Goal: Task Accomplishment & Management: Complete application form

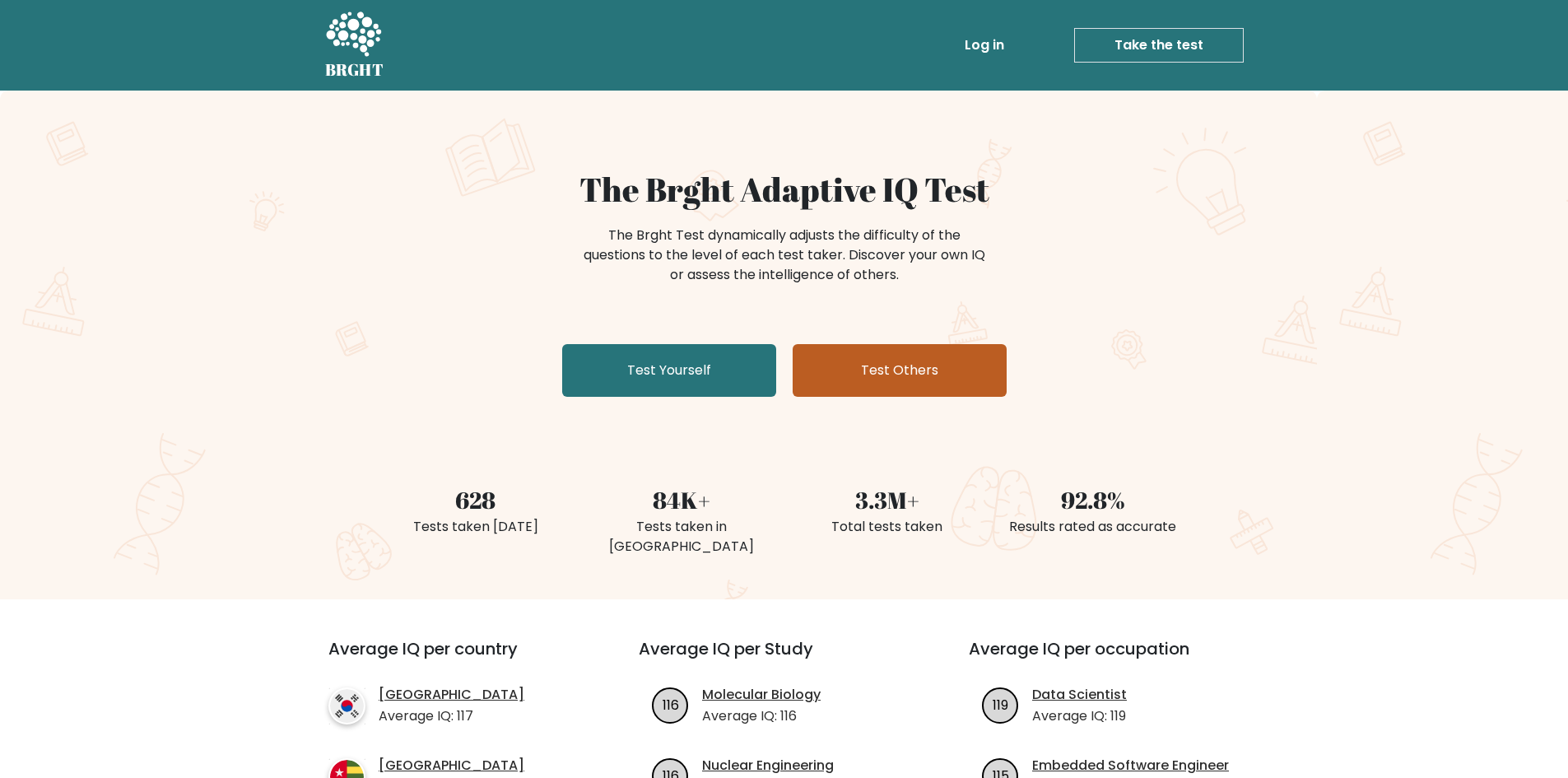
click at [911, 373] on link "Test Others" at bounding box center [899, 369] width 214 height 52
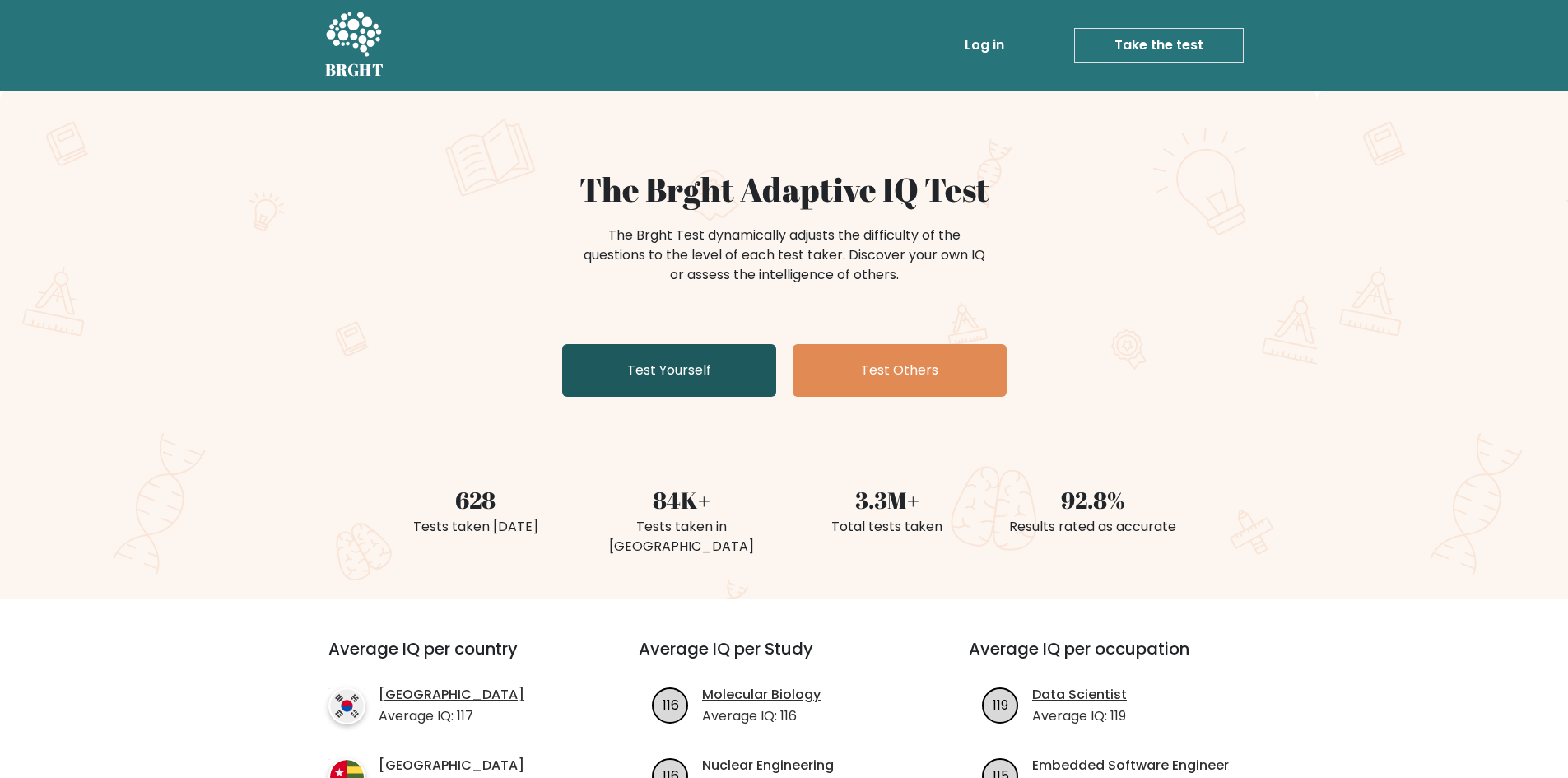
click at [672, 377] on link "Test Yourself" at bounding box center [669, 369] width 214 height 52
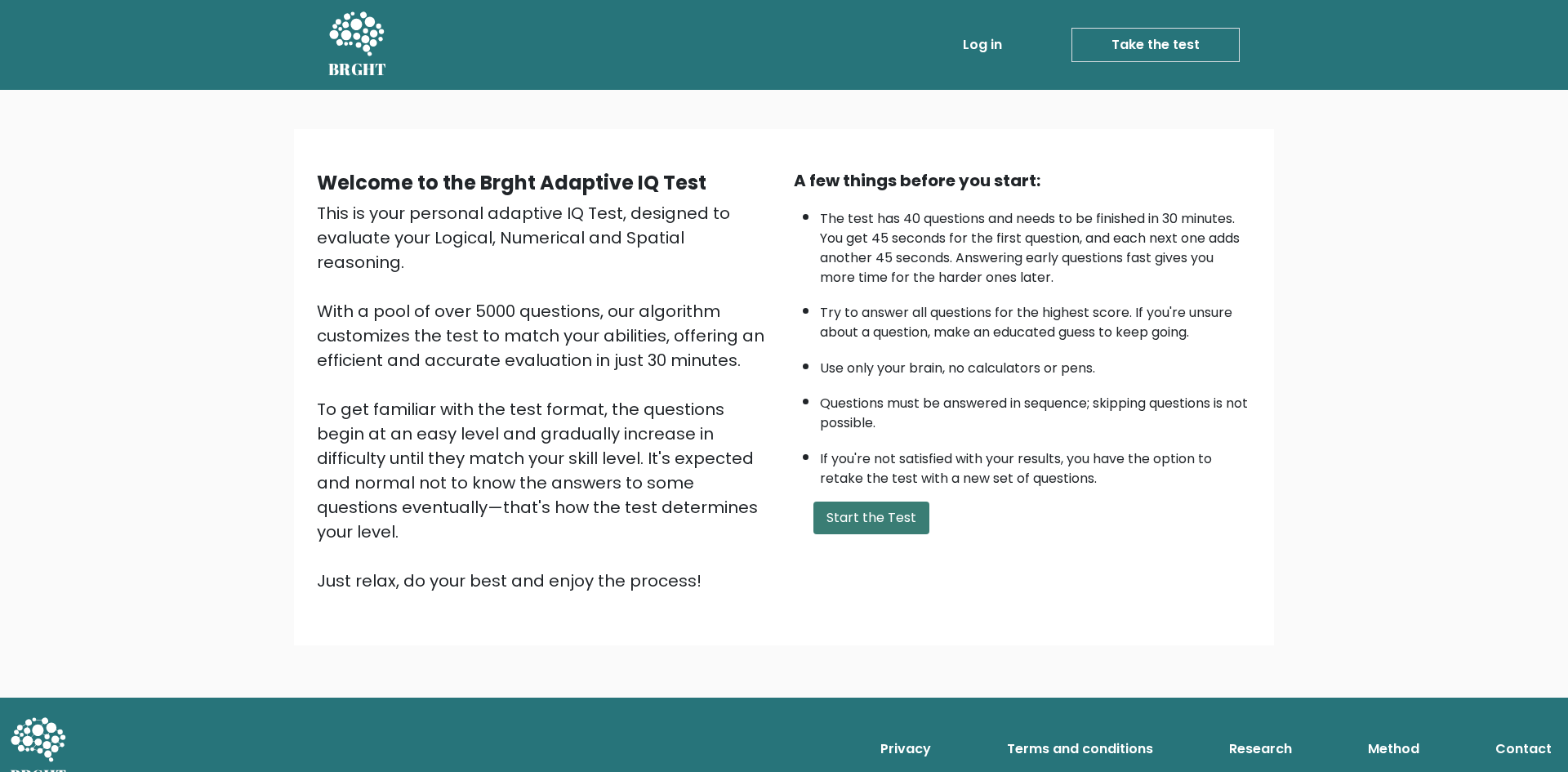
click at [897, 513] on button "Start the Test" at bounding box center [871, 517] width 116 height 33
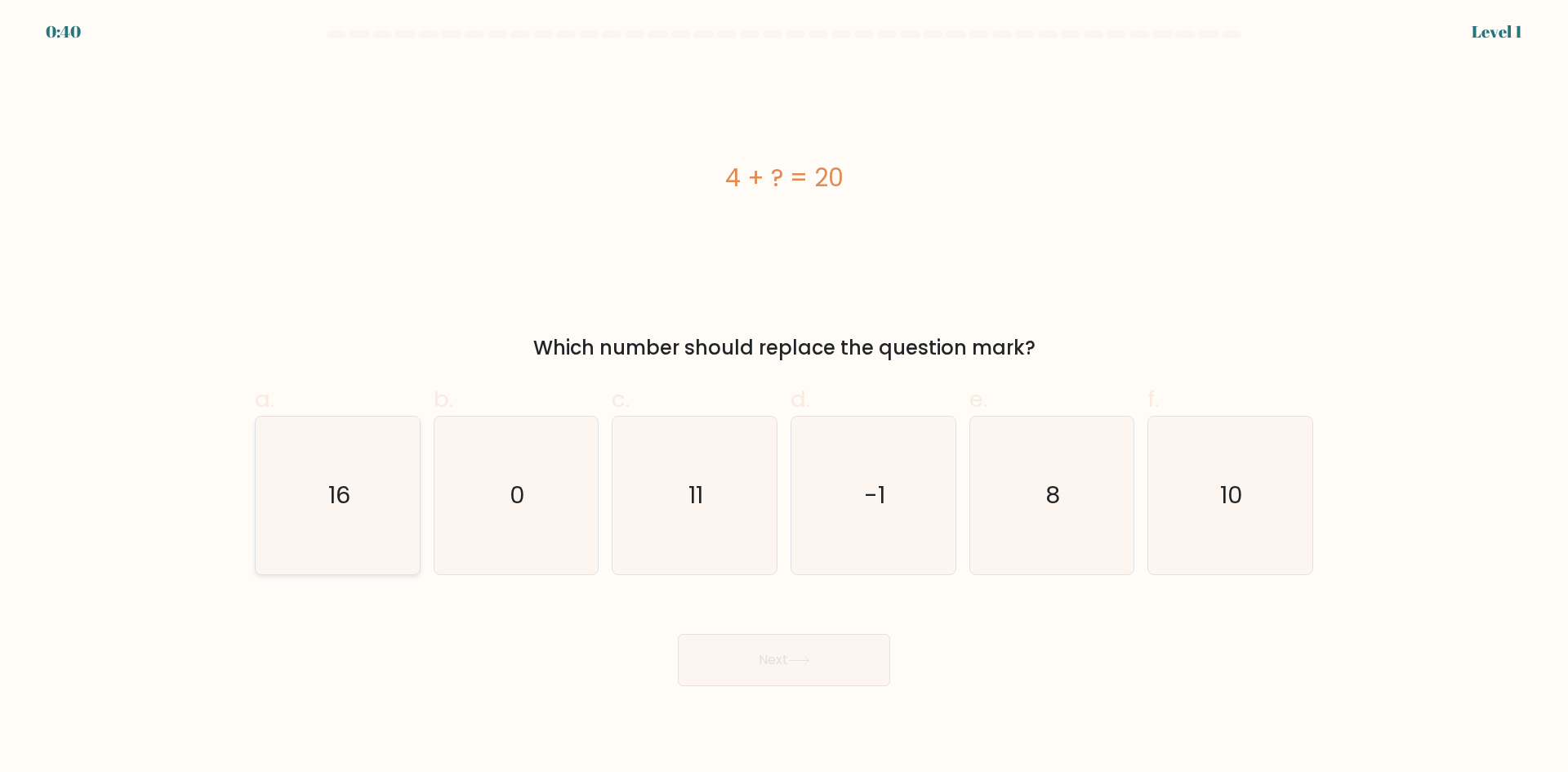
click at [376, 511] on icon "16" at bounding box center [337, 495] width 158 height 158
click at [784, 397] on input "a. 16" at bounding box center [784, 391] width 1 height 11
radio input "true"
click at [802, 662] on icon at bounding box center [799, 660] width 22 height 9
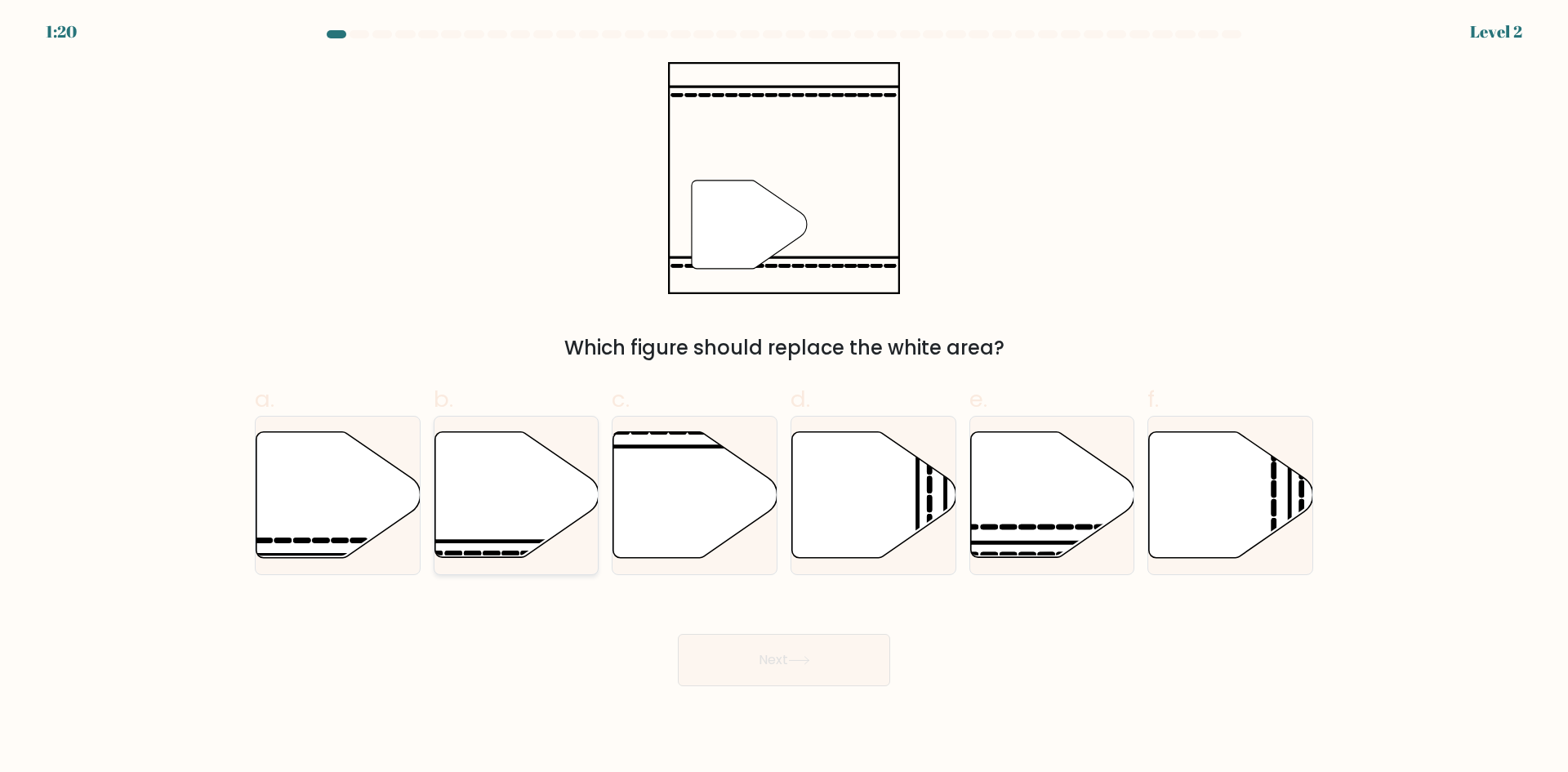
click at [533, 530] on icon at bounding box center [516, 494] width 164 height 126
click at [784, 397] on input "b." at bounding box center [784, 391] width 1 height 11
radio input "true"
click at [807, 656] on icon at bounding box center [799, 660] width 22 height 9
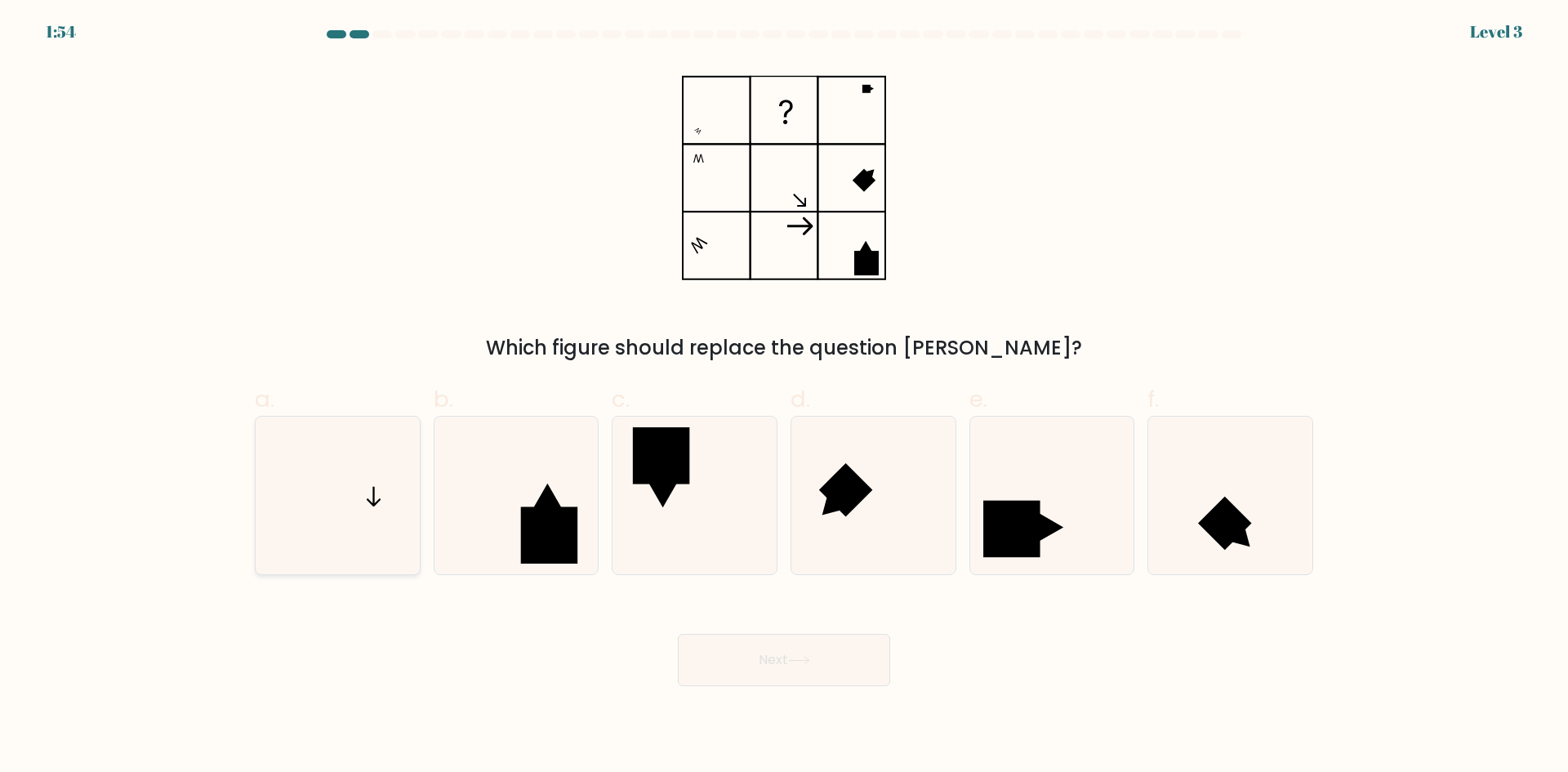
drag, startPoint x: 337, startPoint y: 532, endPoint x: 361, endPoint y: 542, distance: 26.0
click at [338, 532] on icon at bounding box center [337, 495] width 158 height 158
click at [784, 397] on input "a." at bounding box center [784, 391] width 1 height 11
radio input "true"
click at [784, 673] on button "Next" at bounding box center [783, 659] width 212 height 52
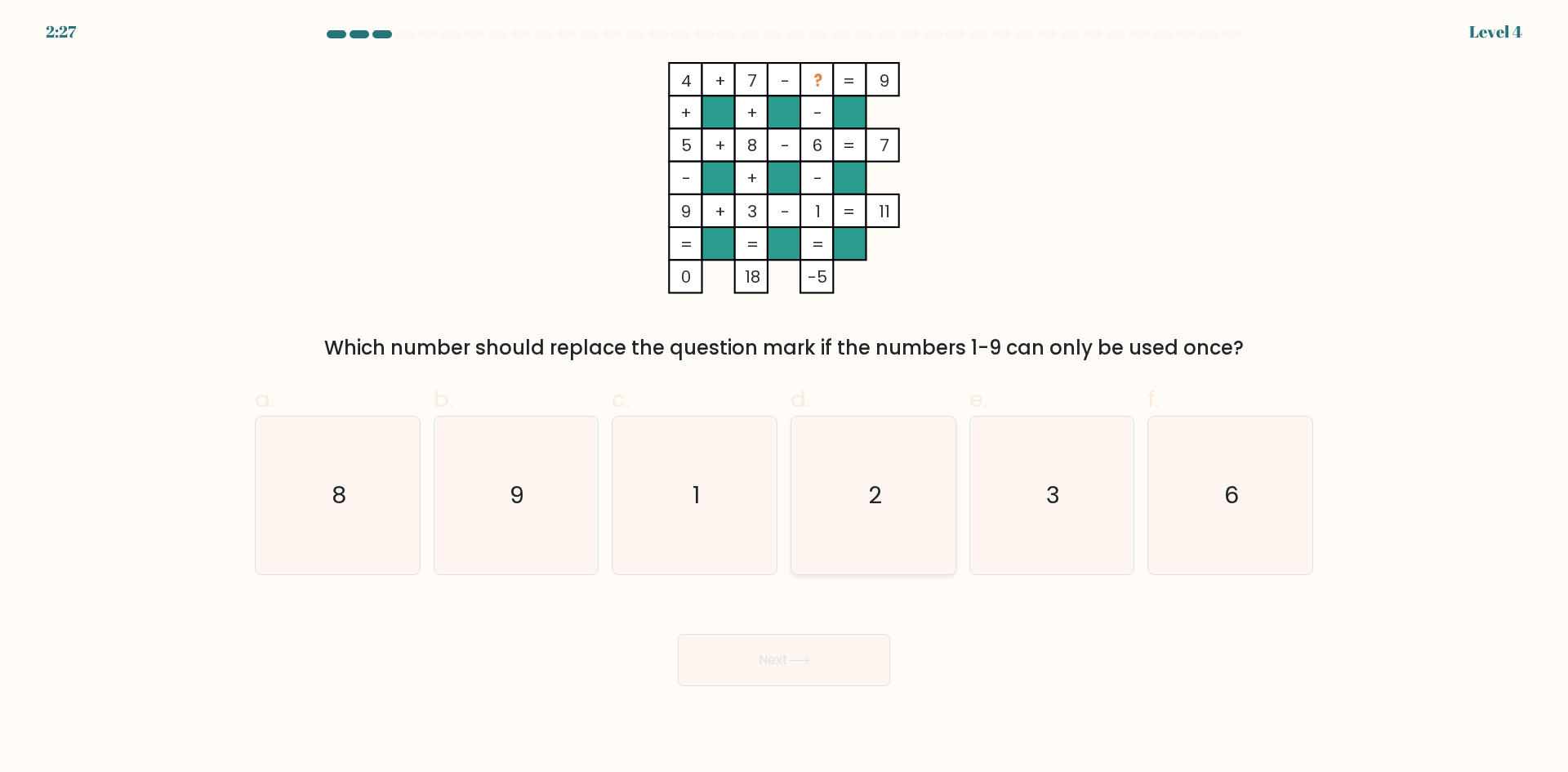
click at [837, 520] on icon "2" at bounding box center [873, 495] width 158 height 158
click at [785, 397] on input "d. 2" at bounding box center [784, 391] width 1 height 11
radio input "true"
click at [852, 670] on button "Next" at bounding box center [783, 659] width 212 height 52
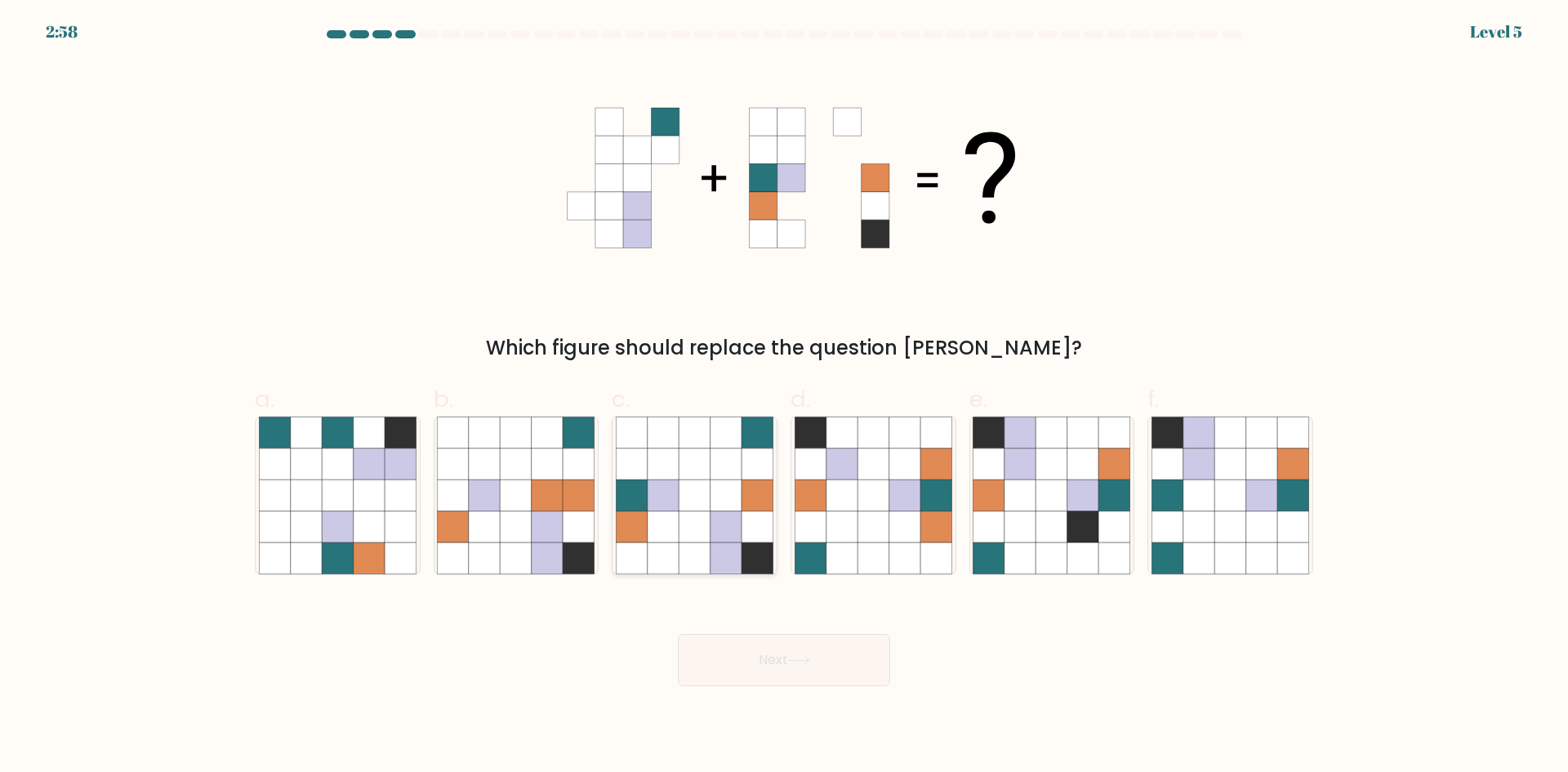
click at [732, 531] on icon at bounding box center [725, 526] width 31 height 31
click at [784, 397] on input "c." at bounding box center [784, 391] width 1 height 11
radio input "true"
click at [804, 648] on button "Next" at bounding box center [783, 659] width 212 height 52
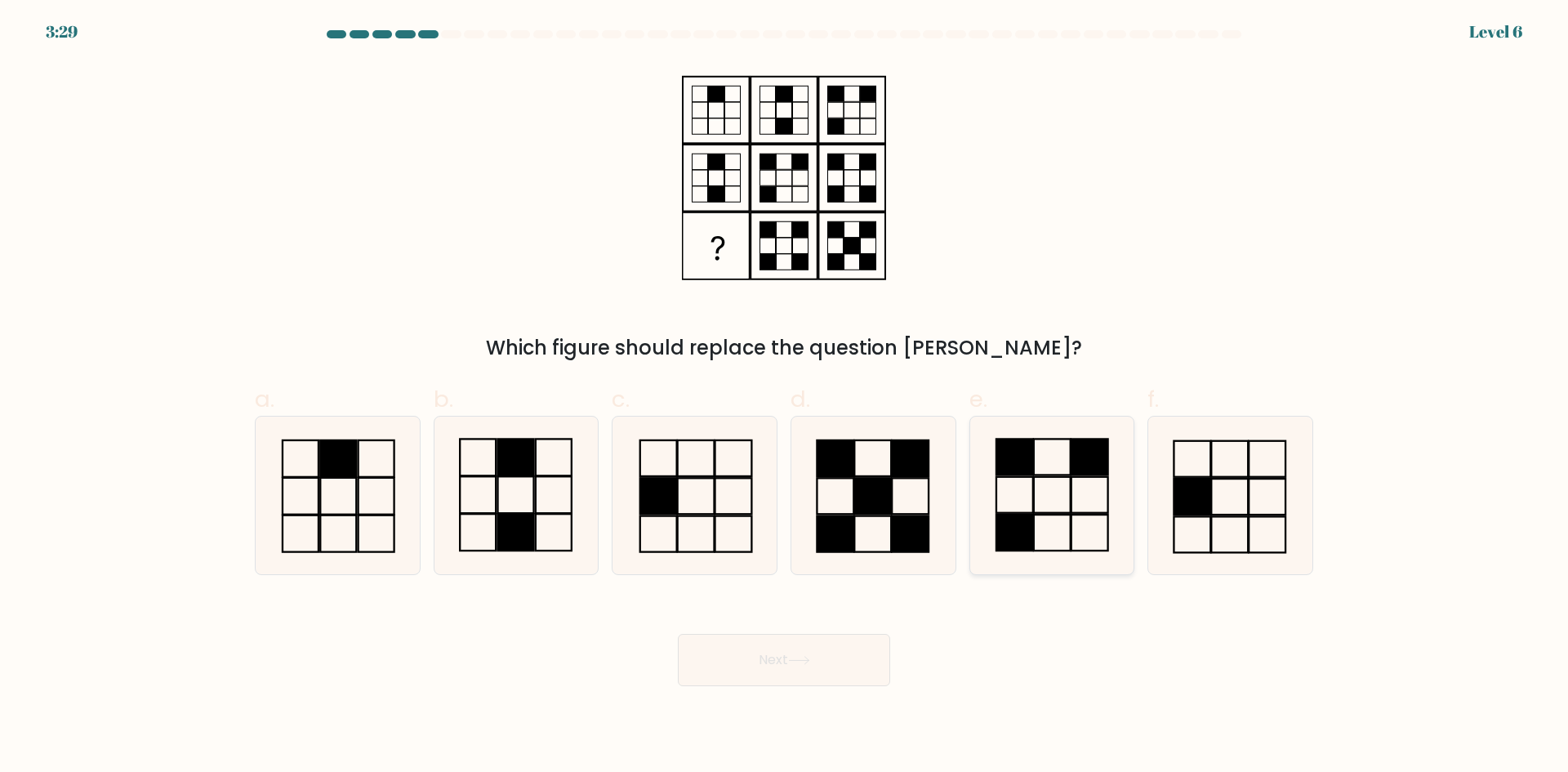
drag, startPoint x: 1057, startPoint y: 511, endPoint x: 1041, endPoint y: 530, distance: 24.8
click at [1058, 513] on icon at bounding box center [1051, 495] width 158 height 158
click at [785, 397] on input "e." at bounding box center [784, 391] width 1 height 11
radio input "true"
click at [810, 665] on button "Next" at bounding box center [783, 659] width 212 height 52
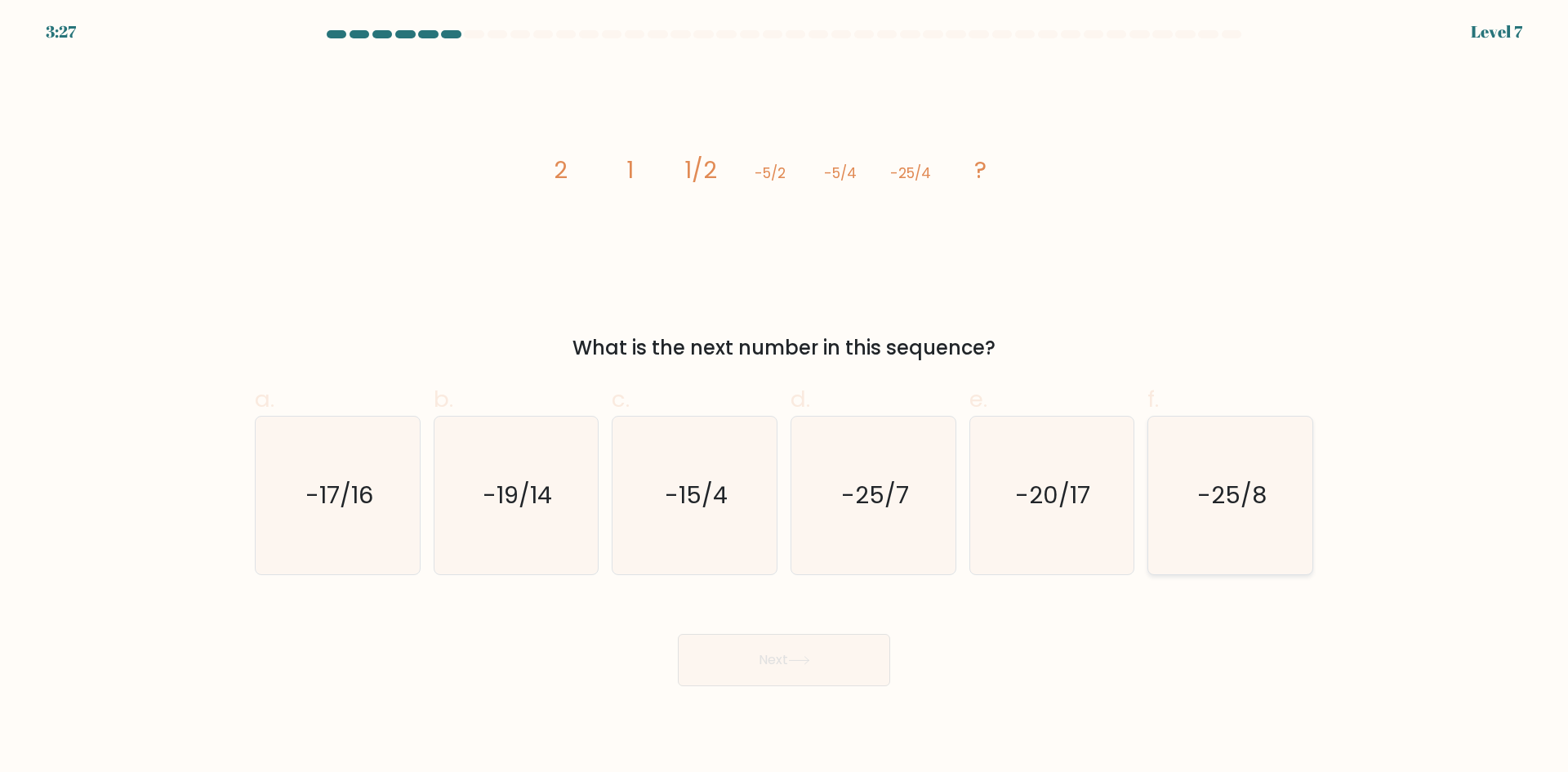
click at [1242, 499] on text "-25/8" at bounding box center [1231, 494] width 70 height 33
click at [785, 397] on input "f. -25/8" at bounding box center [784, 391] width 1 height 11
radio input "true"
click at [795, 650] on button "Next" at bounding box center [783, 659] width 212 height 52
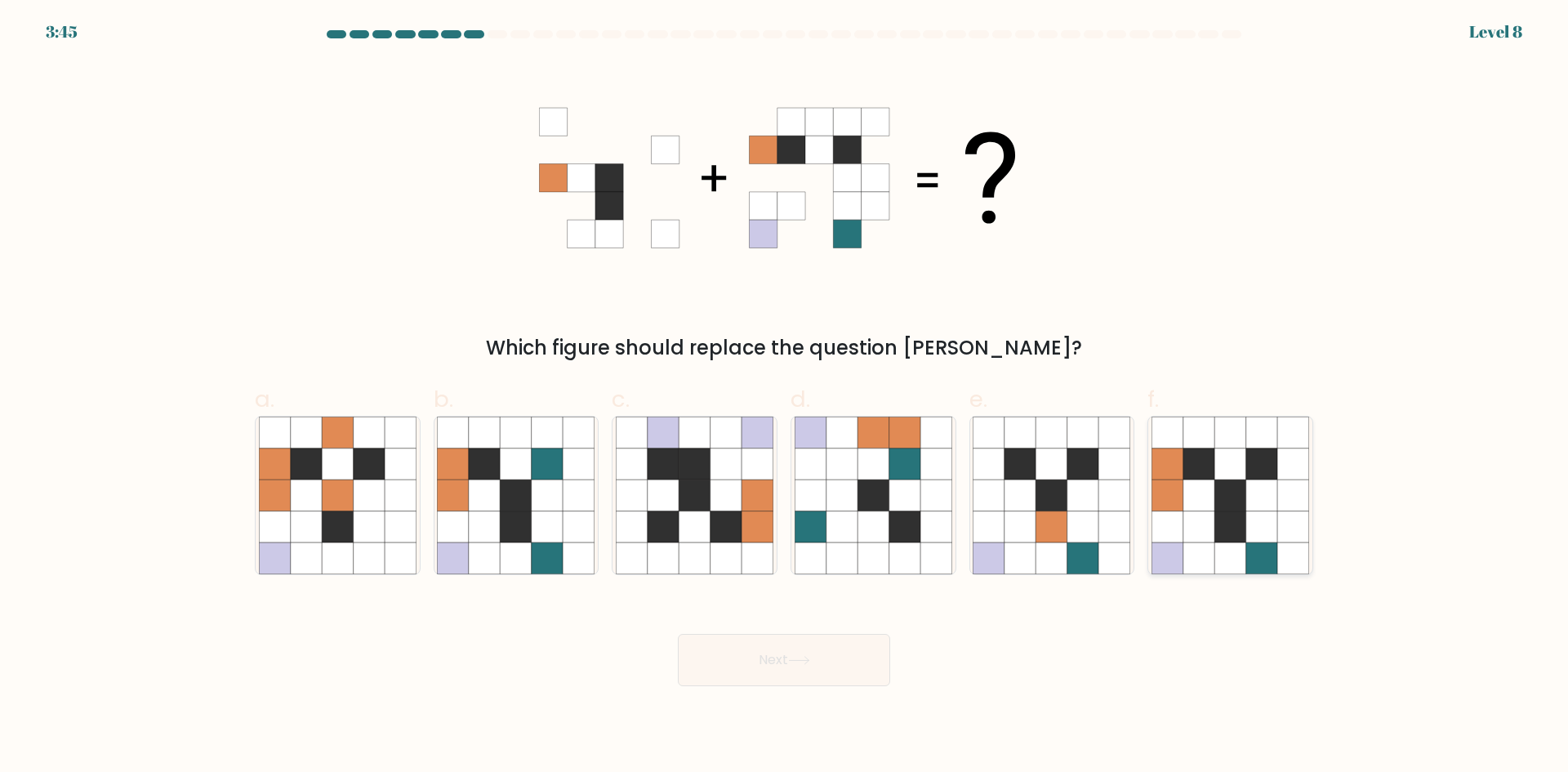
click at [1317, 543] on div "f." at bounding box center [1230, 479] width 179 height 193
click at [1268, 511] on icon at bounding box center [1261, 526] width 31 height 31
click at [785, 397] on input "f." at bounding box center [784, 391] width 1 height 11
radio input "true"
click at [799, 662] on icon at bounding box center [799, 660] width 22 height 9
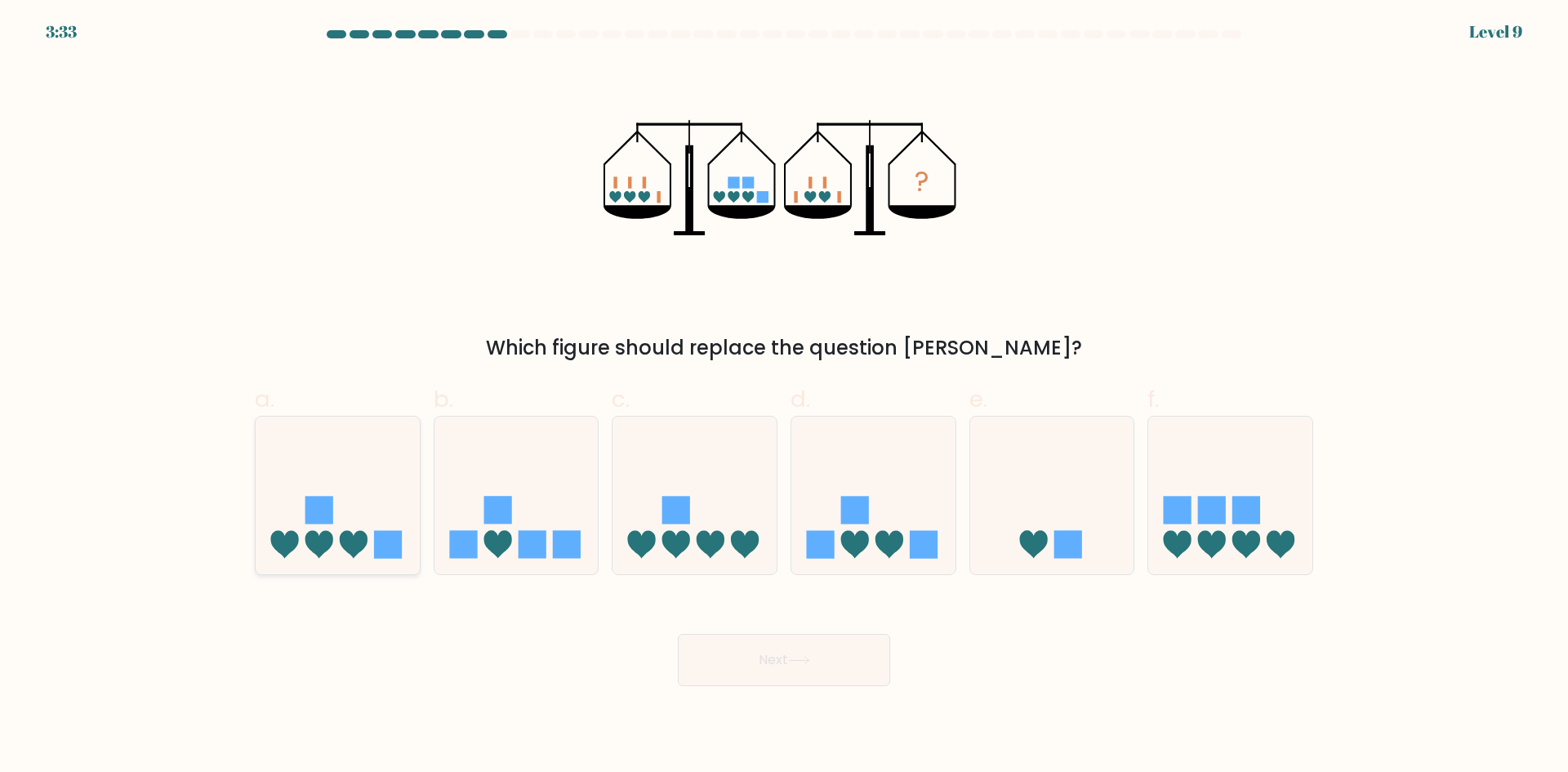
click at [381, 508] on icon at bounding box center [337, 495] width 164 height 136
click at [784, 397] on input "a." at bounding box center [784, 391] width 1 height 11
radio input "true"
click at [808, 673] on button "Next" at bounding box center [783, 659] width 212 height 52
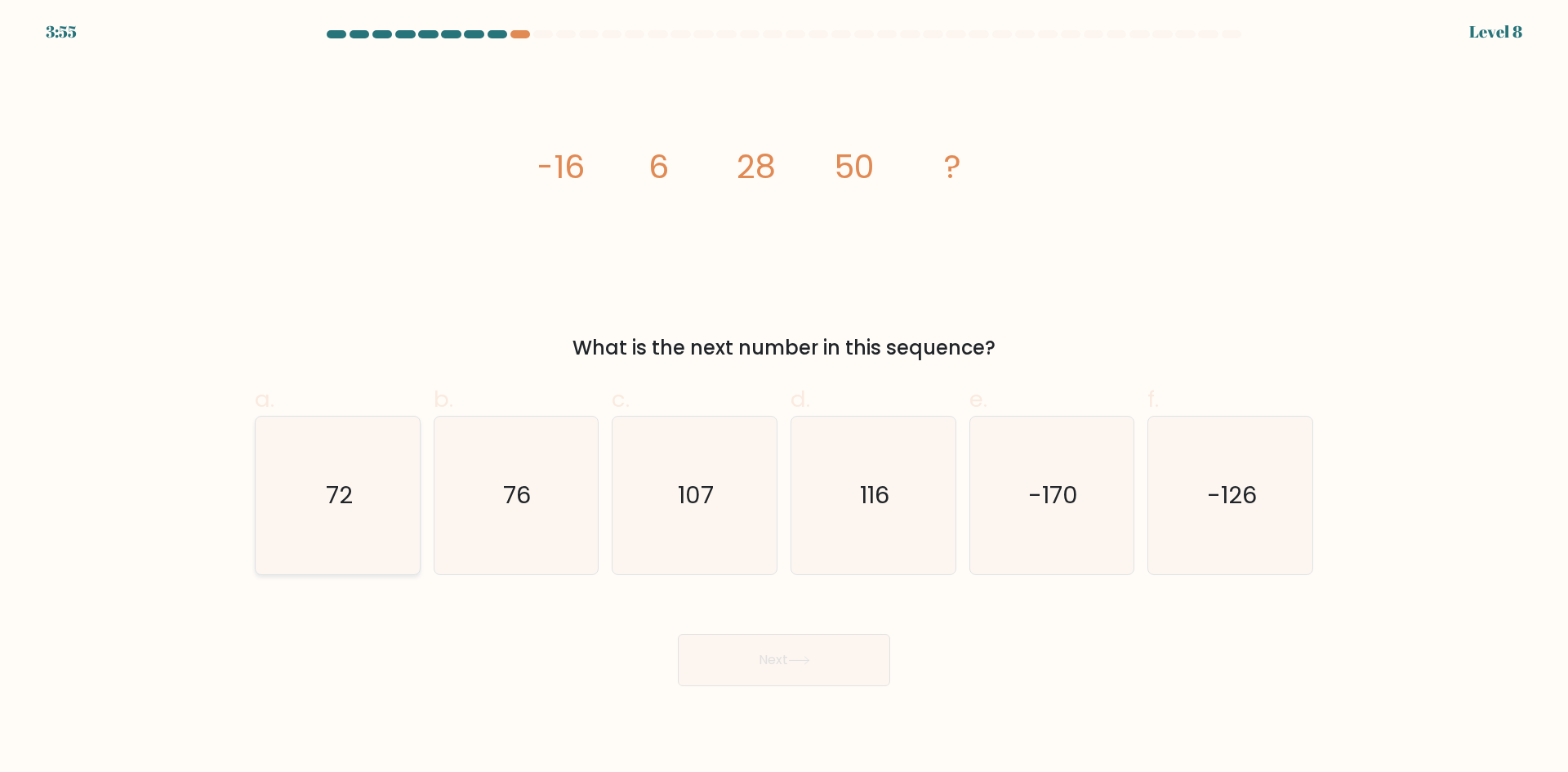
click at [358, 464] on icon "72" at bounding box center [337, 495] width 158 height 158
click at [784, 397] on input "a. 72" at bounding box center [784, 391] width 1 height 11
radio input "true"
click at [754, 665] on button "Next" at bounding box center [783, 659] width 212 height 52
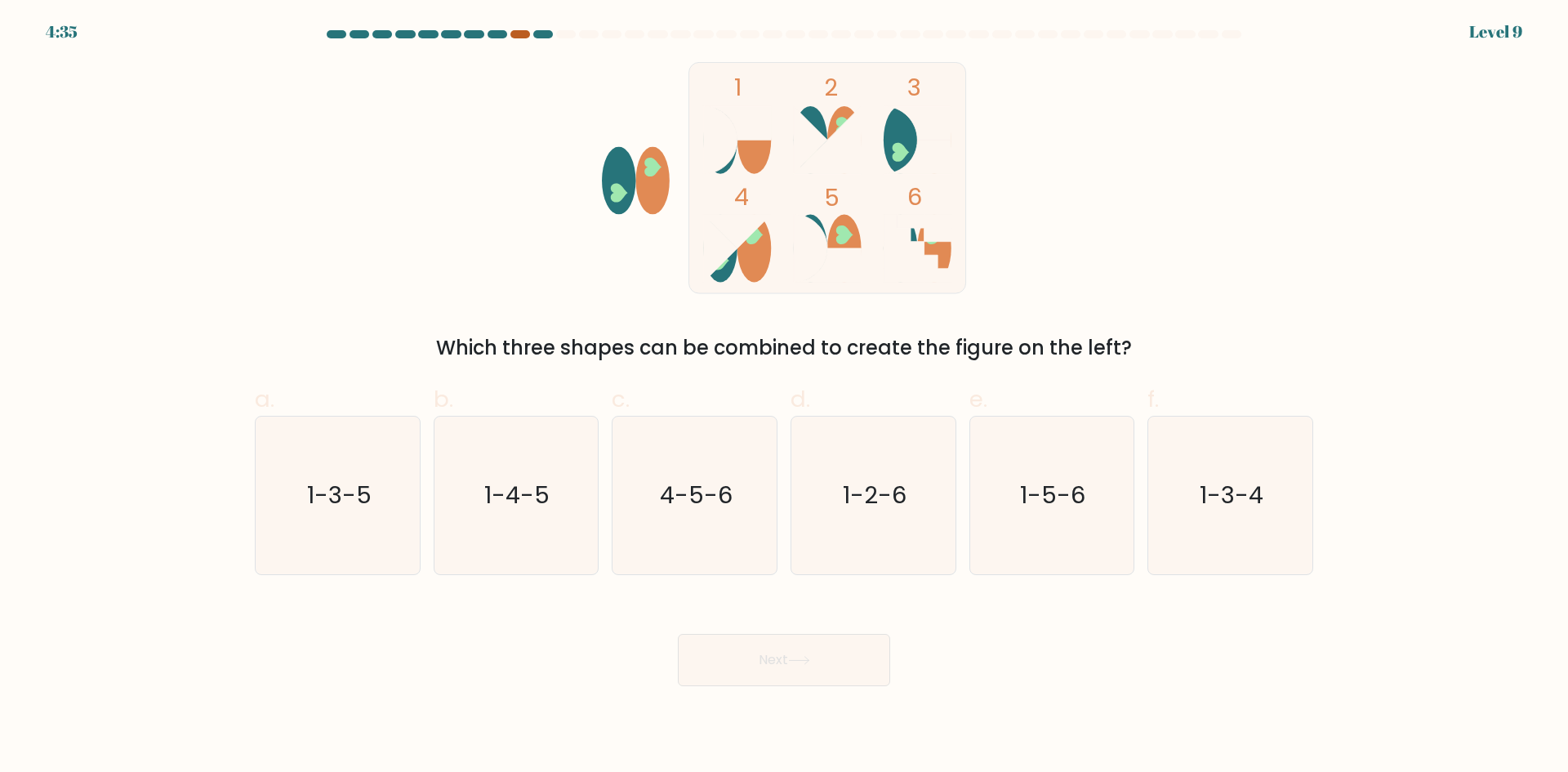
click at [519, 32] on div at bounding box center [520, 33] width 19 height 8
click at [525, 37] on div at bounding box center [520, 33] width 19 height 8
click at [526, 37] on div at bounding box center [520, 33] width 19 height 8
click at [478, 232] on div "1 2 3 4 5 6 Which three shapes can be combined to create the figure on the left?" at bounding box center [784, 212] width 1078 height 301
click at [349, 269] on div "1 2 3 4 5 6 Which three shapes can be combined to create the figure on the left?" at bounding box center [784, 212] width 1078 height 301
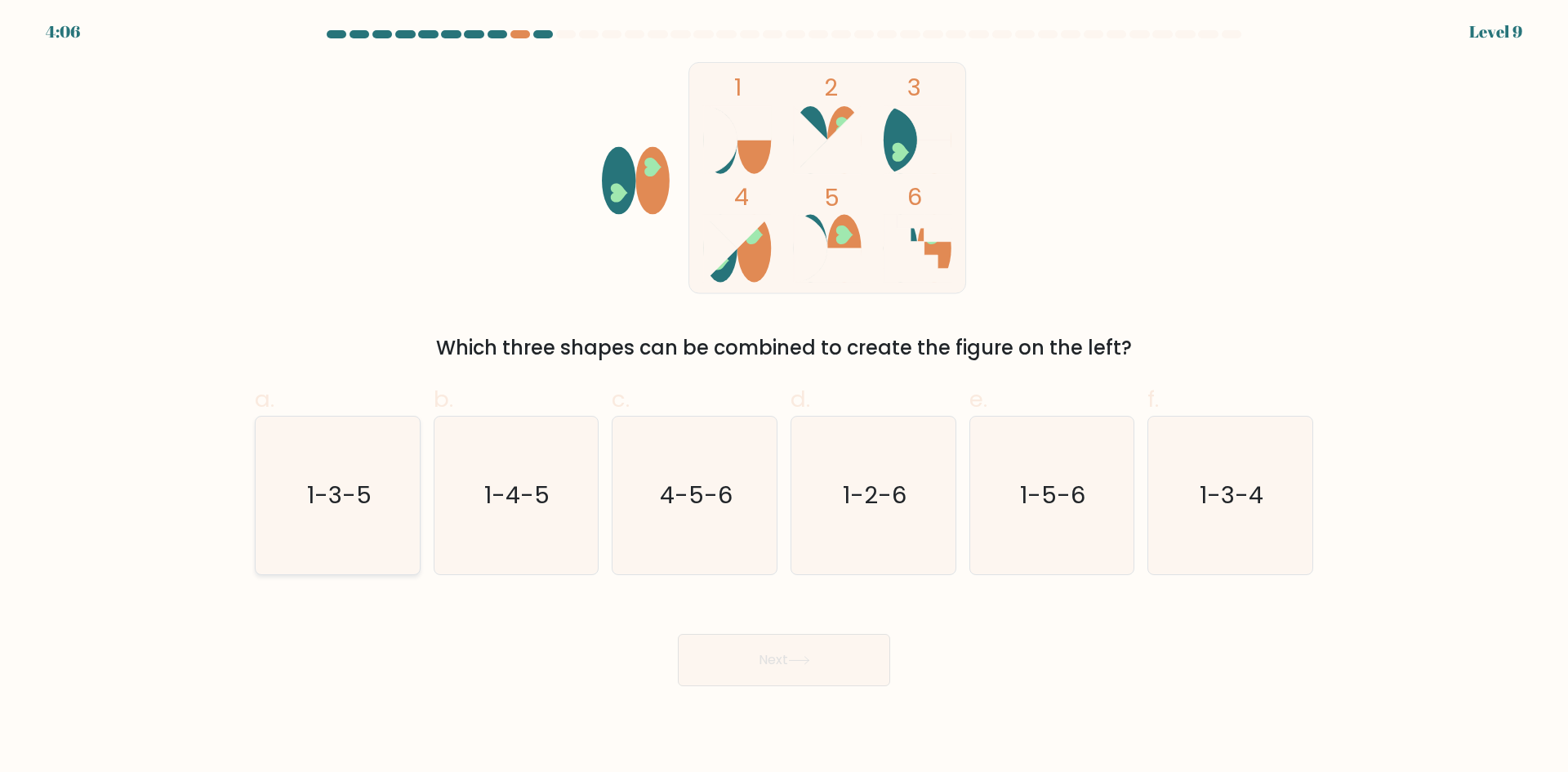
click at [367, 501] on text "1-3-5" at bounding box center [339, 494] width 64 height 33
click at [784, 397] on input "a. 1-3-5" at bounding box center [784, 391] width 1 height 11
radio input "true"
click at [751, 655] on button "Next" at bounding box center [783, 659] width 212 height 52
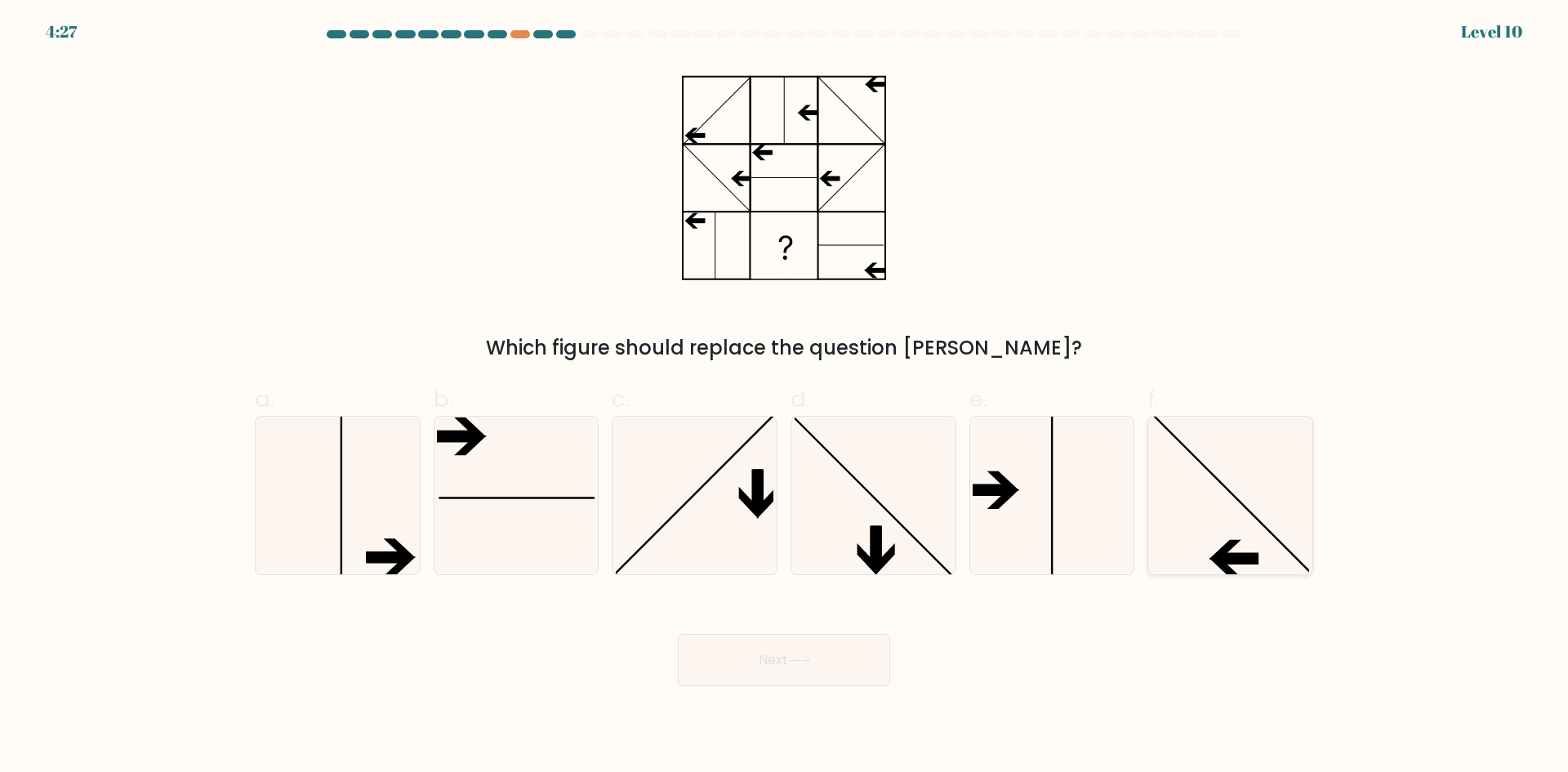
click at [1241, 545] on icon at bounding box center [1230, 495] width 158 height 158
click at [785, 397] on input "f." at bounding box center [784, 391] width 1 height 11
radio input "true"
click at [832, 660] on button "Next" at bounding box center [783, 659] width 212 height 52
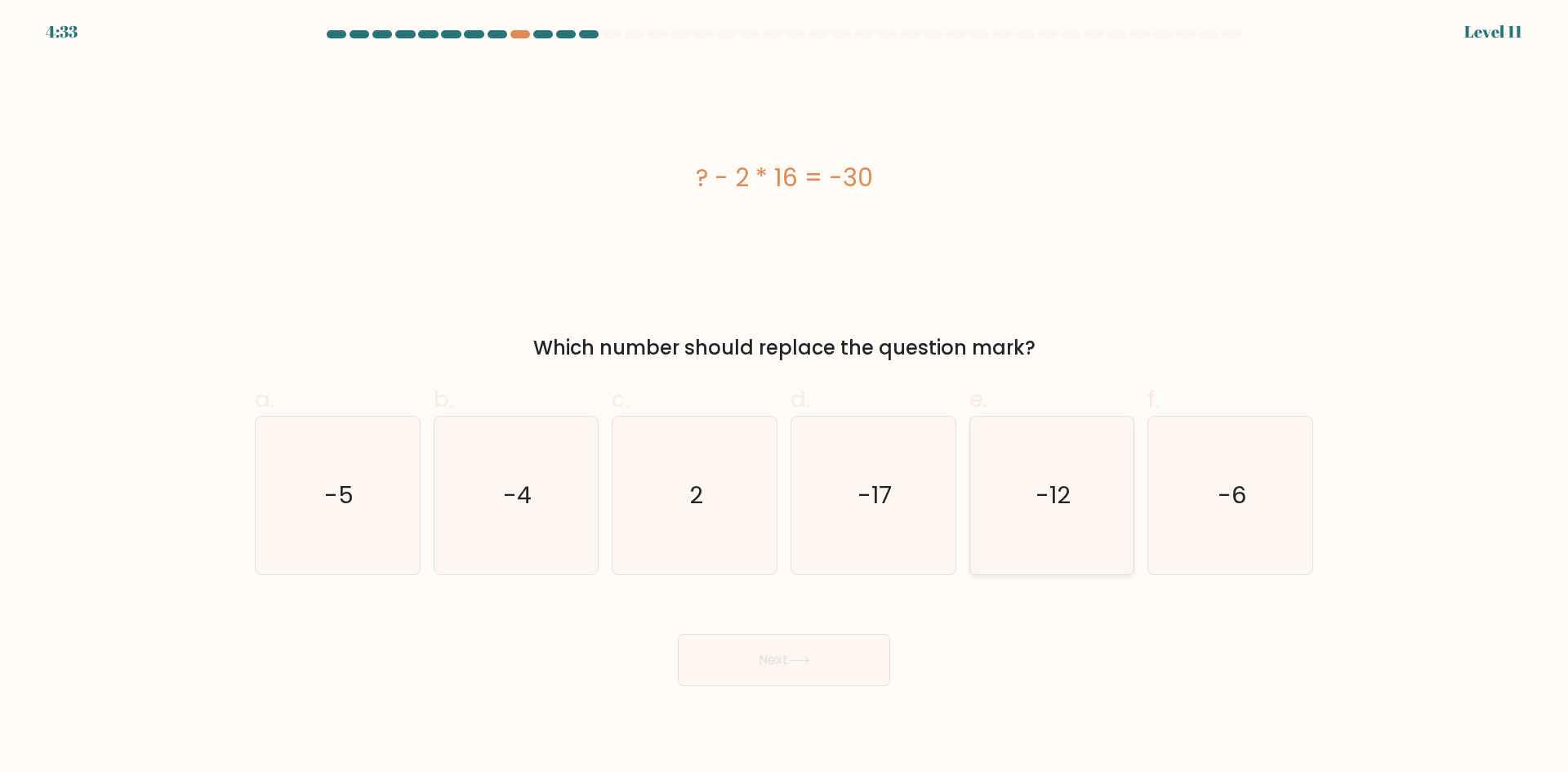
click at [1085, 542] on icon "-12" at bounding box center [1051, 495] width 158 height 158
click at [785, 397] on input "e. -12" at bounding box center [784, 391] width 1 height 11
radio input "true"
drag, startPoint x: 835, startPoint y: 655, endPoint x: 845, endPoint y: 658, distance: 10.4
click at [845, 658] on button "Next" at bounding box center [783, 659] width 212 height 52
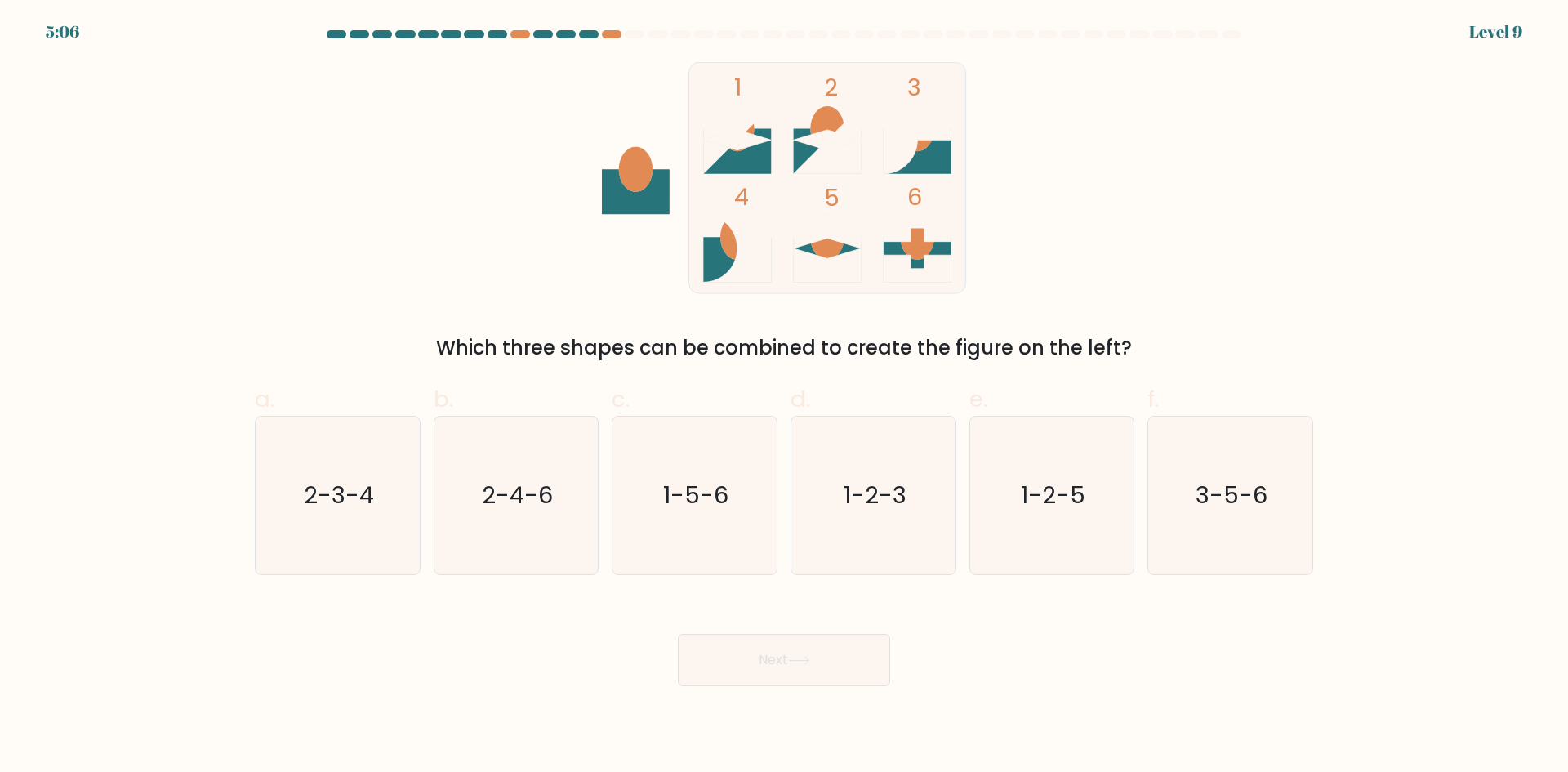
click at [446, 272] on div "1 2 3 4 5 6 Which three shapes can be combined to create the figure on the left?" at bounding box center [784, 212] width 1078 height 301
click at [1077, 508] on text "1-2-5" at bounding box center [1053, 494] width 64 height 33
click at [785, 397] on input "e. 1-2-5" at bounding box center [784, 391] width 1 height 11
radio input "true"
click at [798, 665] on button "Next" at bounding box center [783, 659] width 212 height 52
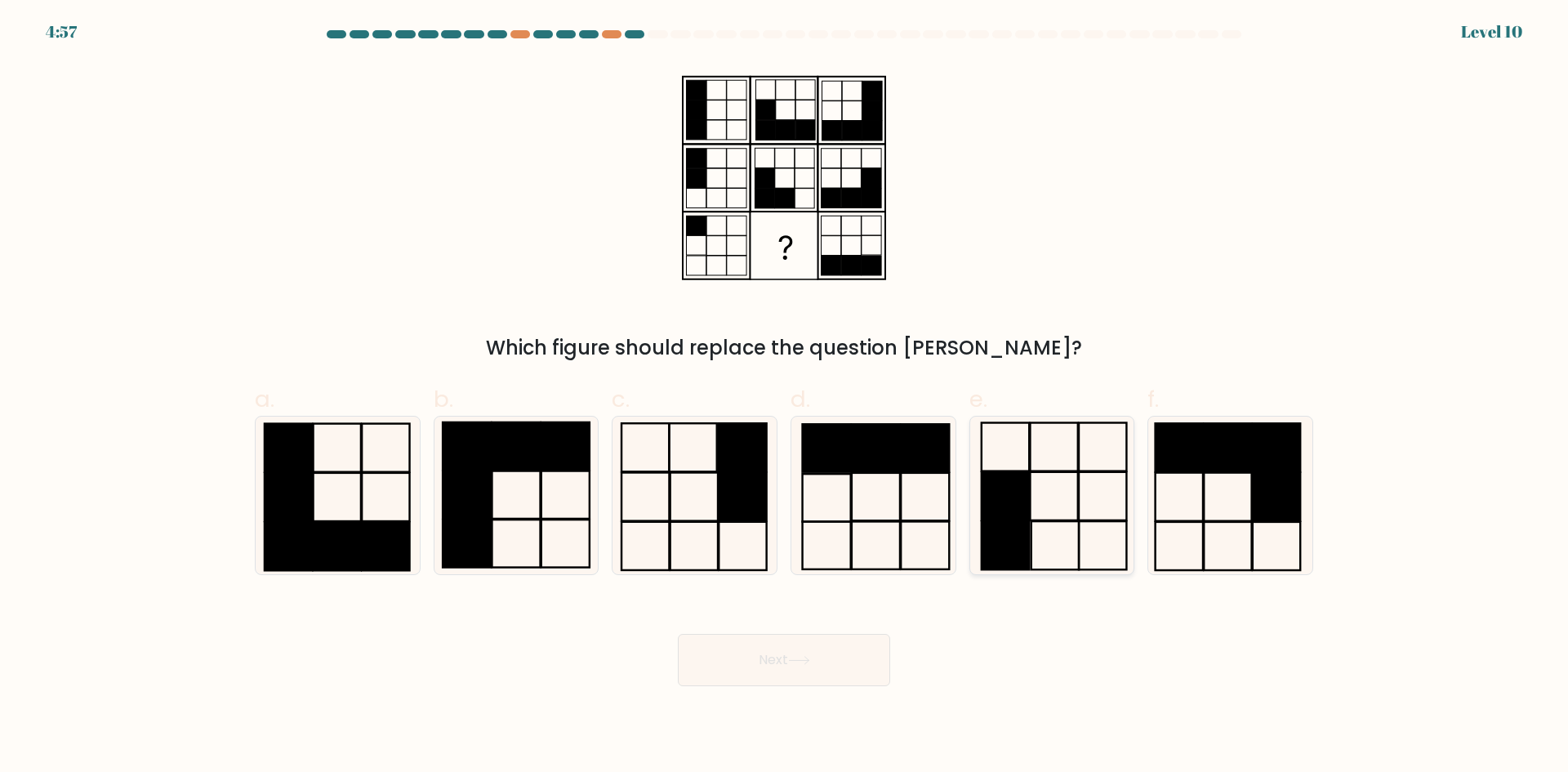
click at [1047, 517] on icon at bounding box center [1051, 495] width 158 height 158
click at [785, 397] on input "e." at bounding box center [784, 391] width 1 height 11
radio input "true"
click at [850, 651] on button "Next" at bounding box center [783, 659] width 212 height 52
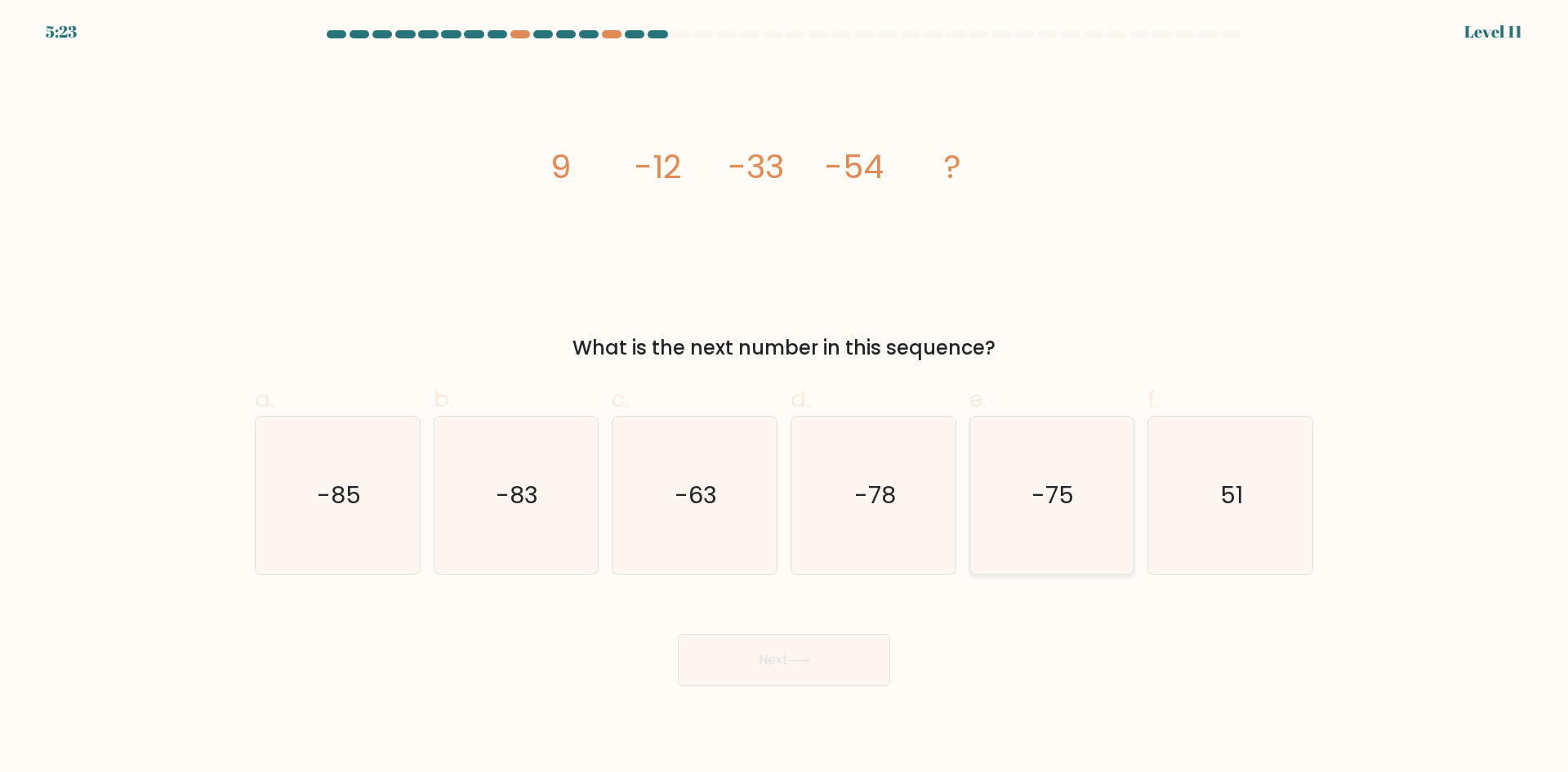
click at [1048, 471] on icon "-75" at bounding box center [1051, 495] width 158 height 158
click at [785, 397] on input "e. -75" at bounding box center [784, 391] width 1 height 11
radio input "true"
click at [819, 654] on button "Next" at bounding box center [783, 659] width 212 height 52
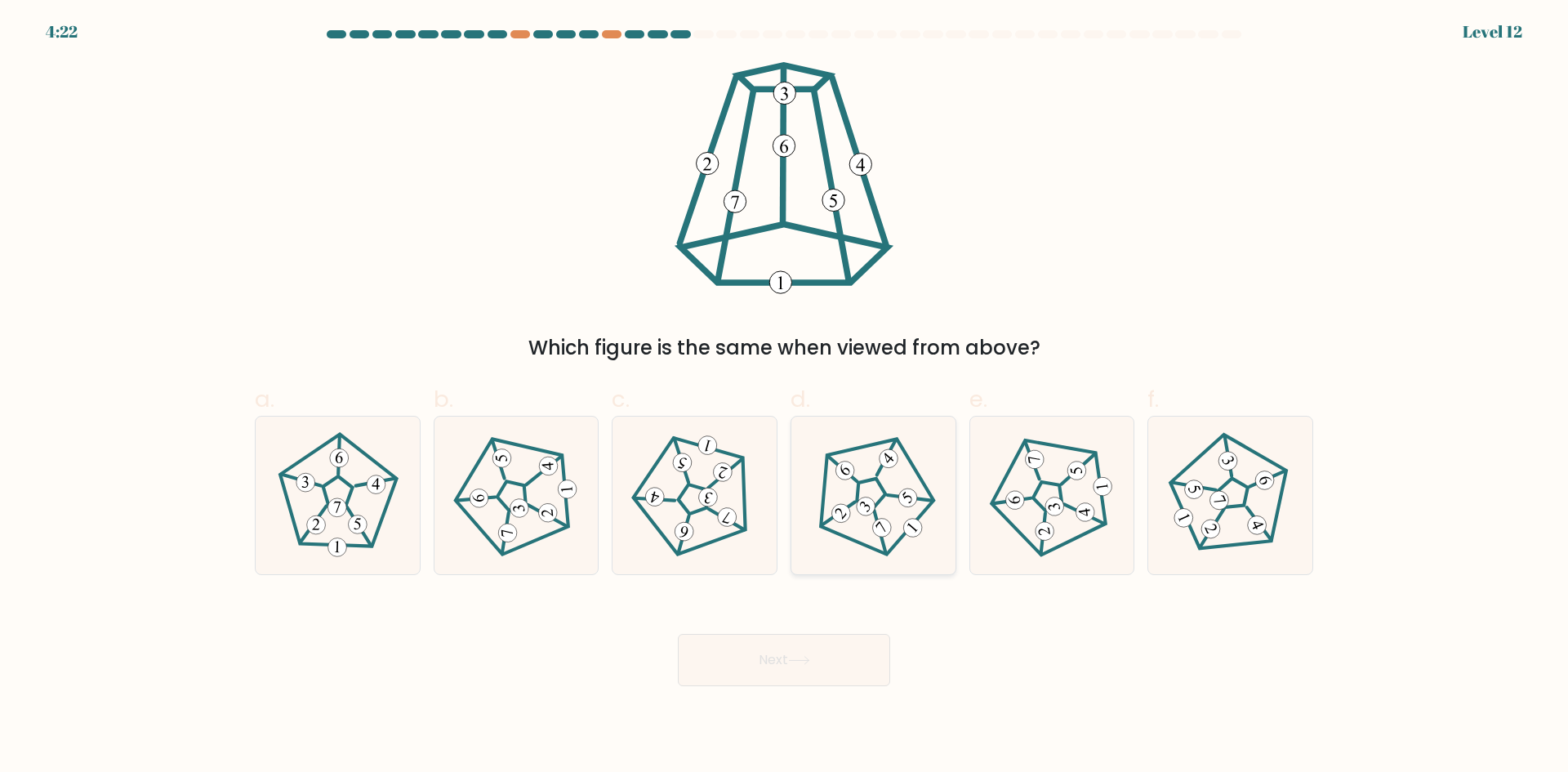
click at [905, 511] on icon at bounding box center [873, 494] width 126 height 126
click at [785, 397] on input "d." at bounding box center [784, 391] width 1 height 11
radio input "true"
click at [842, 648] on button "Next" at bounding box center [783, 659] width 212 height 52
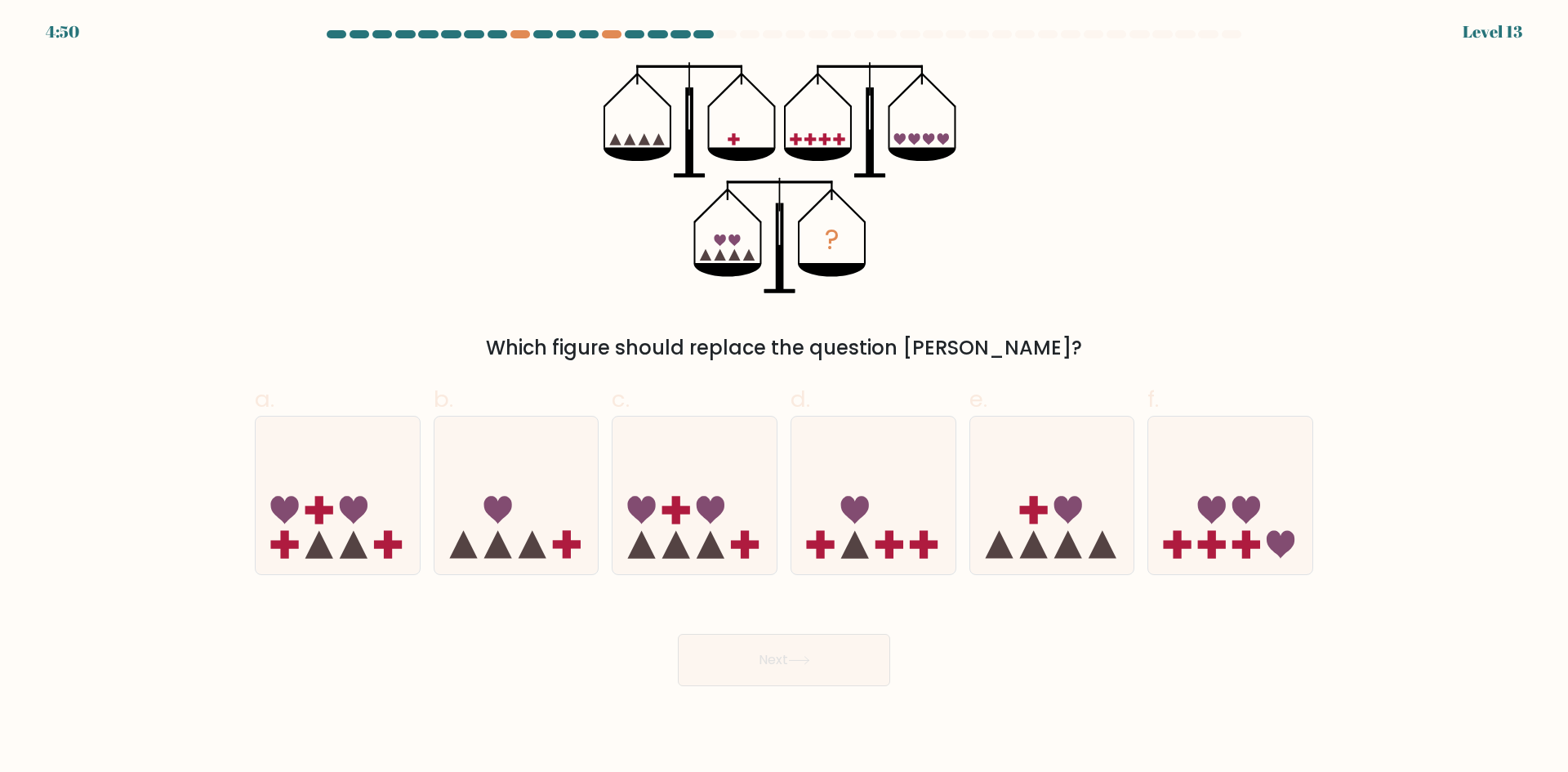
click at [292, 328] on div "? Which figure should replace the question mark?" at bounding box center [784, 212] width 1078 height 301
click at [1103, 478] on icon at bounding box center [1052, 495] width 164 height 136
click at [785, 397] on input "e." at bounding box center [784, 391] width 1 height 11
radio input "true"
click at [810, 665] on button "Next" at bounding box center [783, 659] width 212 height 52
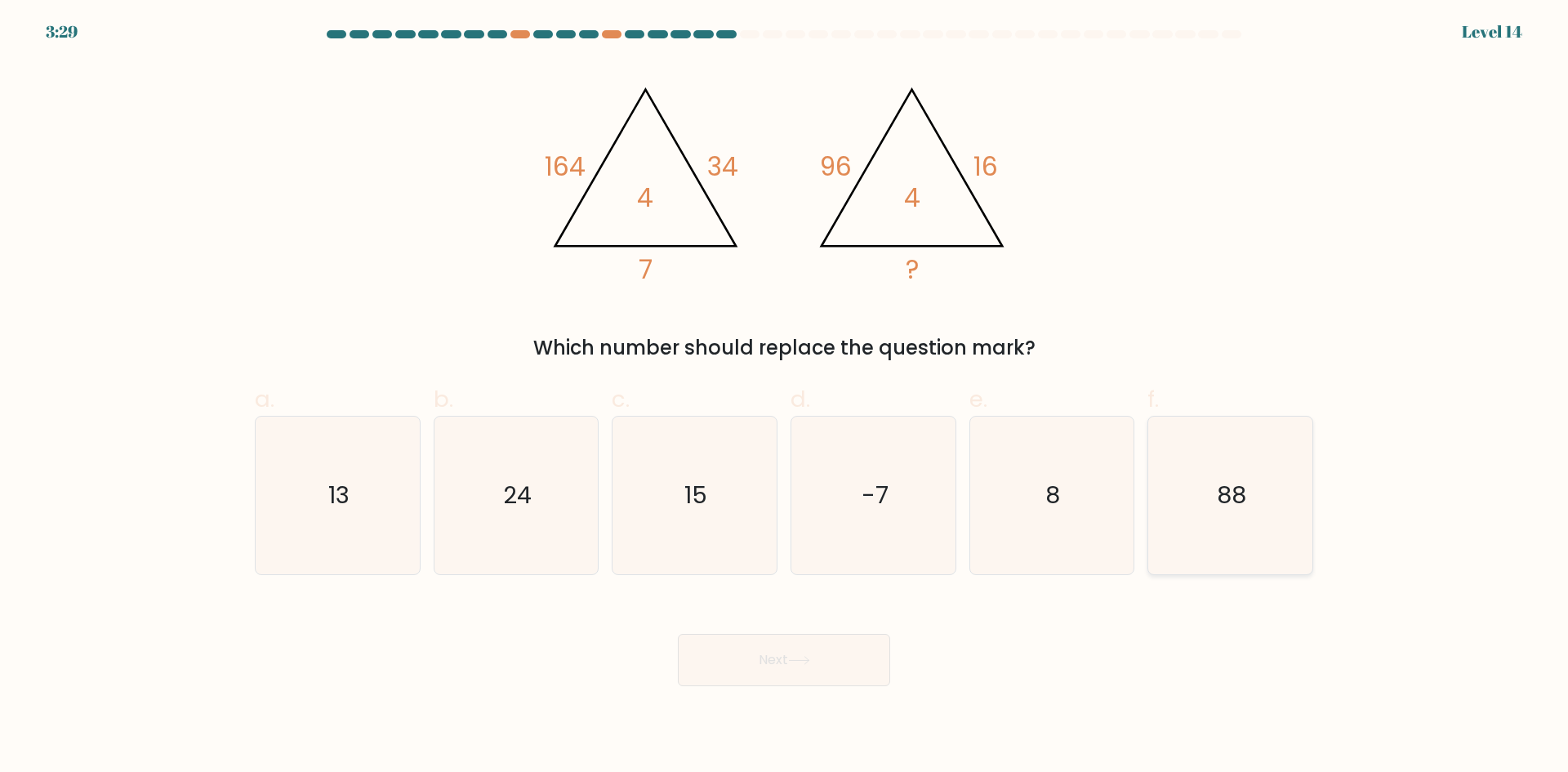
click at [1269, 514] on icon "88" at bounding box center [1230, 495] width 158 height 158
click at [785, 397] on input "f. 88" at bounding box center [784, 391] width 1 height 11
radio input "true"
click at [836, 650] on button "Next" at bounding box center [783, 659] width 212 height 52
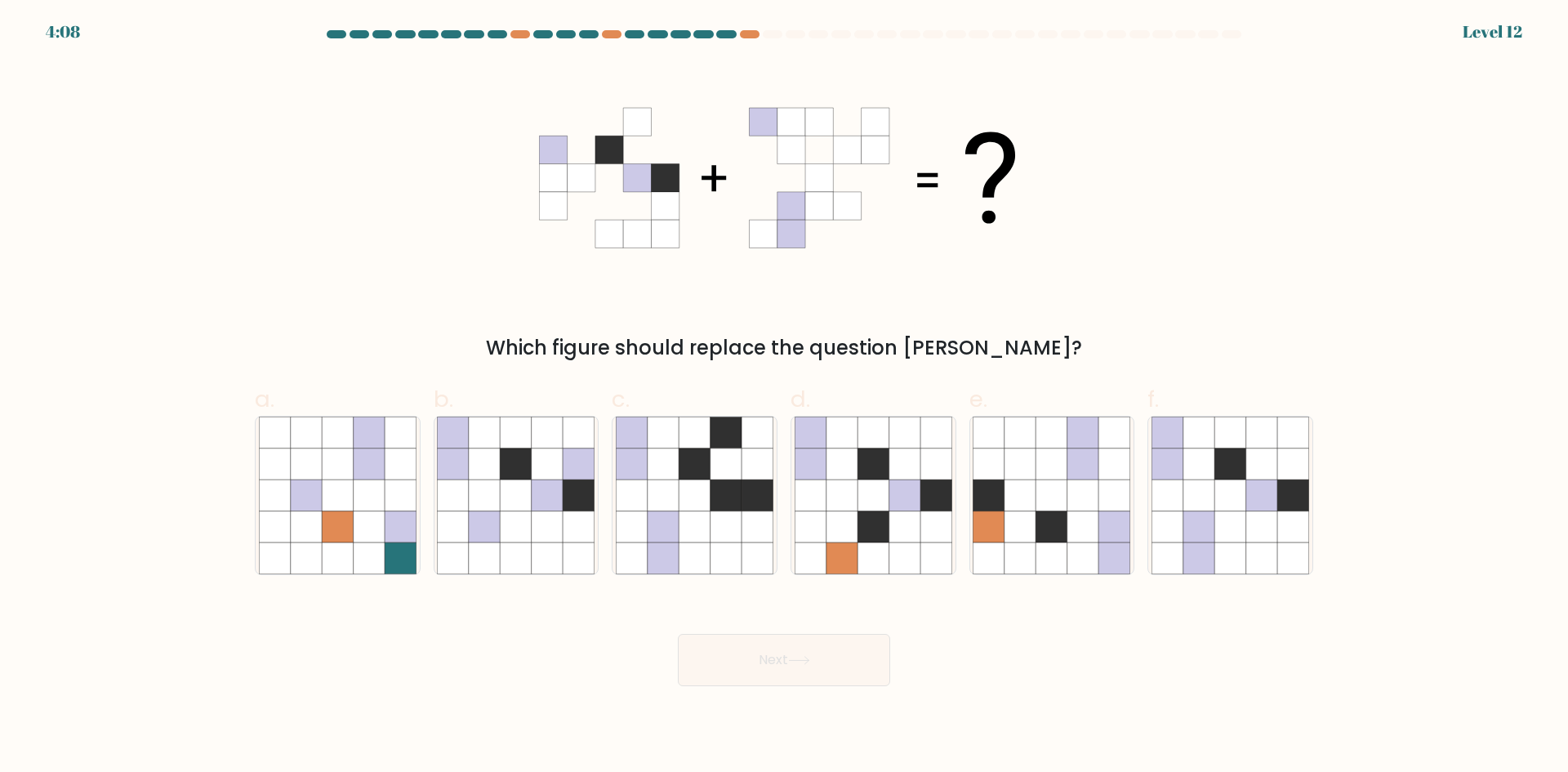
click at [344, 281] on div "Which figure should replace the question mark?" at bounding box center [784, 212] width 1078 height 301
click at [1213, 526] on icon at bounding box center [1198, 526] width 31 height 31
click at [785, 397] on input "f." at bounding box center [784, 391] width 1 height 11
radio input "true"
click at [832, 675] on button "Next" at bounding box center [783, 659] width 212 height 52
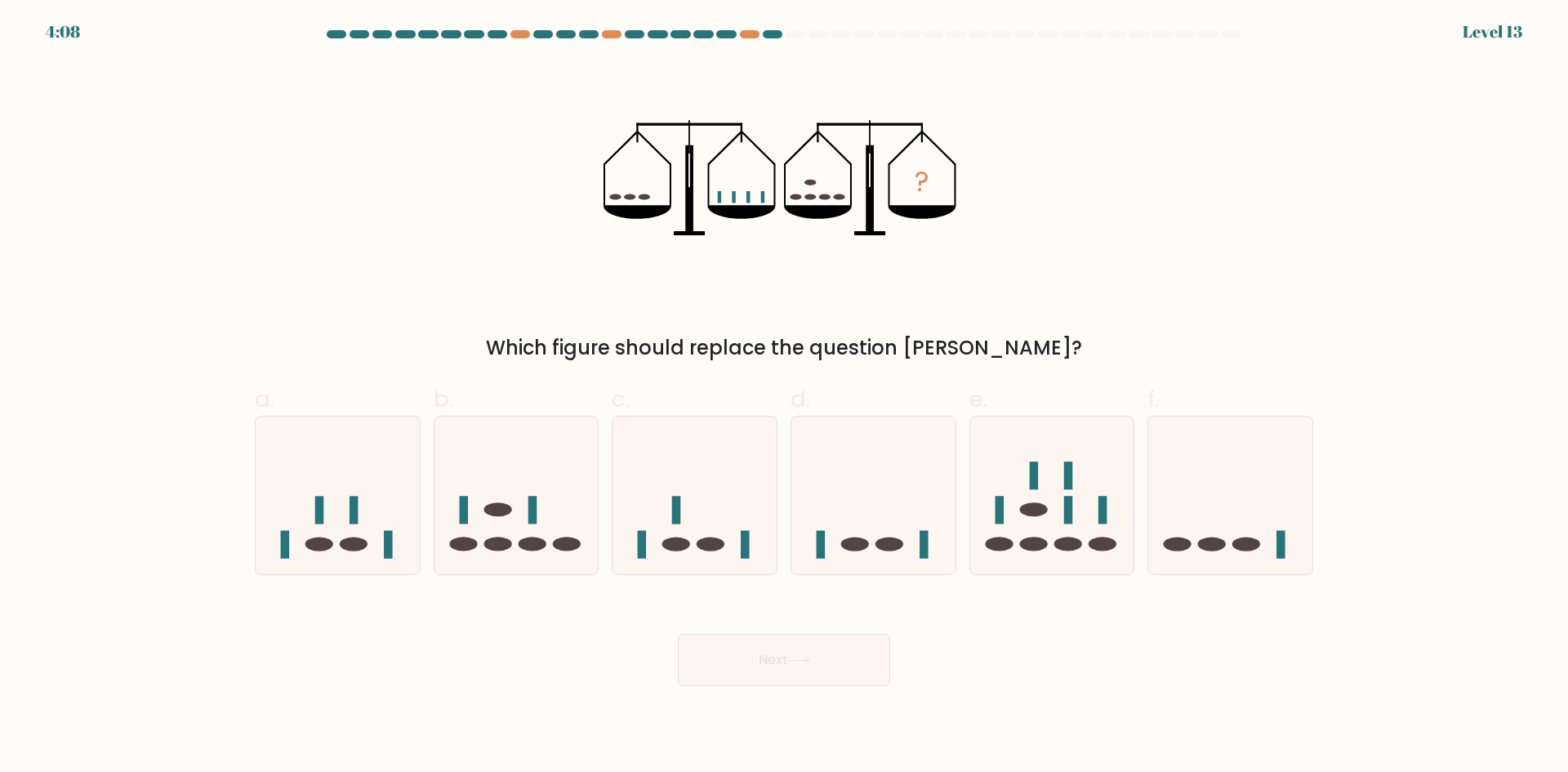
click at [397, 207] on div "? Which figure should replace the question mark?" at bounding box center [784, 212] width 1078 height 301
click at [298, 520] on icon at bounding box center [337, 495] width 164 height 136
click at [784, 397] on input "a." at bounding box center [784, 391] width 1 height 11
radio input "true"
click at [758, 669] on button "Next" at bounding box center [783, 659] width 212 height 52
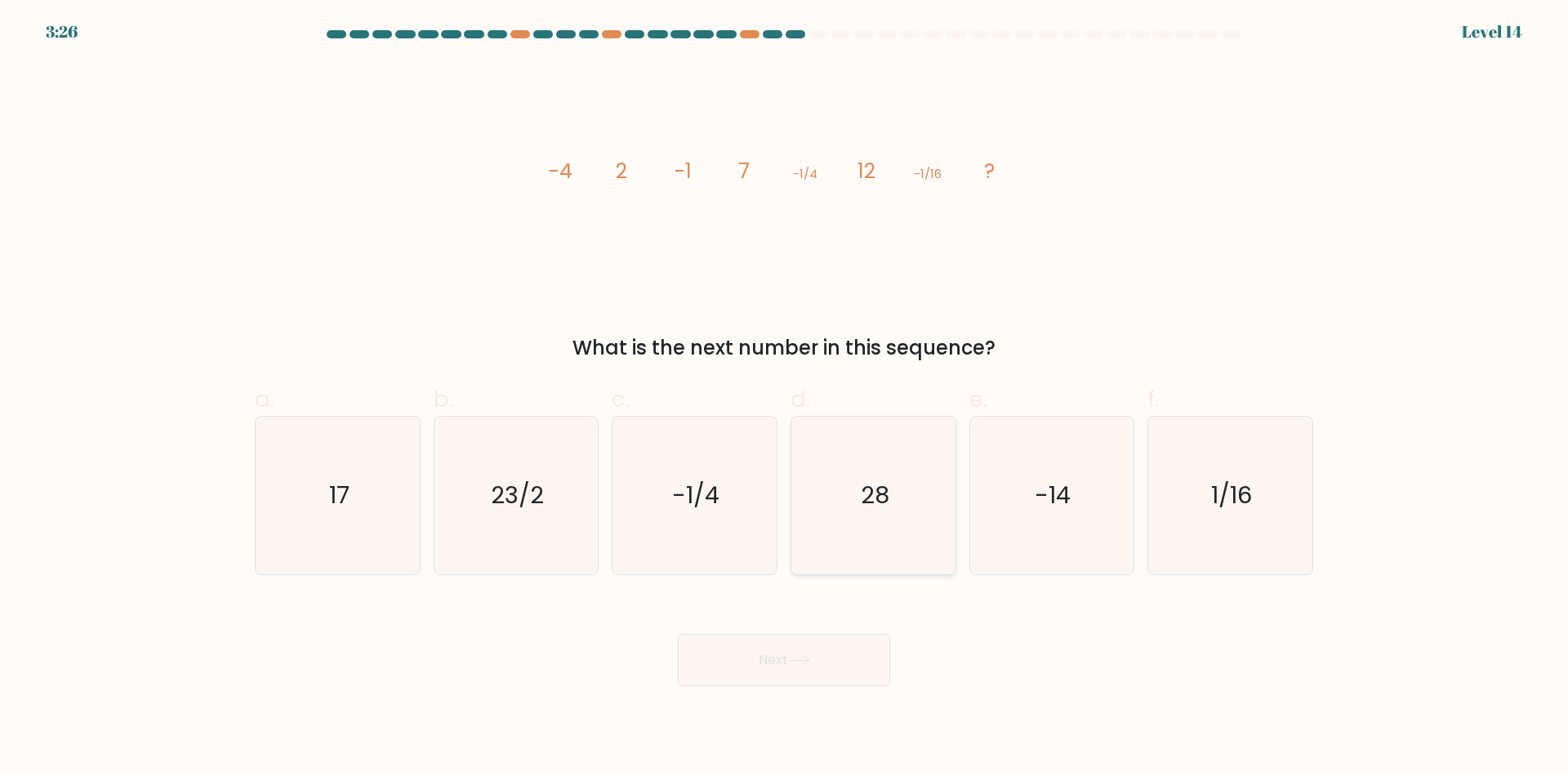
click at [894, 556] on icon "28" at bounding box center [873, 495] width 158 height 158
click at [785, 397] on input "d. 28" at bounding box center [784, 391] width 1 height 11
radio input "true"
click at [834, 649] on button "Next" at bounding box center [783, 659] width 212 height 52
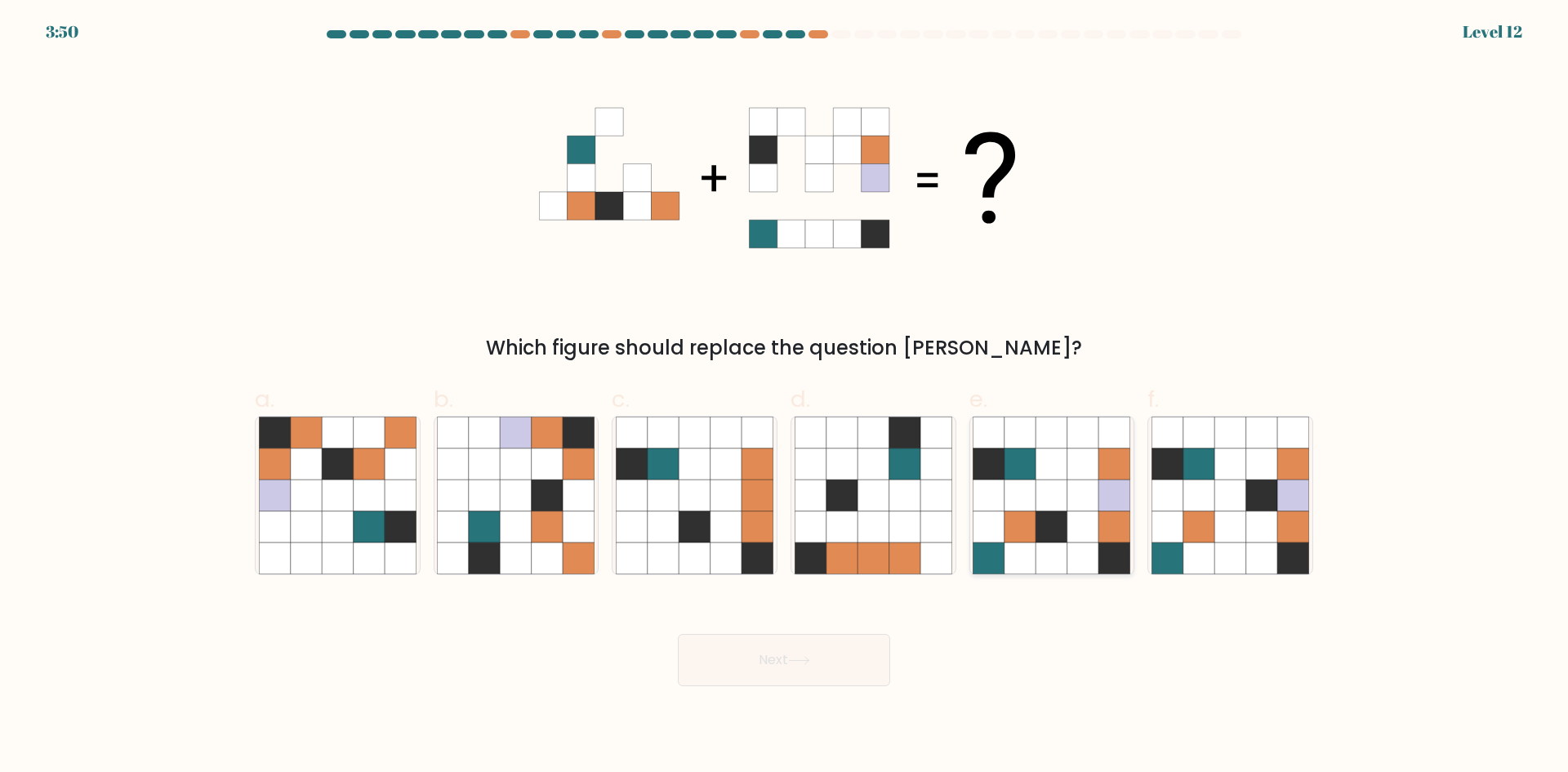
click at [1052, 521] on icon at bounding box center [1051, 526] width 31 height 31
click at [785, 397] on input "e." at bounding box center [784, 391] width 1 height 11
radio input "true"
click at [801, 665] on button "Next" at bounding box center [783, 659] width 212 height 52
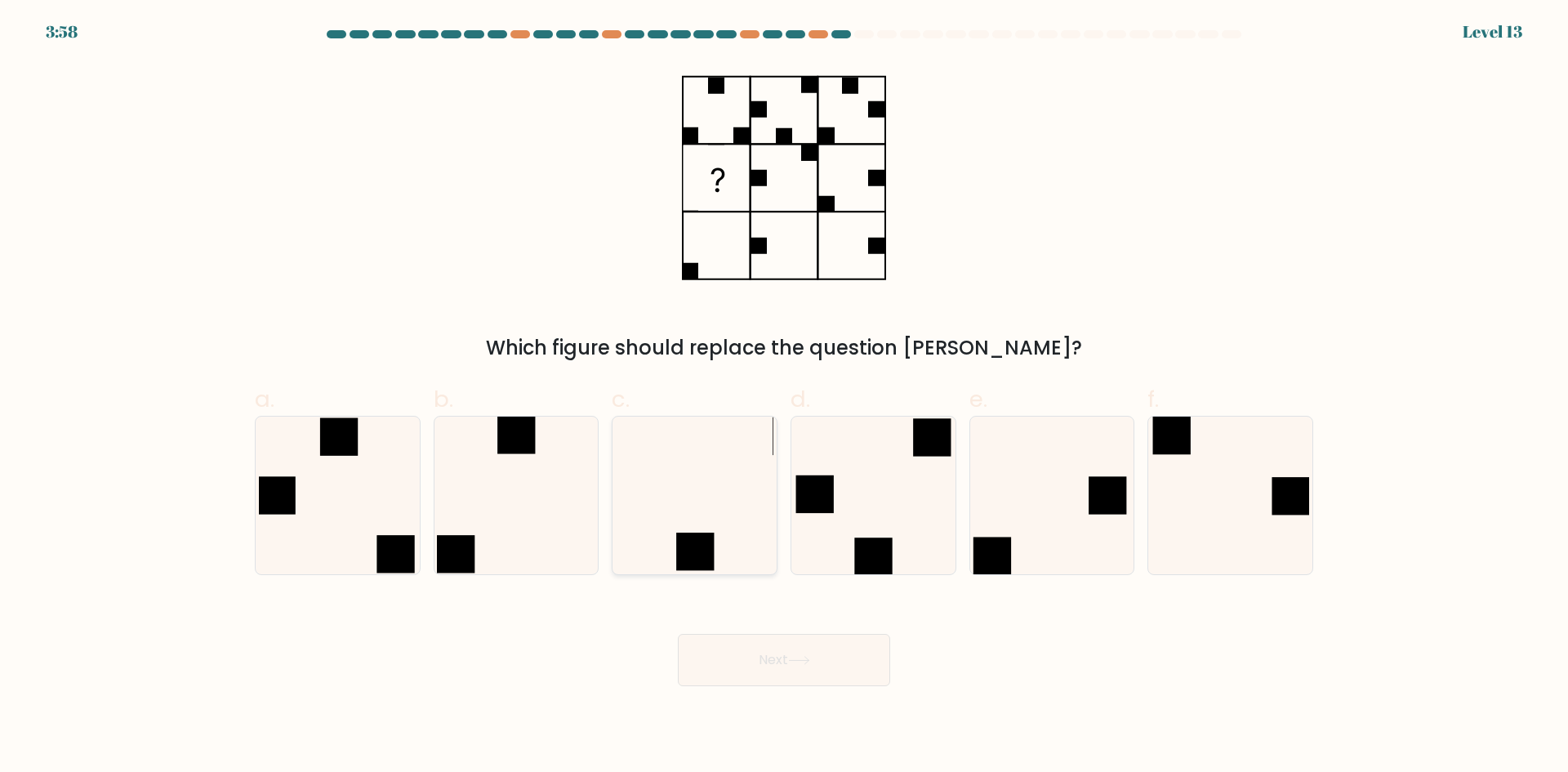
click at [661, 487] on icon at bounding box center [694, 495] width 158 height 158
click at [784, 397] on input "c." at bounding box center [784, 391] width 1 height 11
radio input "true"
click at [802, 679] on button "Next" at bounding box center [783, 659] width 212 height 52
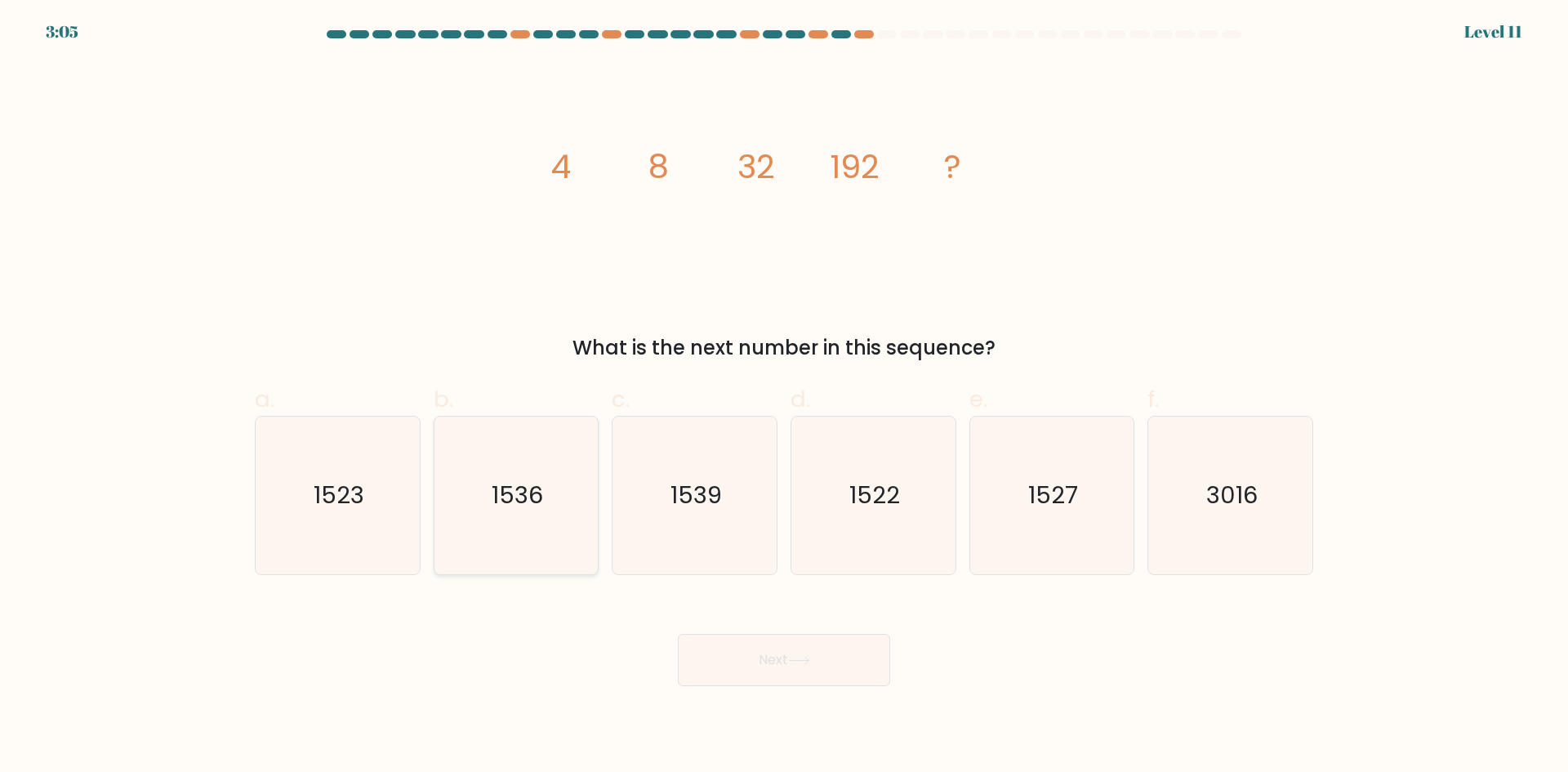
click at [536, 497] on text "1536" at bounding box center [517, 494] width 51 height 33
click at [784, 397] on input "b. 1536" at bounding box center [784, 391] width 1 height 11
radio input "true"
click at [768, 664] on button "Next" at bounding box center [783, 659] width 212 height 52
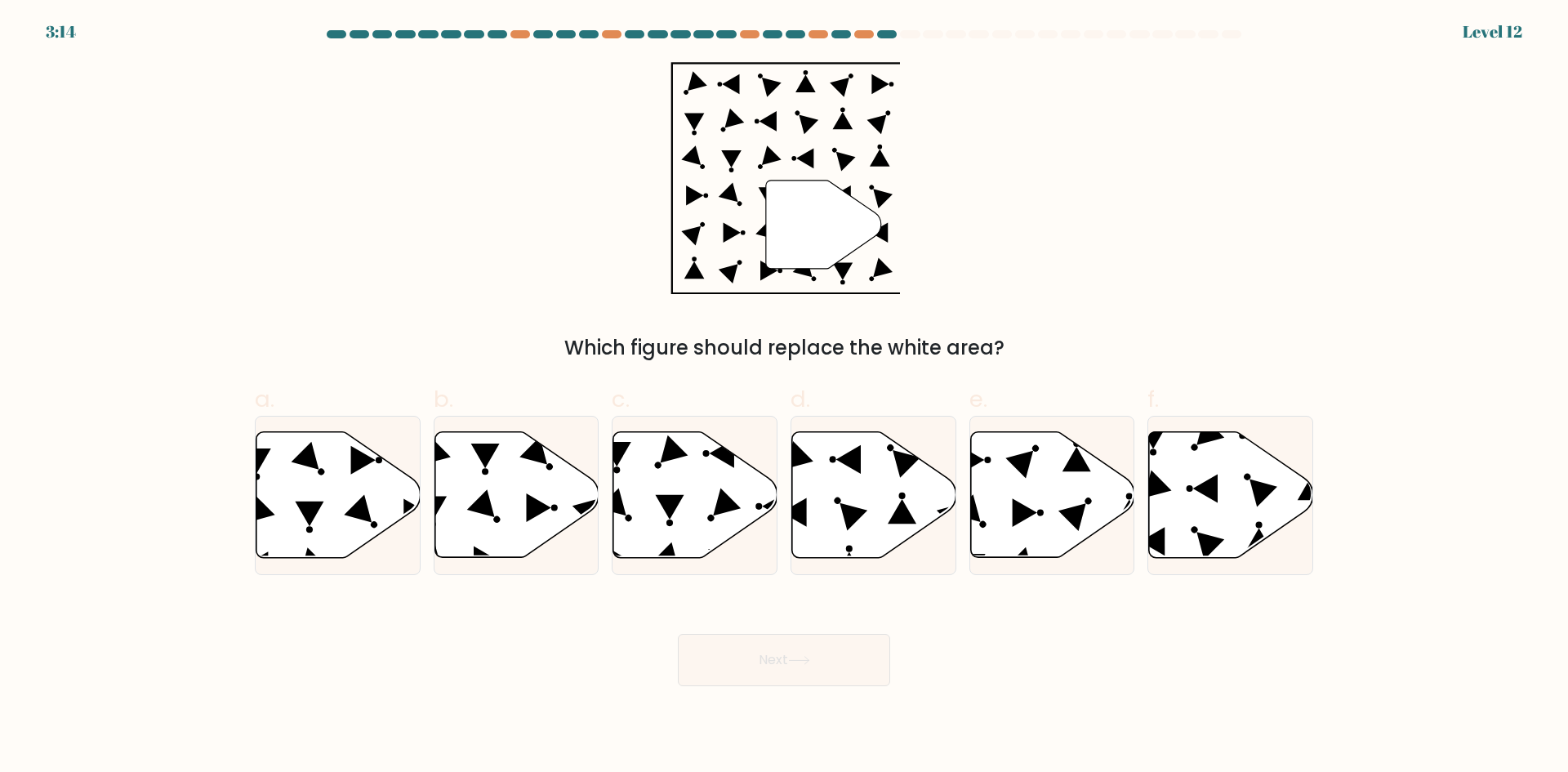
drag, startPoint x: 661, startPoint y: 526, endPoint x: 732, endPoint y: 613, distance: 112.3
click at [661, 531] on icon at bounding box center [695, 494] width 164 height 126
click at [784, 397] on input "c." at bounding box center [784, 391] width 1 height 11
radio input "true"
click at [780, 659] on button "Next" at bounding box center [783, 659] width 212 height 52
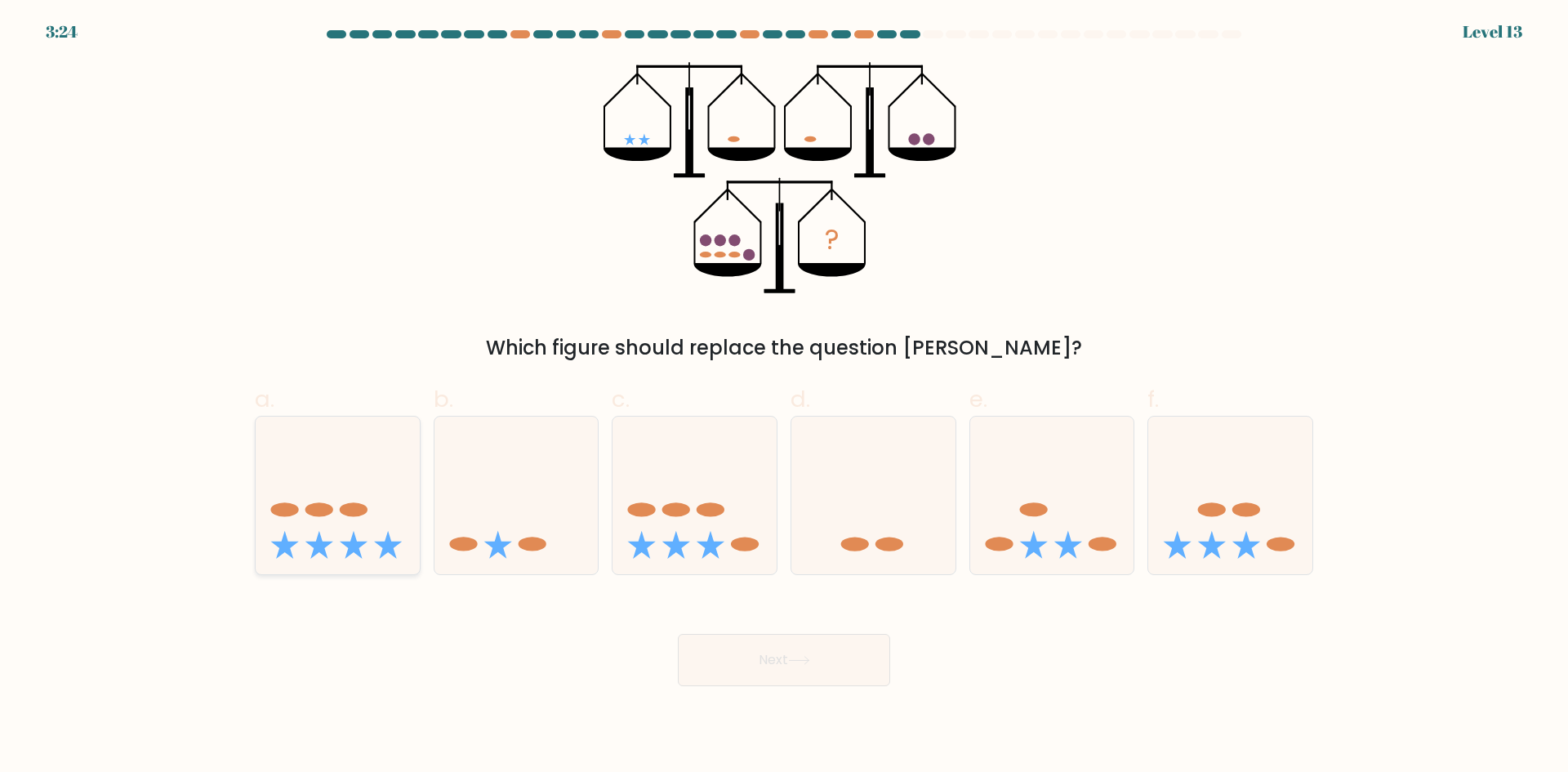
click at [331, 508] on ellipse at bounding box center [320, 510] width 28 height 14
click at [784, 397] on input "a." at bounding box center [784, 391] width 1 height 11
radio input "true"
click at [798, 665] on button "Next" at bounding box center [783, 659] width 212 height 52
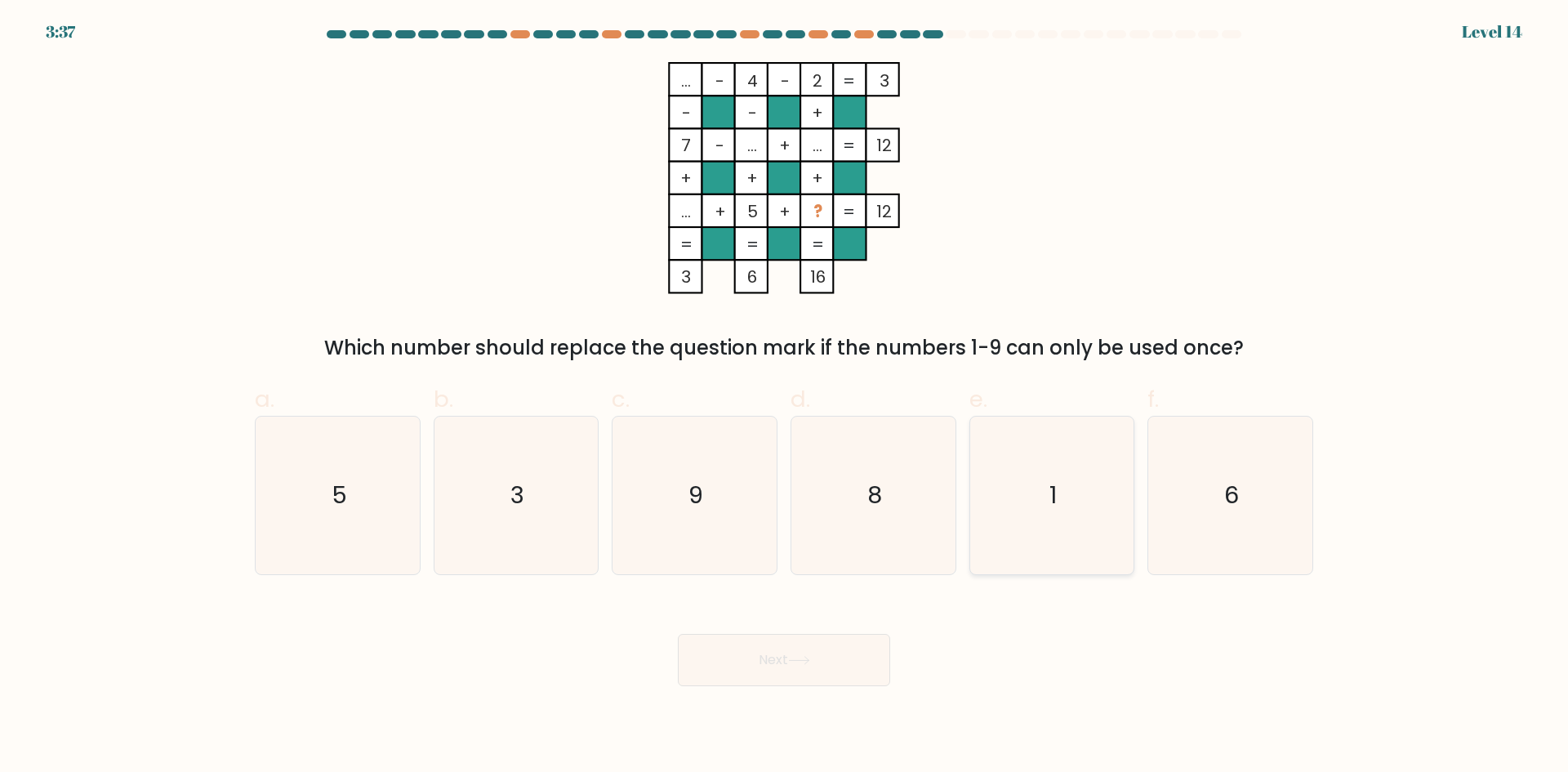
click at [1068, 547] on icon "1" at bounding box center [1051, 495] width 158 height 158
click at [785, 397] on input "e. 1" at bounding box center [784, 391] width 1 height 11
radio input "true"
click at [829, 669] on button "Next" at bounding box center [783, 659] width 212 height 52
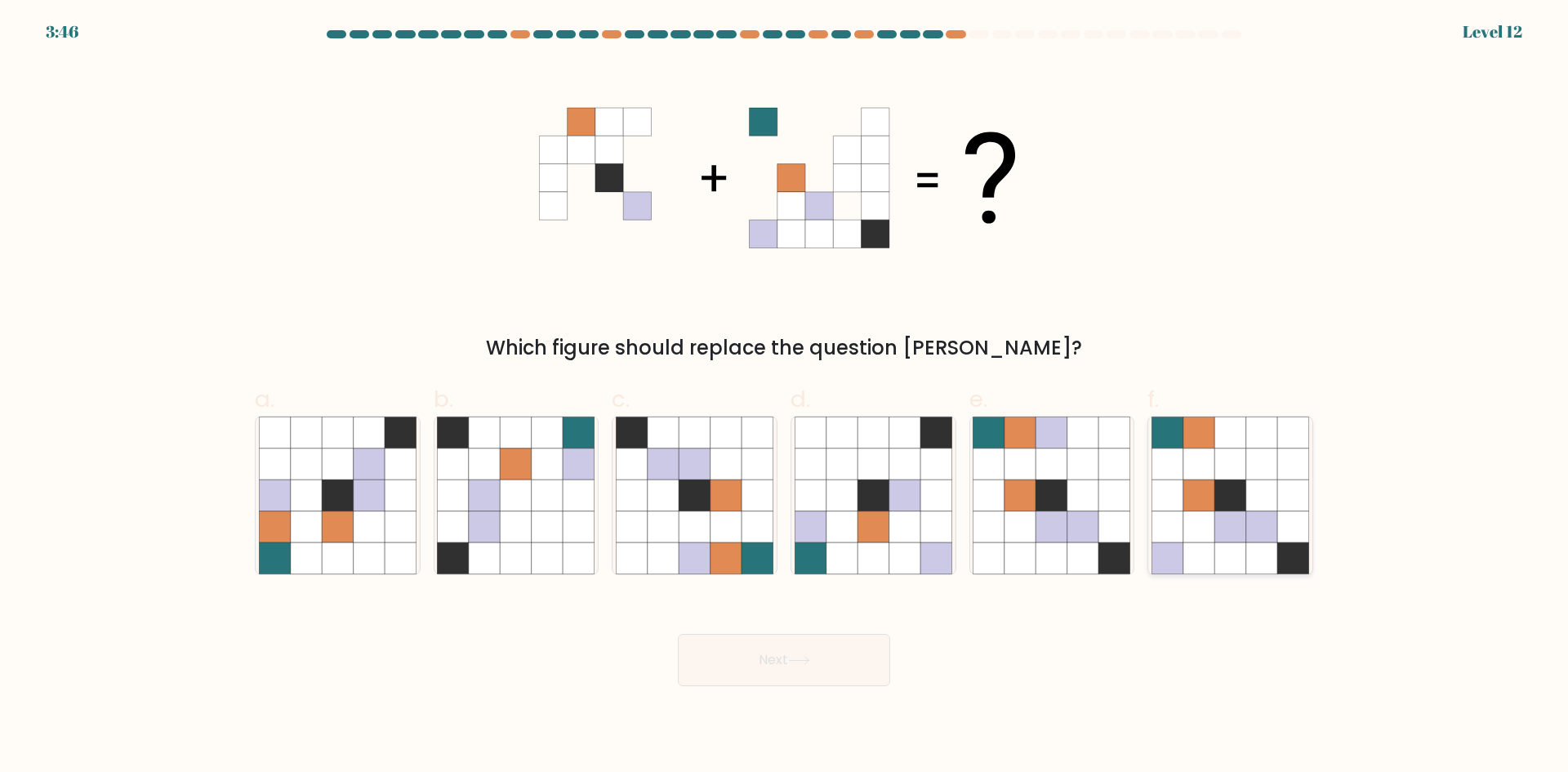
click at [1276, 508] on icon at bounding box center [1261, 494] width 31 height 31
click at [785, 397] on input "f." at bounding box center [784, 391] width 1 height 11
radio input "true"
click at [781, 665] on button "Next" at bounding box center [783, 659] width 212 height 52
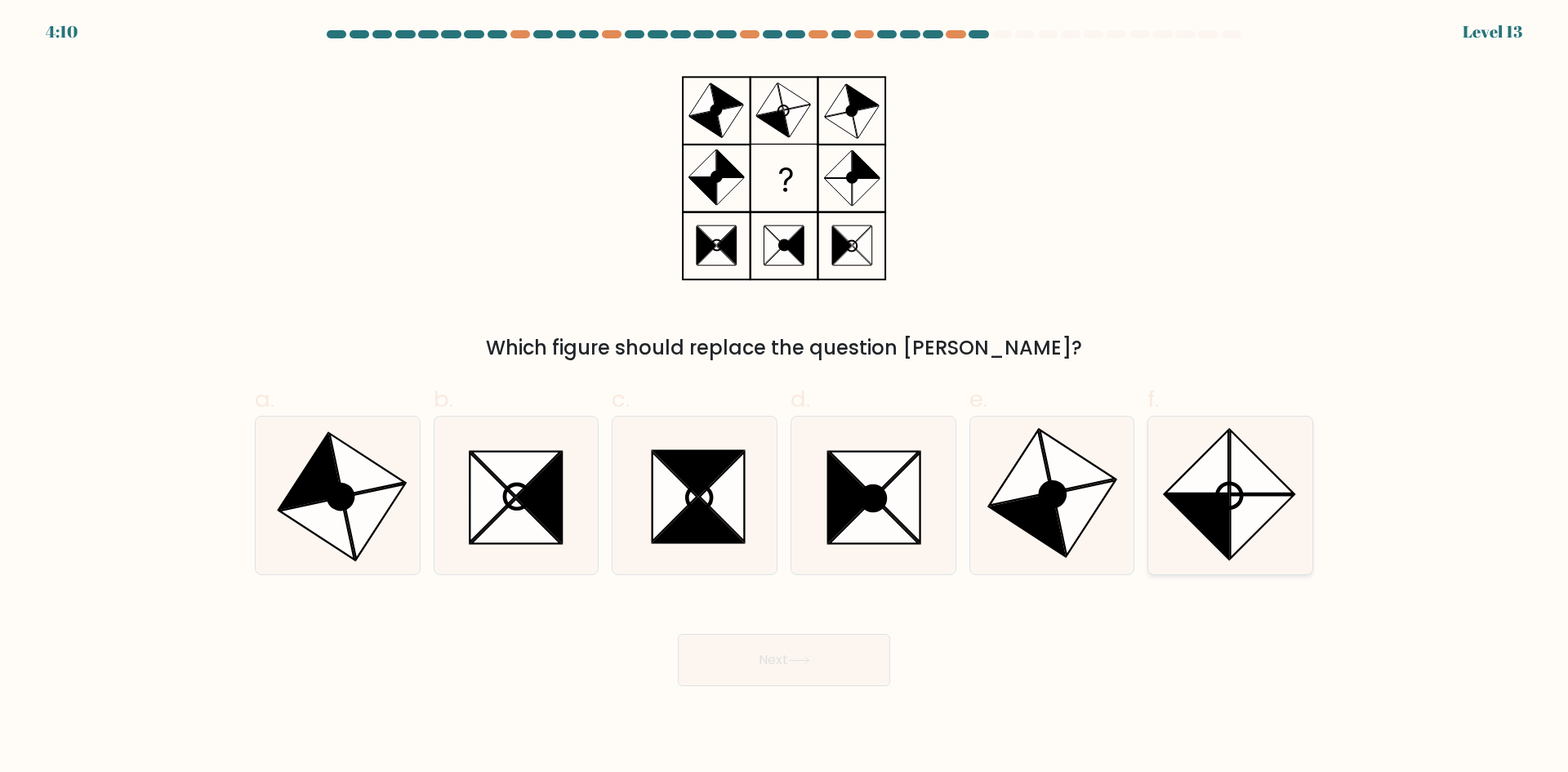
click at [1245, 519] on icon at bounding box center [1261, 526] width 63 height 63
click at [785, 397] on input "f." at bounding box center [784, 391] width 1 height 11
radio input "true"
click at [810, 662] on icon at bounding box center [799, 660] width 22 height 9
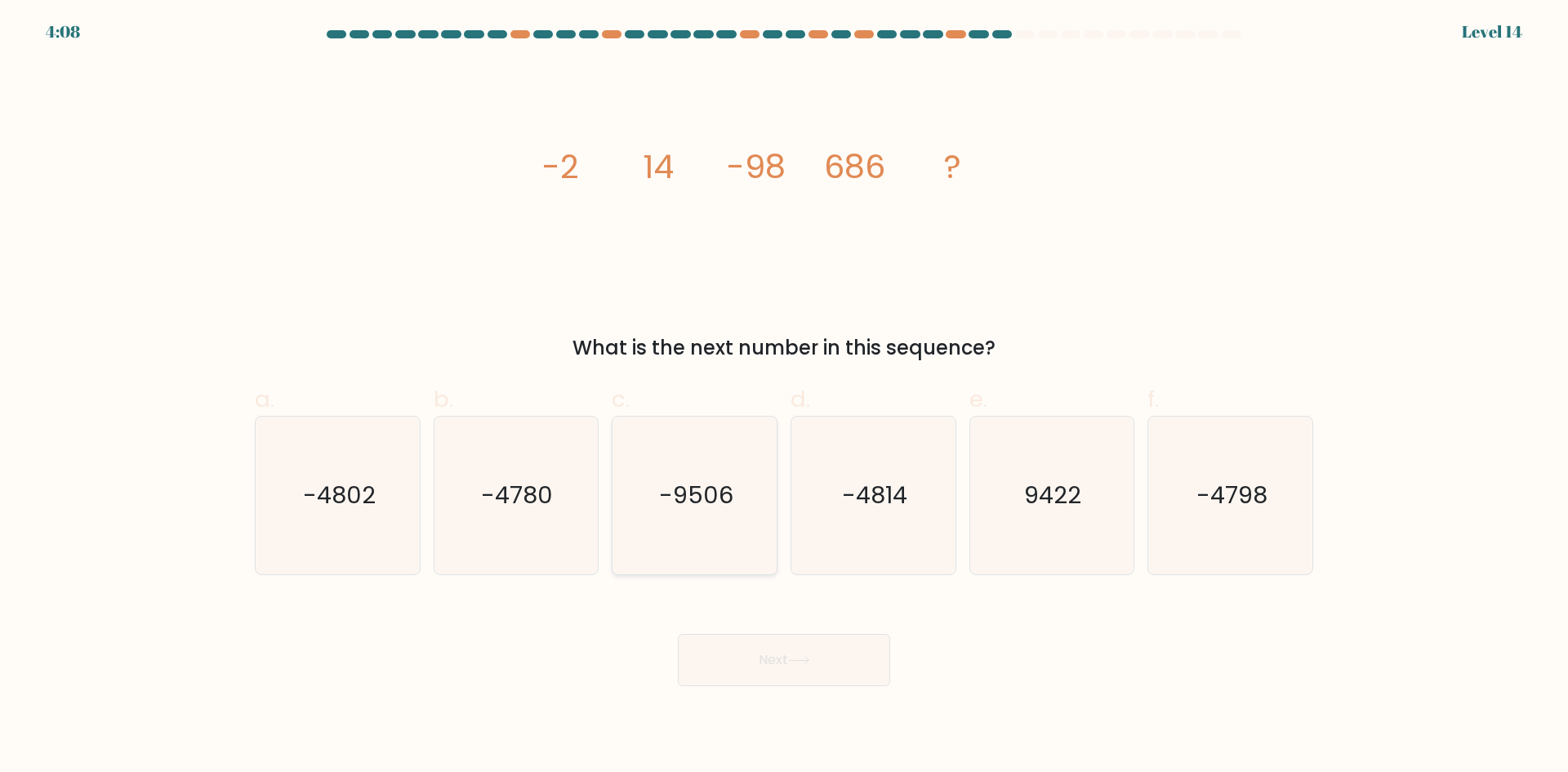
click at [665, 469] on icon "-9506" at bounding box center [694, 495] width 158 height 158
click at [784, 397] on input "c. -9506" at bounding box center [784, 391] width 1 height 11
radio input "true"
click at [783, 663] on button "Next" at bounding box center [783, 659] width 212 height 52
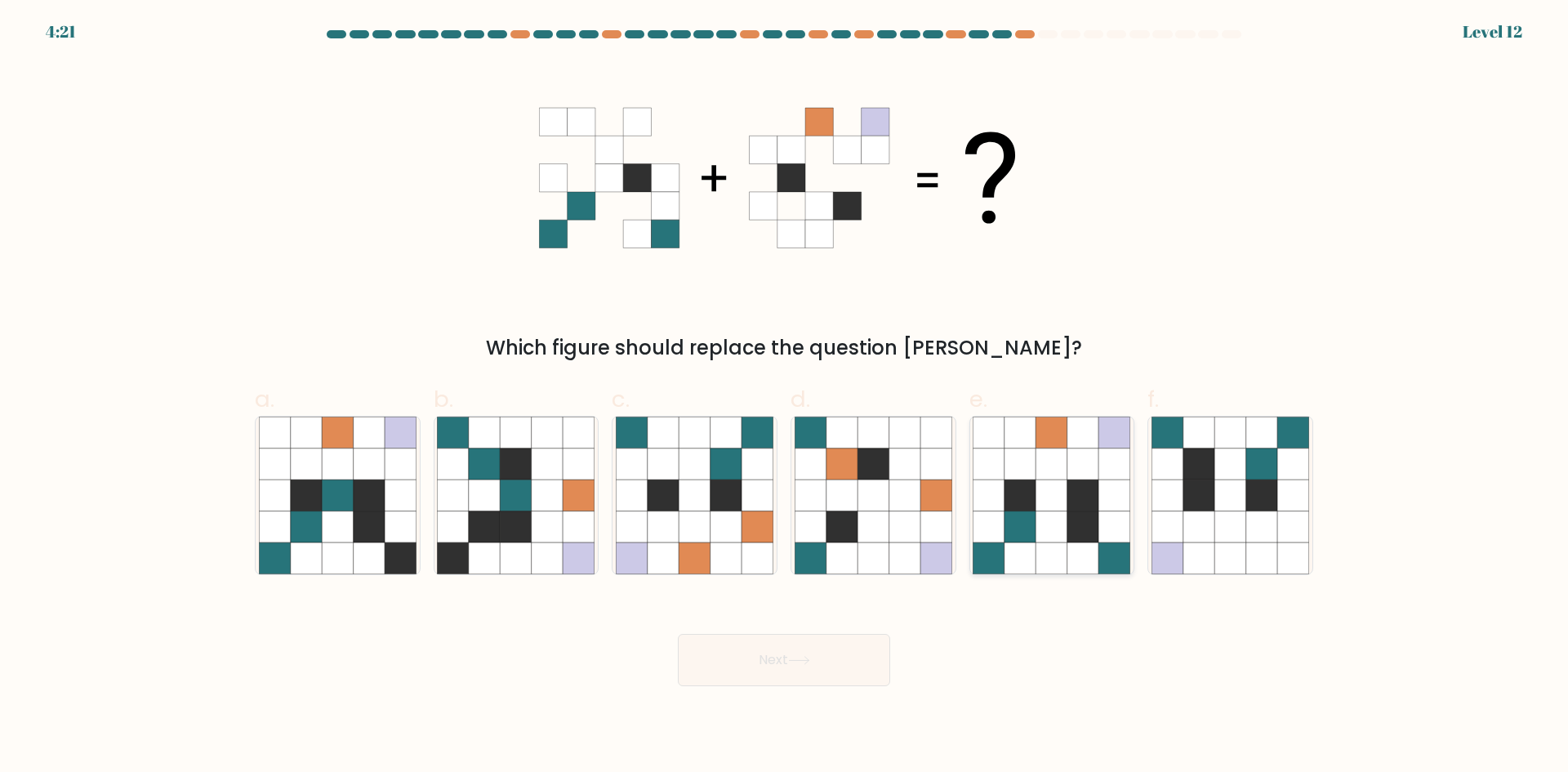
click at [1053, 528] on icon at bounding box center [1051, 526] width 31 height 31
click at [785, 397] on input "e." at bounding box center [784, 391] width 1 height 11
radio input "true"
click at [813, 668] on button "Next" at bounding box center [783, 659] width 212 height 52
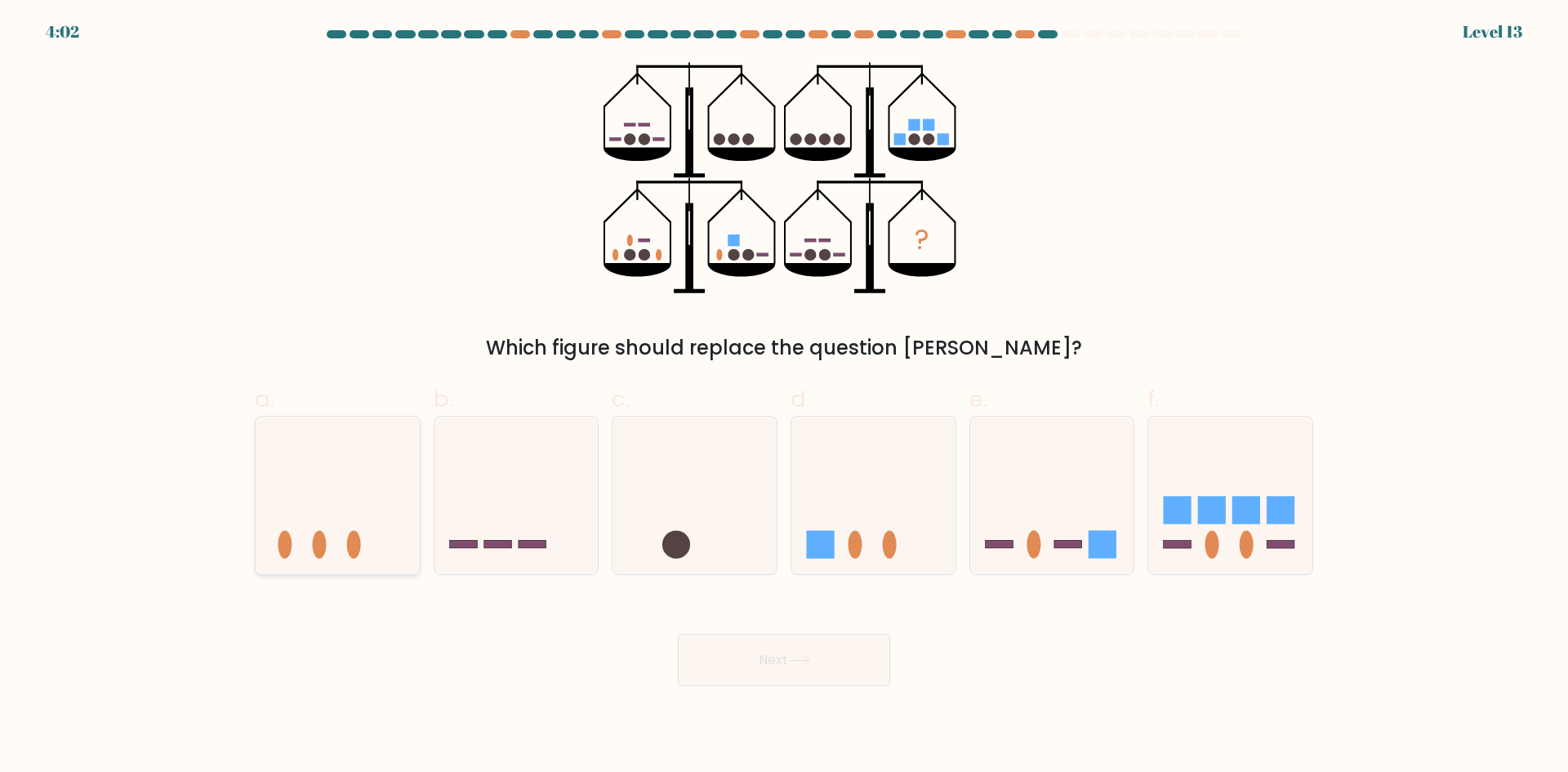
click at [330, 537] on icon at bounding box center [337, 495] width 164 height 136
click at [784, 397] on input "a." at bounding box center [784, 391] width 1 height 11
radio input "true"
click at [769, 672] on button "Next" at bounding box center [783, 659] width 212 height 52
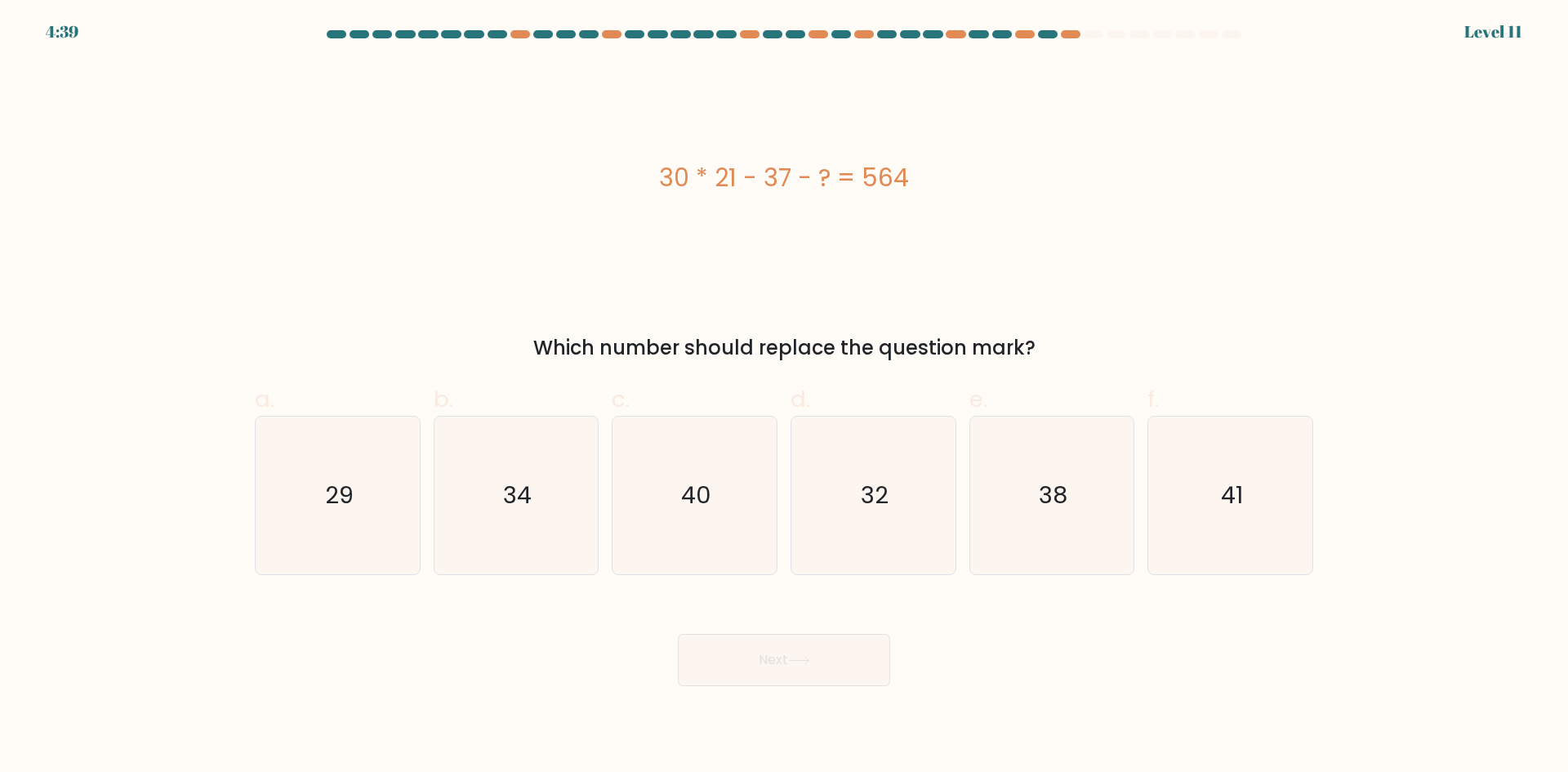
click at [429, 265] on div "30 * 21 - 37 - ? = 564" at bounding box center [783, 177] width 1058 height 232
click at [353, 464] on icon "29" at bounding box center [337, 495] width 158 height 158
click at [784, 397] on input "a. 29" at bounding box center [784, 391] width 1 height 11
radio input "true"
click at [751, 661] on button "Next" at bounding box center [783, 659] width 212 height 52
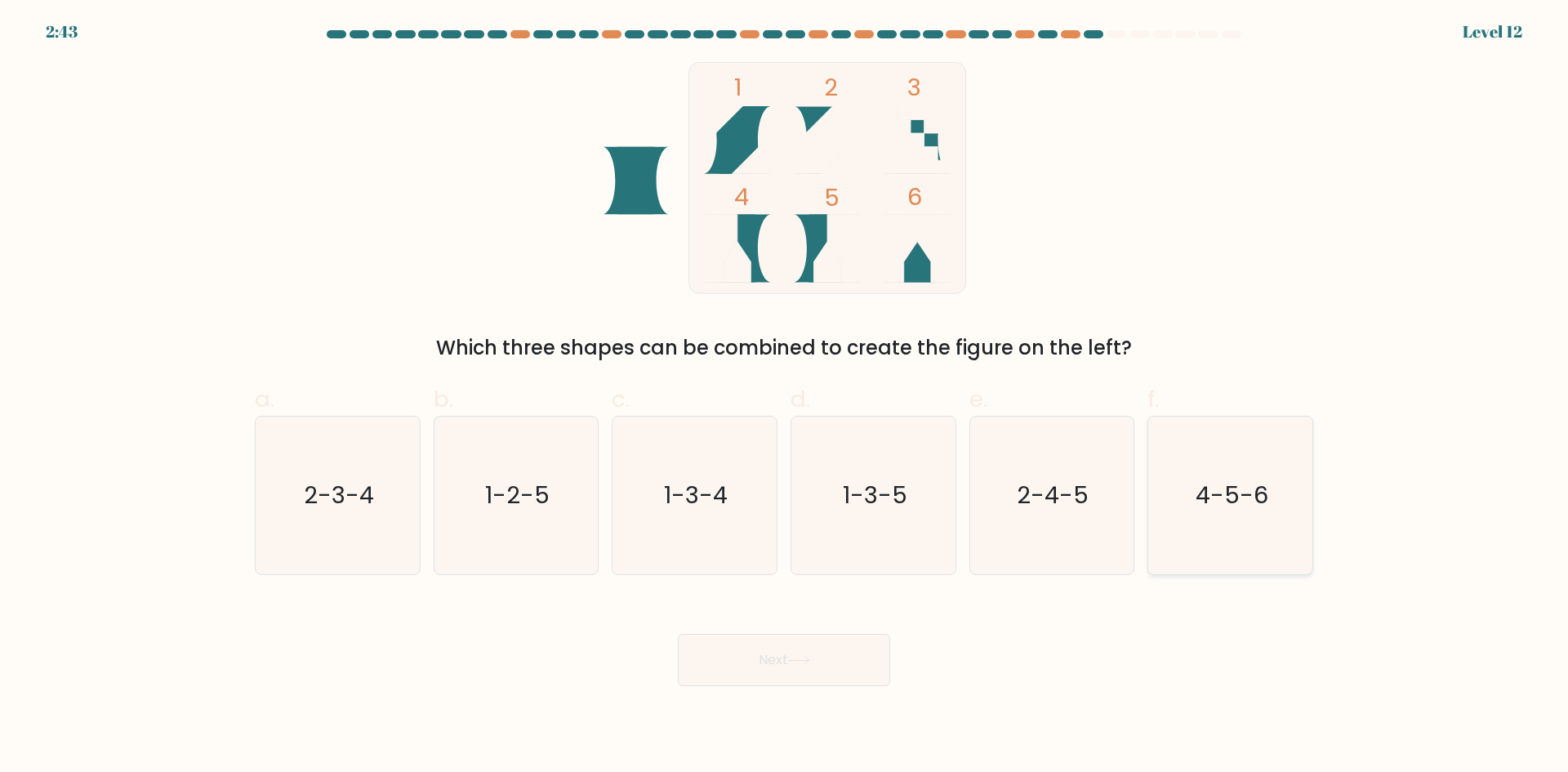
click at [1212, 542] on icon "4-5-6" at bounding box center [1230, 495] width 158 height 158
click at [785, 397] on input "f. 4-5-6" at bounding box center [784, 391] width 1 height 11
radio input "true"
click at [820, 652] on button "Next" at bounding box center [783, 659] width 212 height 52
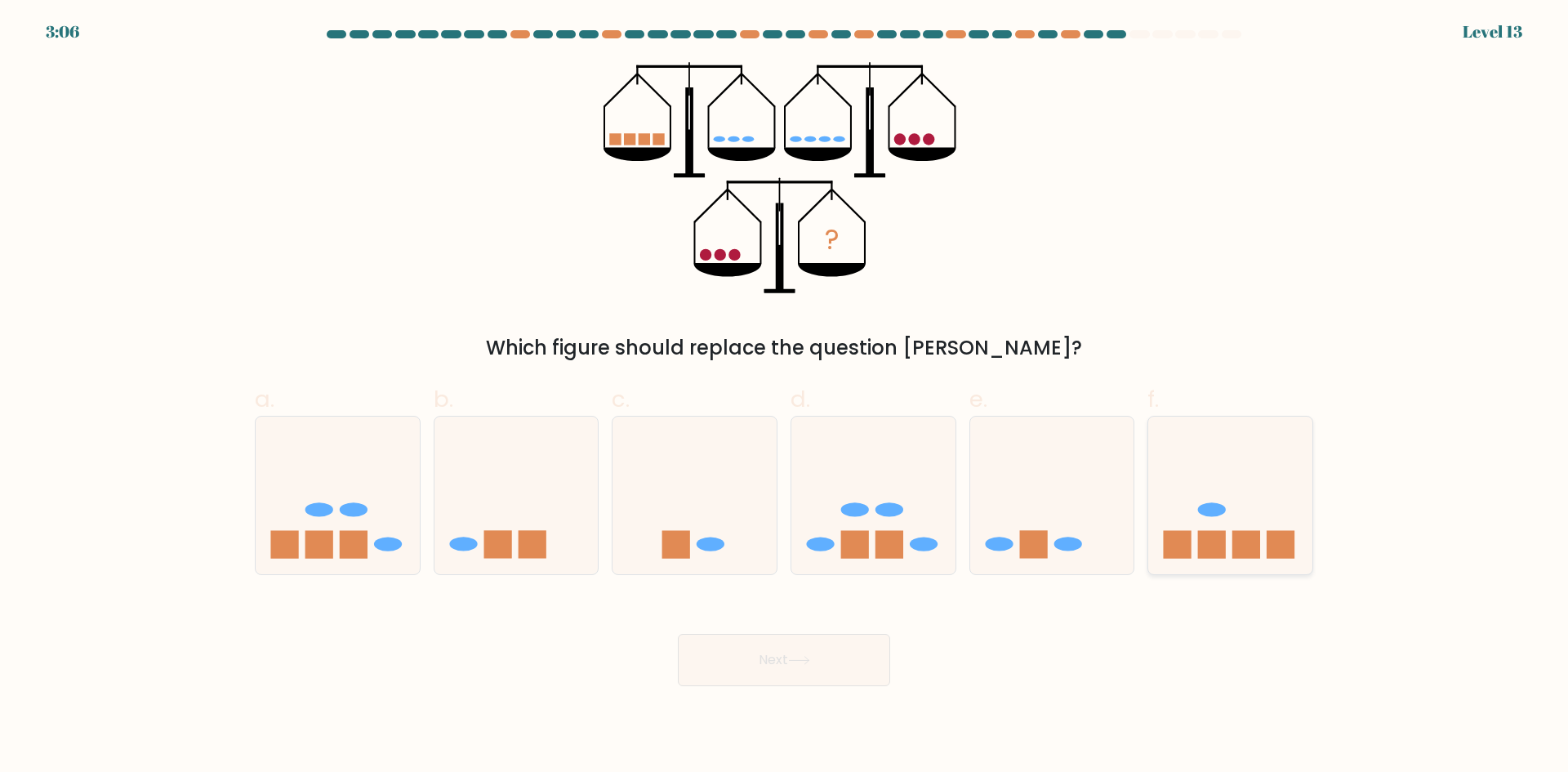
click at [1233, 552] on rect at bounding box center [1246, 546] width 28 height 28
click at [785, 397] on input "f." at bounding box center [784, 391] width 1 height 11
radio input "true"
click at [810, 662] on icon at bounding box center [799, 660] width 22 height 9
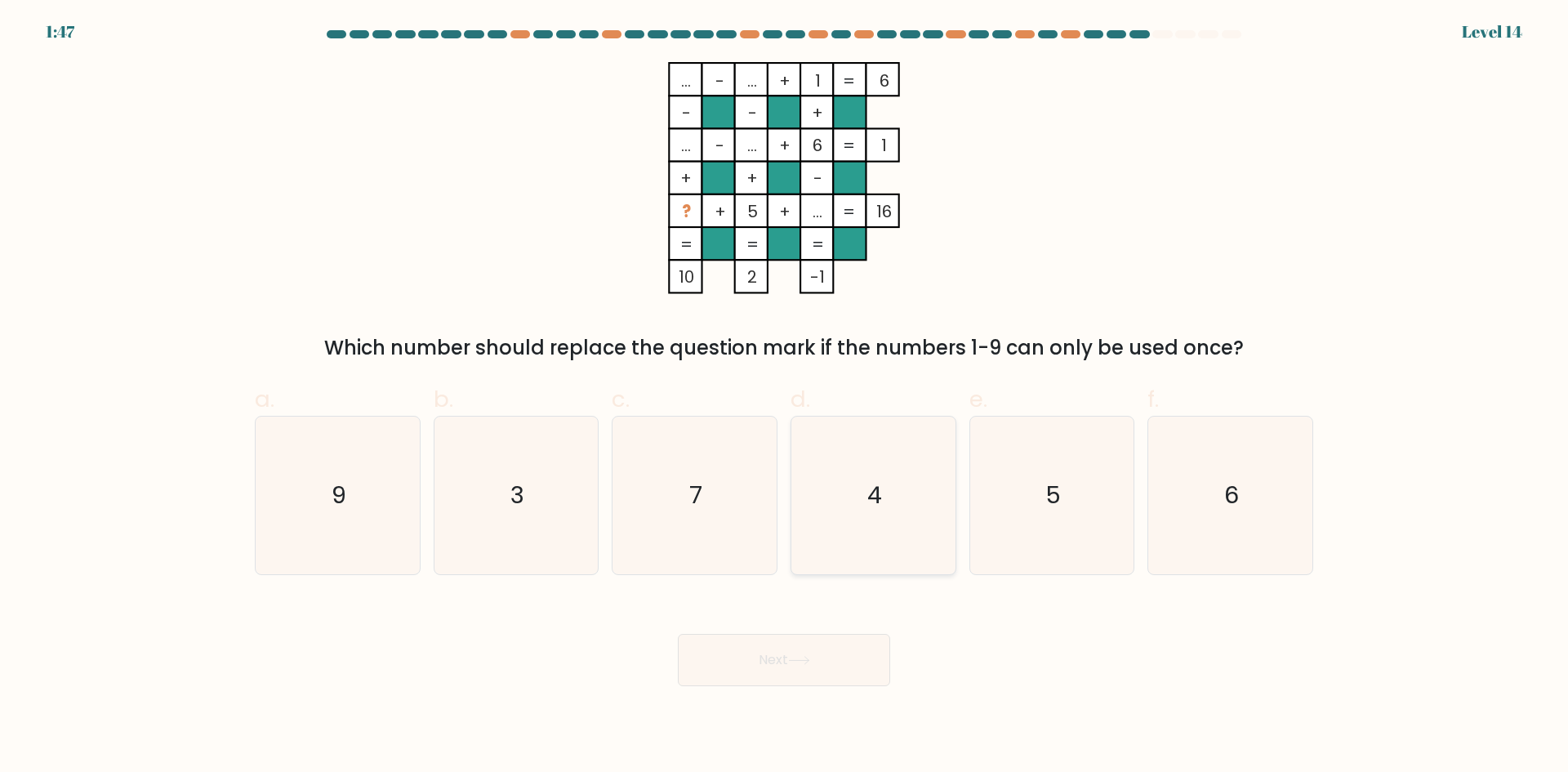
click at [892, 480] on icon "4" at bounding box center [873, 495] width 158 height 158
click at [785, 397] on input "d. 4" at bounding box center [784, 391] width 1 height 11
radio input "true"
click at [839, 669] on button "Next" at bounding box center [783, 659] width 212 height 52
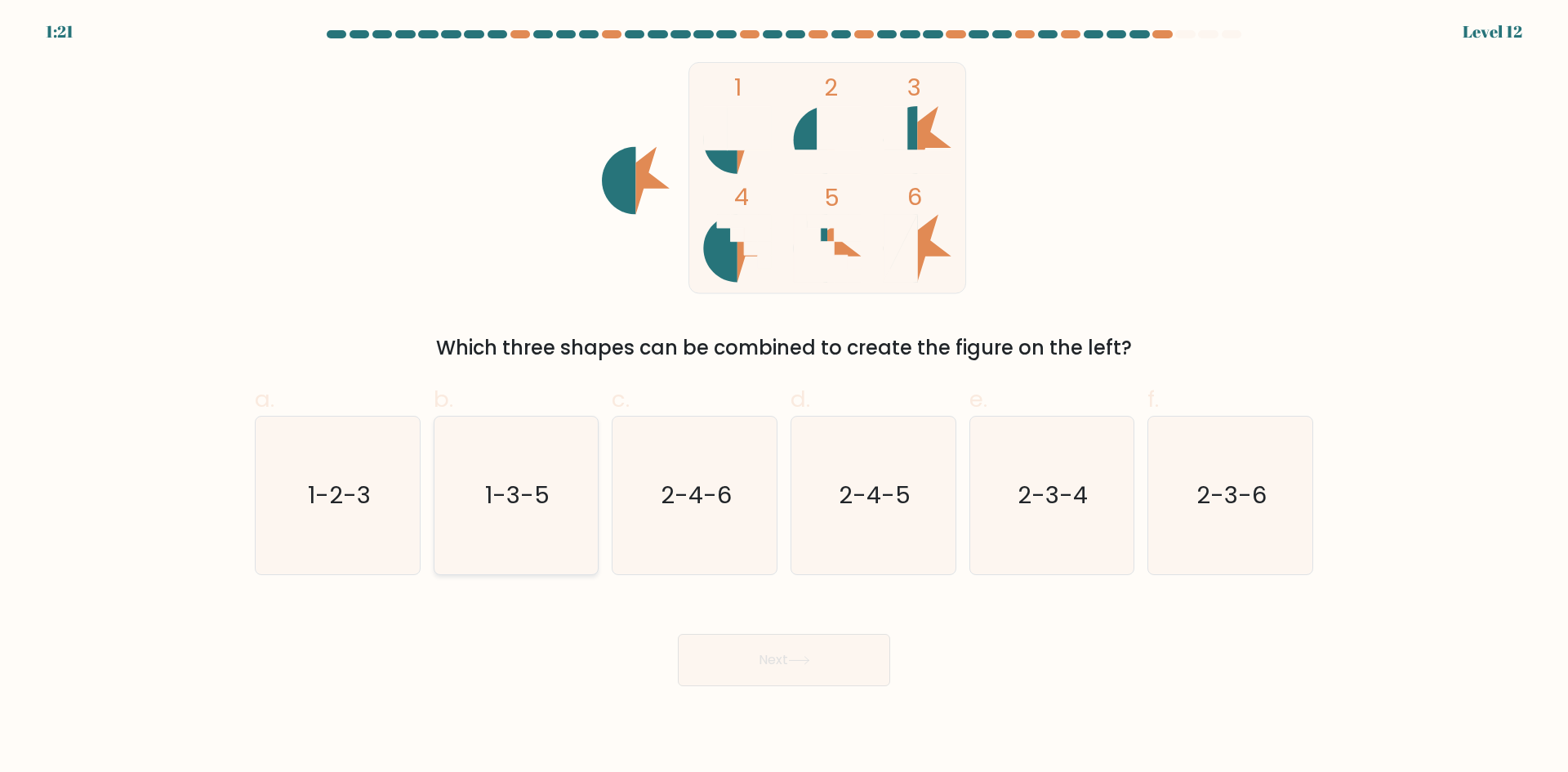
click at [508, 474] on icon "1-3-5" at bounding box center [515, 495] width 158 height 158
click at [784, 397] on input "b. 1-3-5" at bounding box center [784, 391] width 1 height 11
radio input "true"
click at [795, 648] on button "Next" at bounding box center [783, 659] width 212 height 52
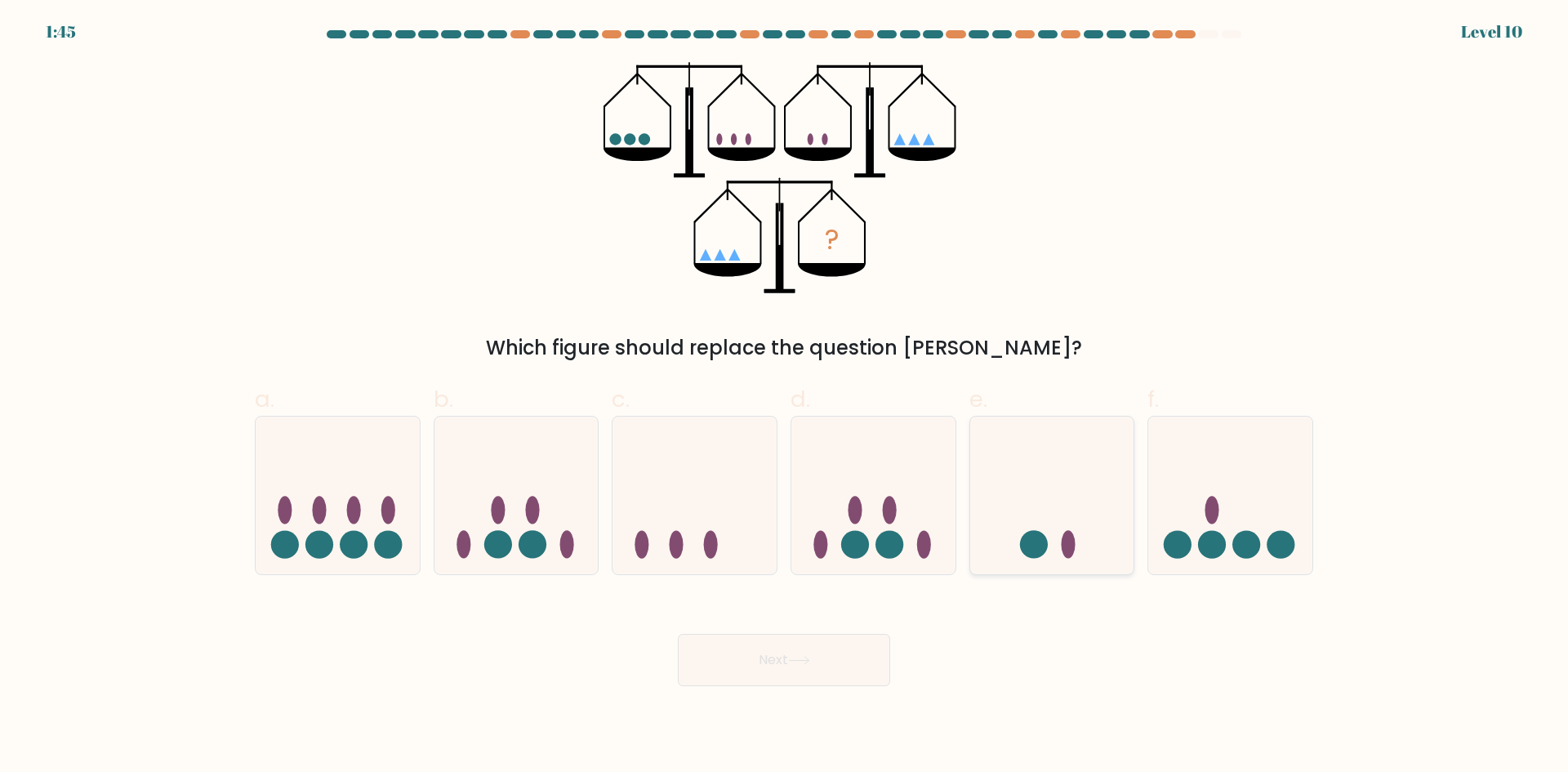
click at [1083, 531] on icon at bounding box center [1052, 495] width 164 height 136
click at [785, 397] on input "e." at bounding box center [784, 391] width 1 height 11
radio input "true"
click at [820, 661] on button "Next" at bounding box center [783, 659] width 212 height 52
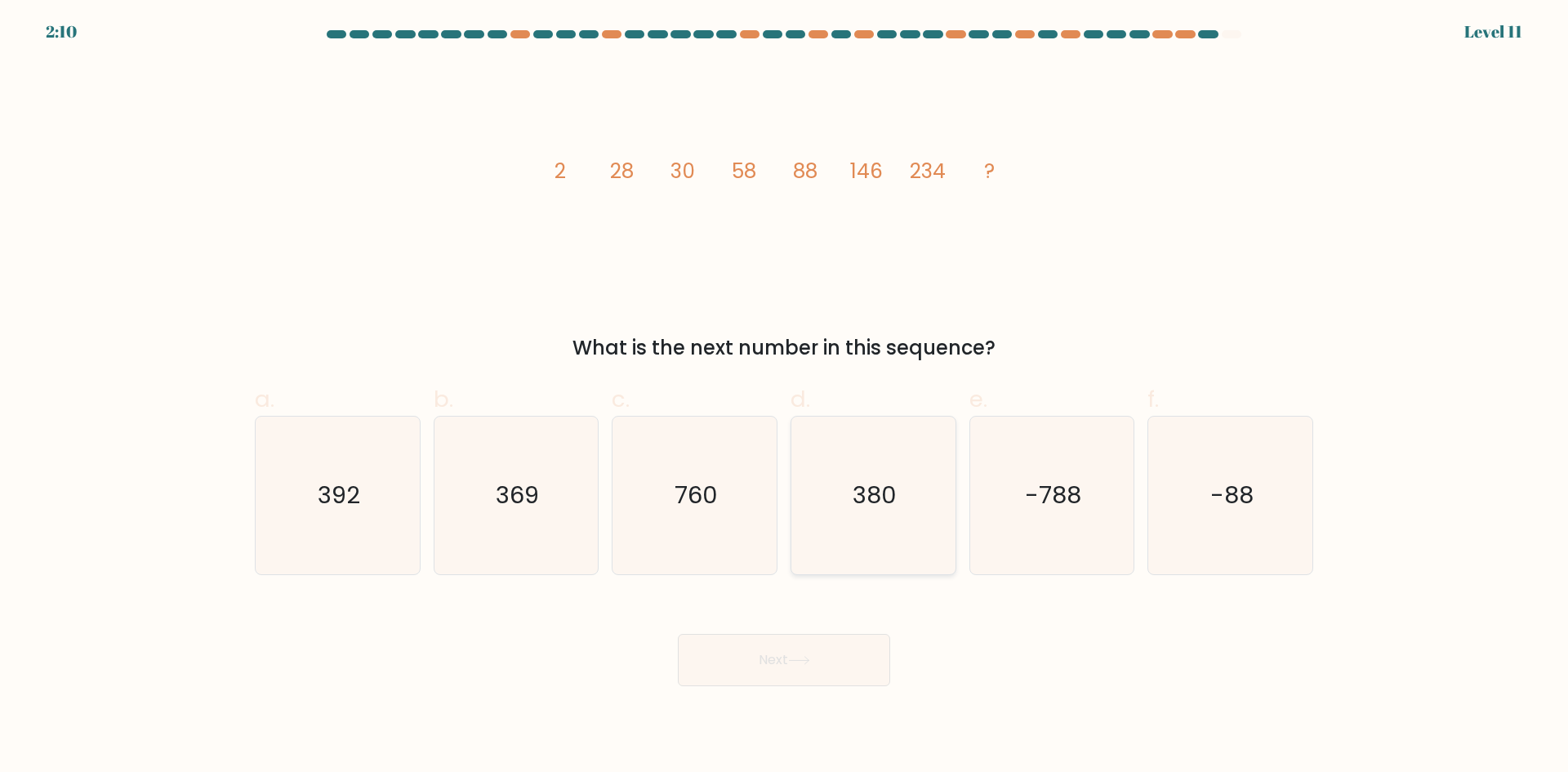
drag, startPoint x: 868, startPoint y: 499, endPoint x: 846, endPoint y: 612, distance: 115.1
click at [868, 500] on text "380" at bounding box center [875, 494] width 44 height 33
click at [785, 397] on input "d. 380" at bounding box center [784, 391] width 1 height 11
radio input "true"
click at [833, 654] on button "Next" at bounding box center [783, 659] width 212 height 52
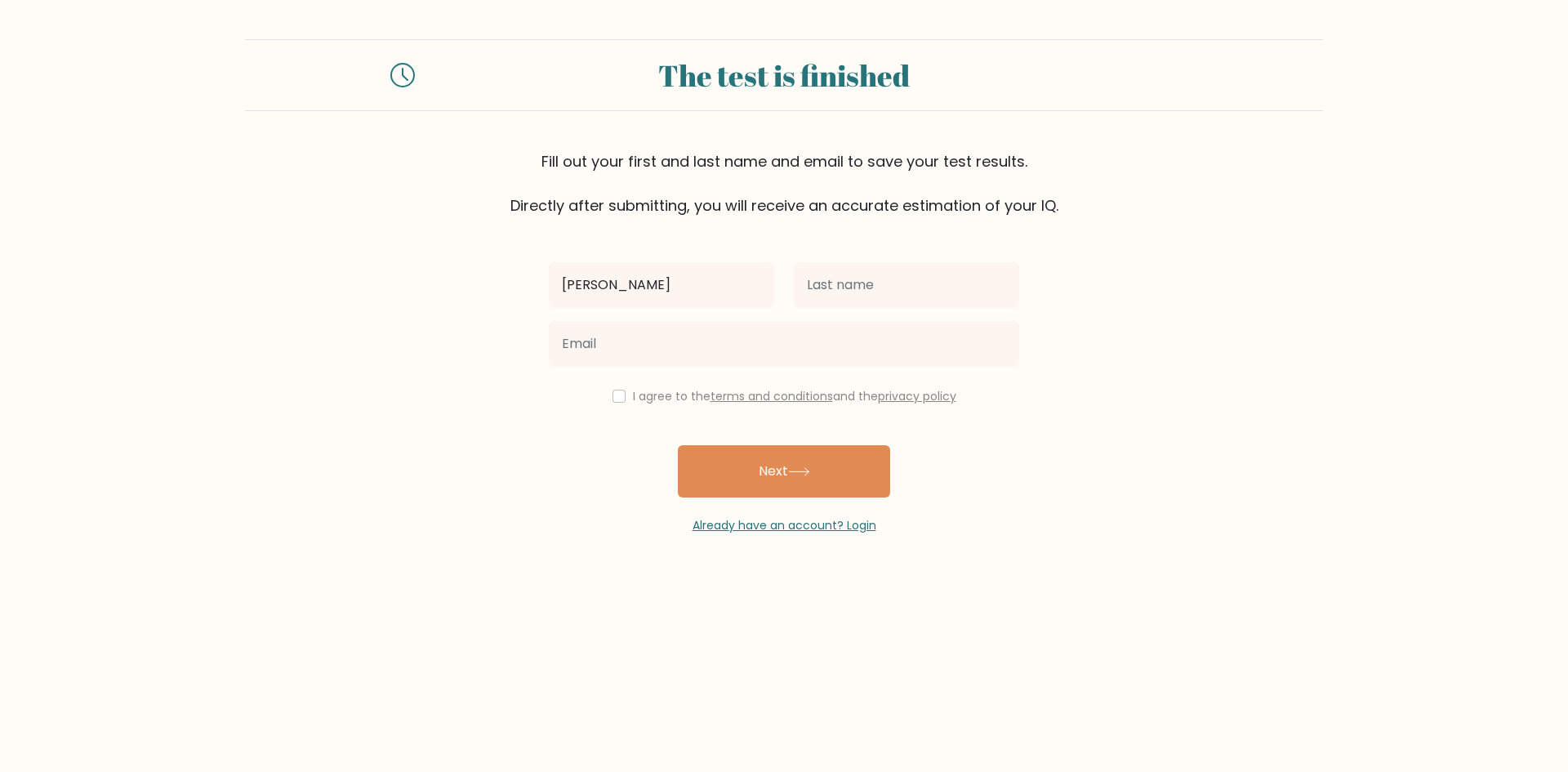
type input "steve"
type input "john"
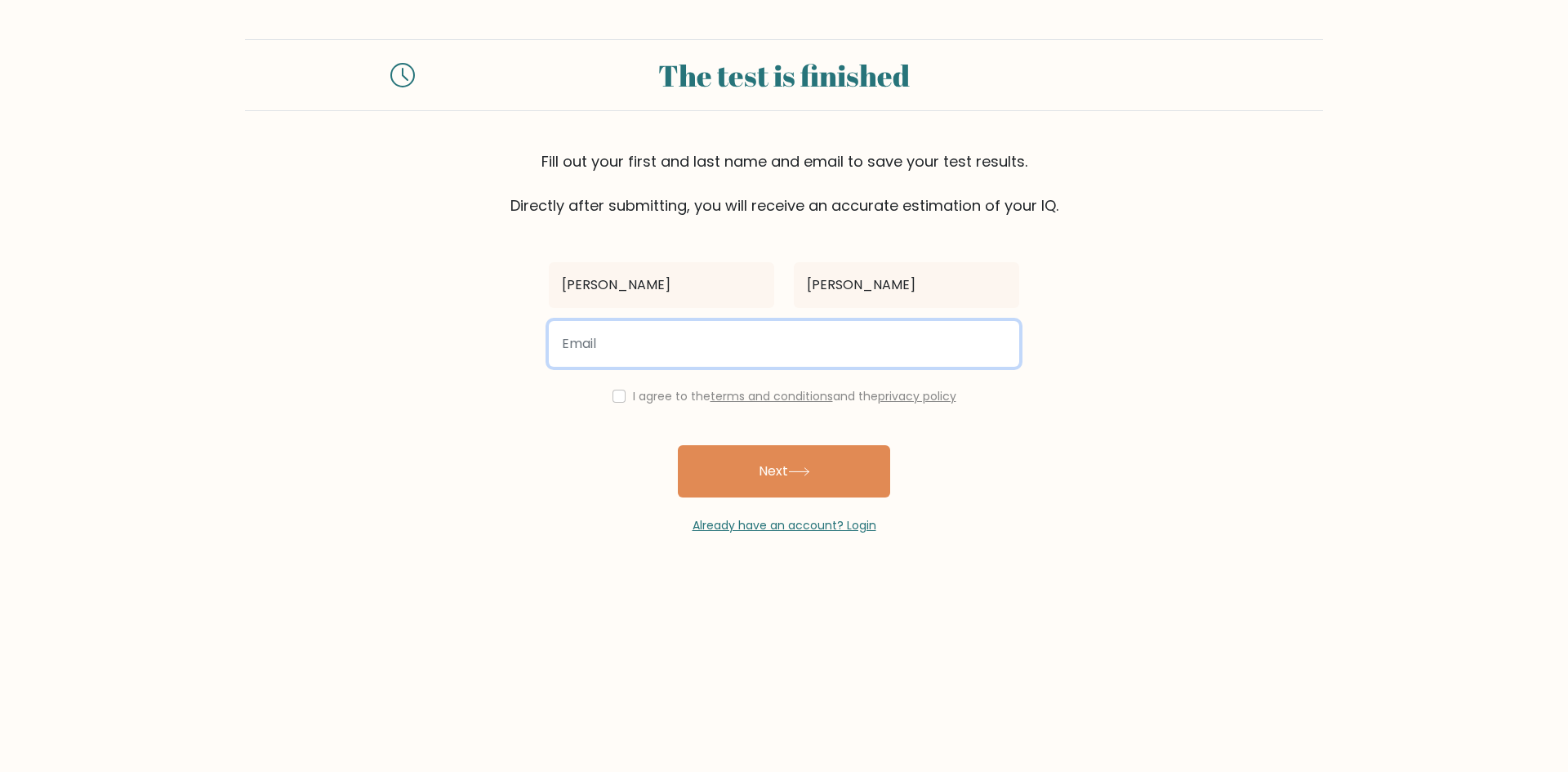
click at [629, 333] on input "email" at bounding box center [784, 344] width 470 height 46
type input "jaydenjameswheeler07@outlook.com"
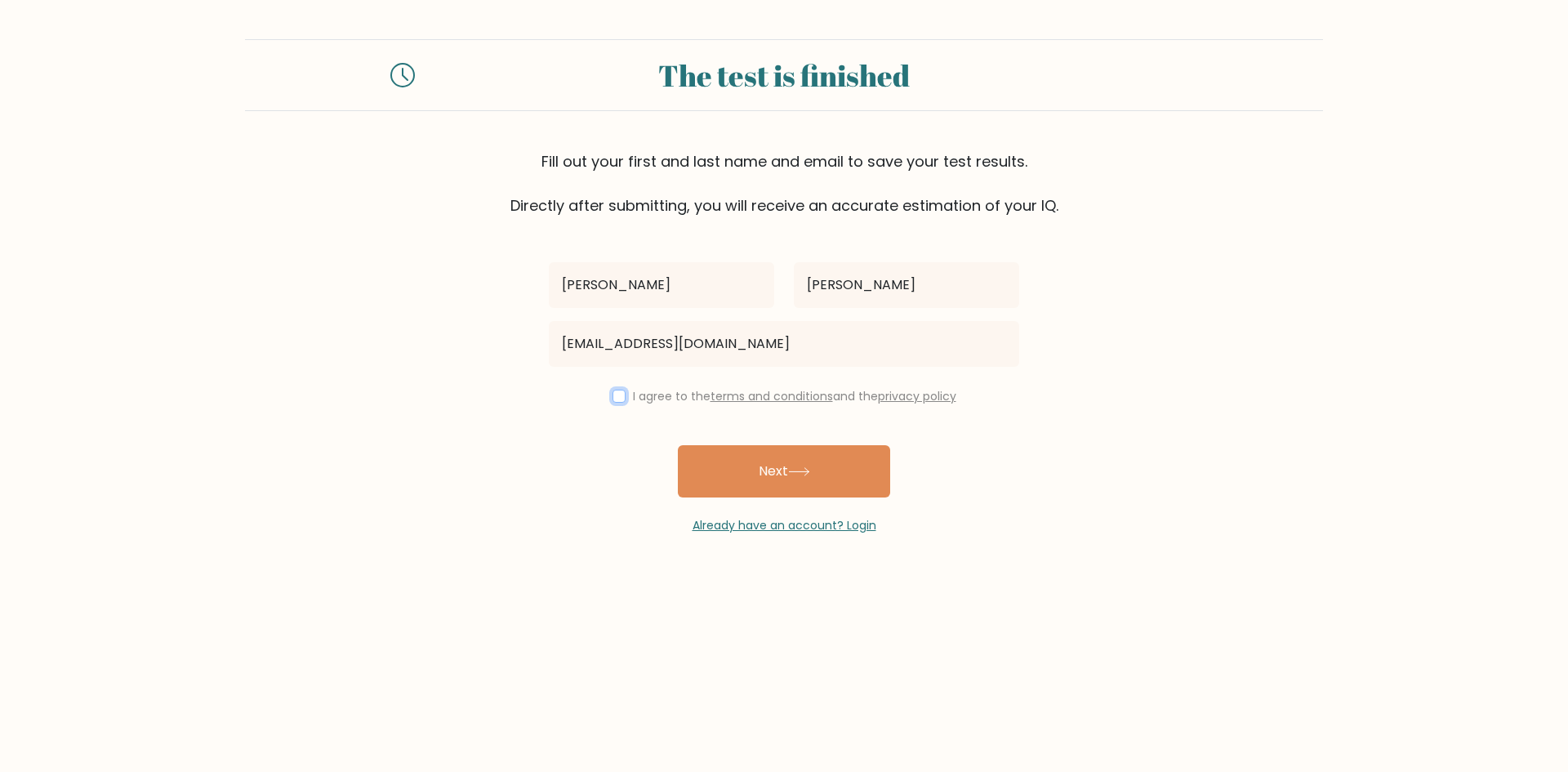
click at [620, 397] on input "checkbox" at bounding box center [618, 396] width 13 height 13
checkbox input "true"
click at [751, 464] on button "Next" at bounding box center [783, 471] width 212 height 52
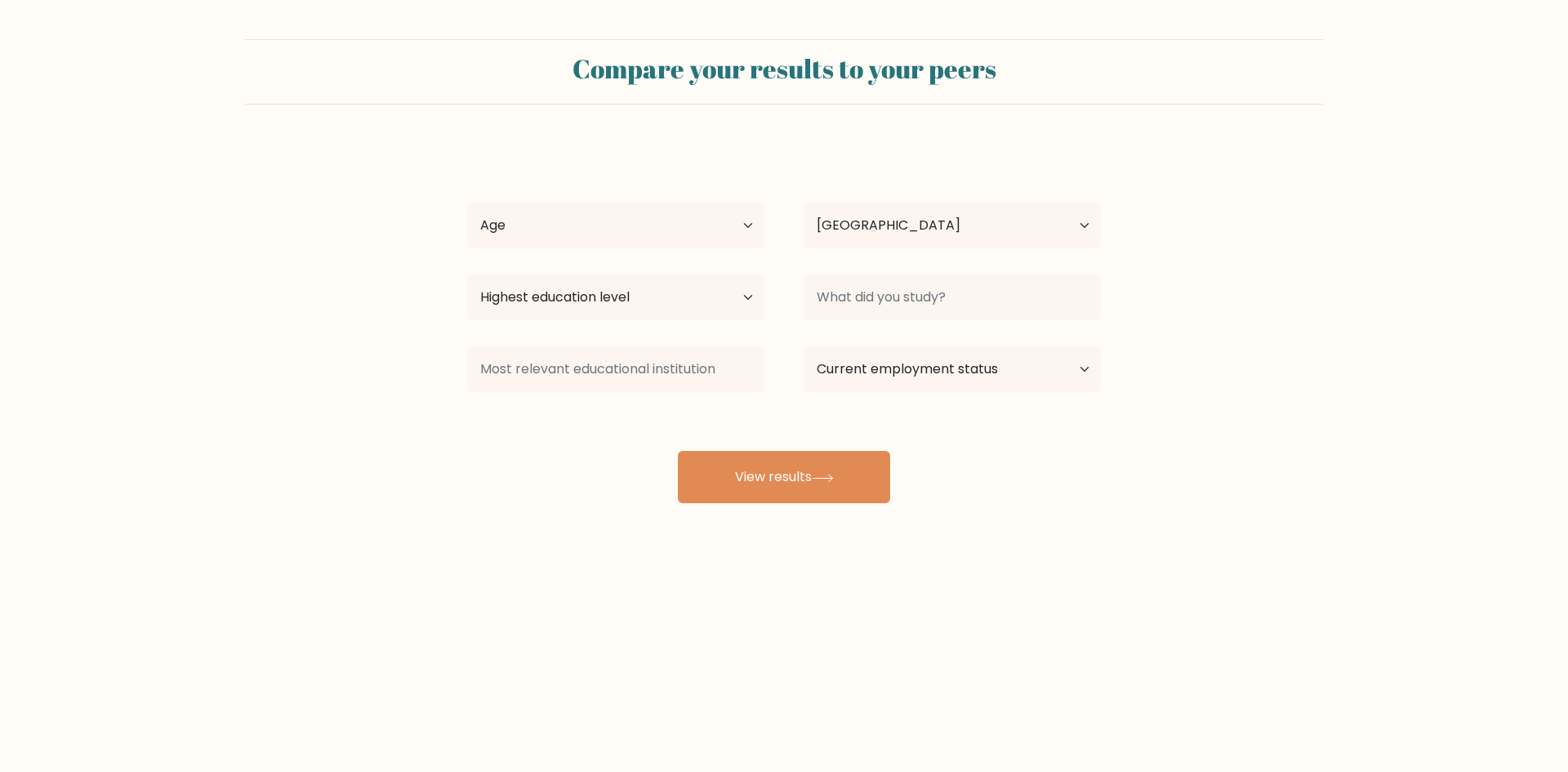
select select "GB"
click at [579, 229] on select "Age Under 18 years old 18-24 years old 25-34 years old 35-44 years old 45-54 ye…" at bounding box center [615, 226] width 297 height 46
select select "18_24"
click at [467, 203] on select "Age Under 18 years old 18-24 years old 25-34 years old 35-44 years old 45-54 ye…" at bounding box center [615, 226] width 297 height 46
click at [575, 291] on select "Highest education level No schooling Primary Lower Secondary Upper Secondary Oc…" at bounding box center [615, 297] width 297 height 46
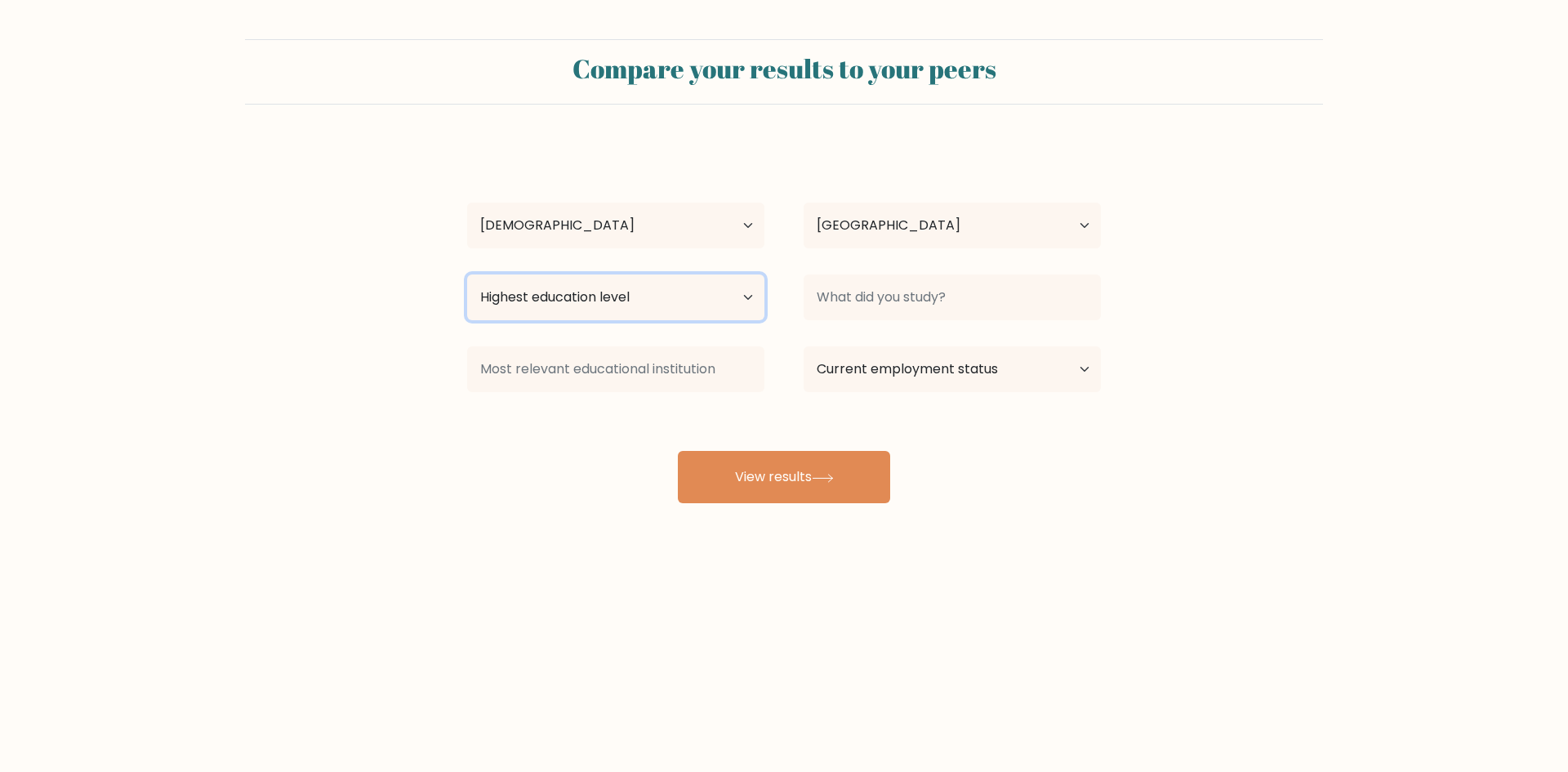
select select "upper_secondary"
click at [467, 274] on select "Highest education level No schooling Primary Lower Secondary Upper Secondary Oc…" at bounding box center [615, 297] width 297 height 46
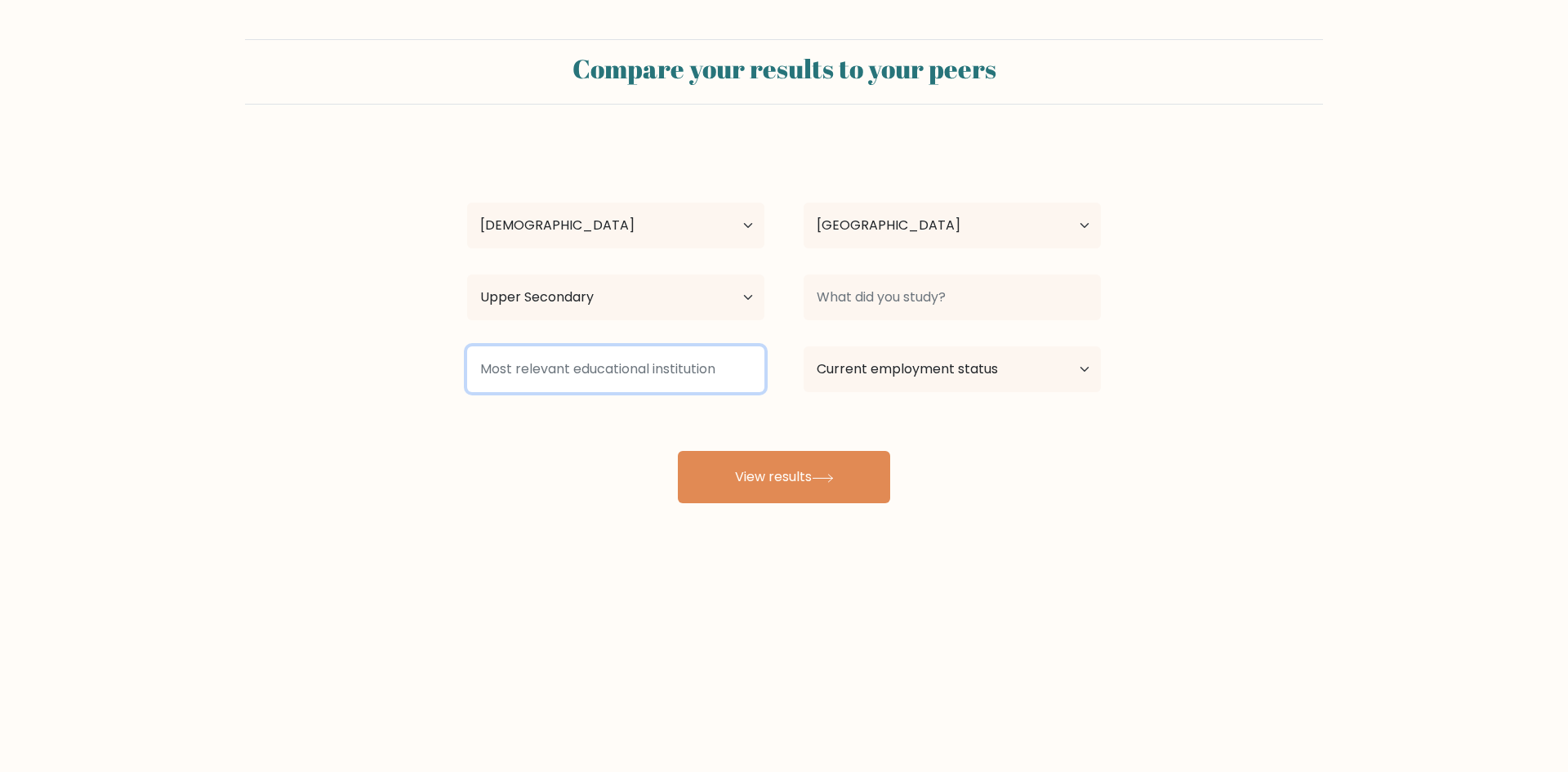
click at [595, 382] on input at bounding box center [615, 369] width 297 height 46
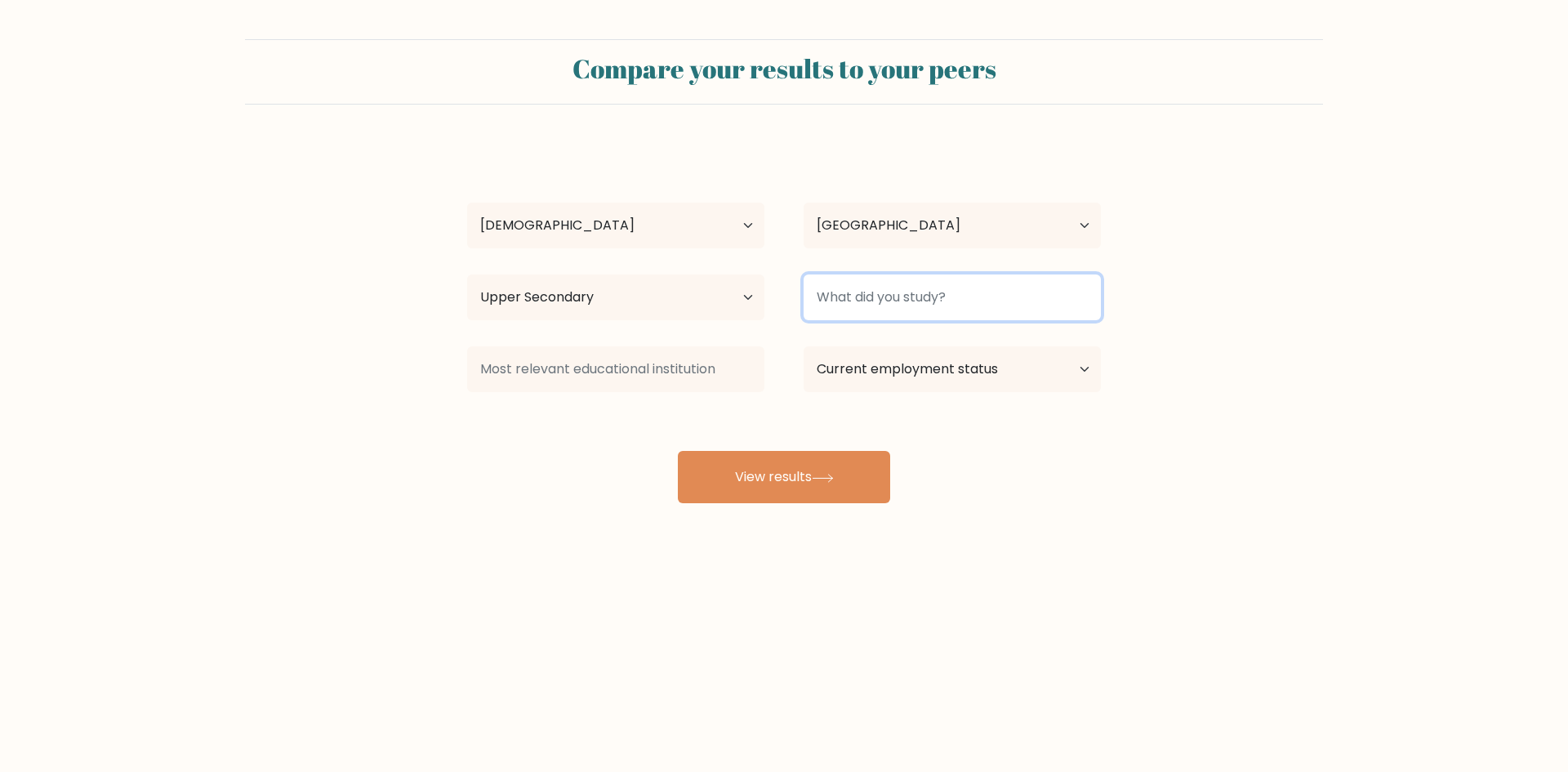
click at [933, 305] on input at bounding box center [951, 297] width 297 height 46
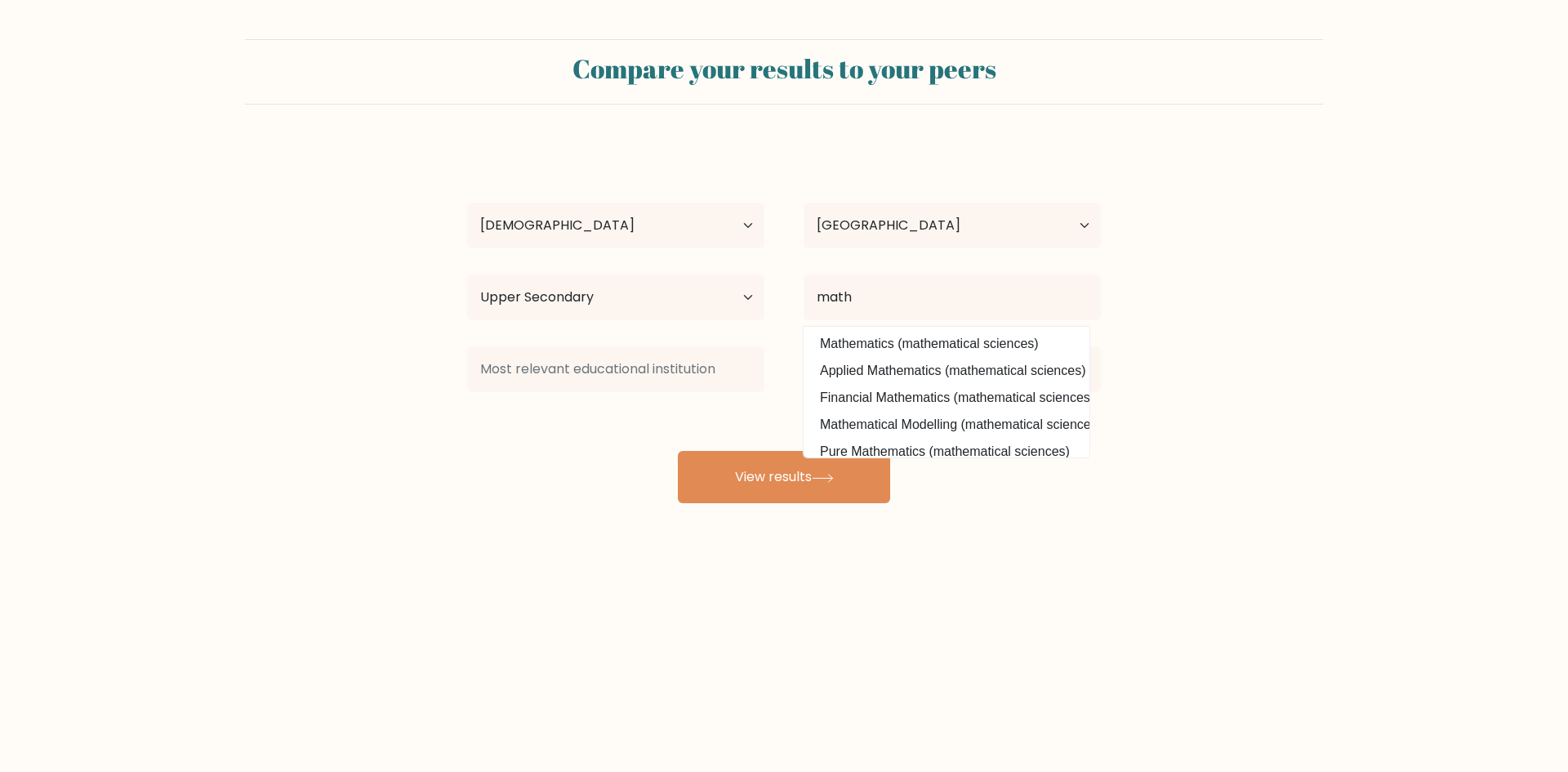
drag, startPoint x: 936, startPoint y: 339, endPoint x: 915, endPoint y: 284, distance: 58.9
click at [936, 341] on option "Mathematics (mathematical sciences)" at bounding box center [946, 344] width 277 height 26
type input "Mathematics"
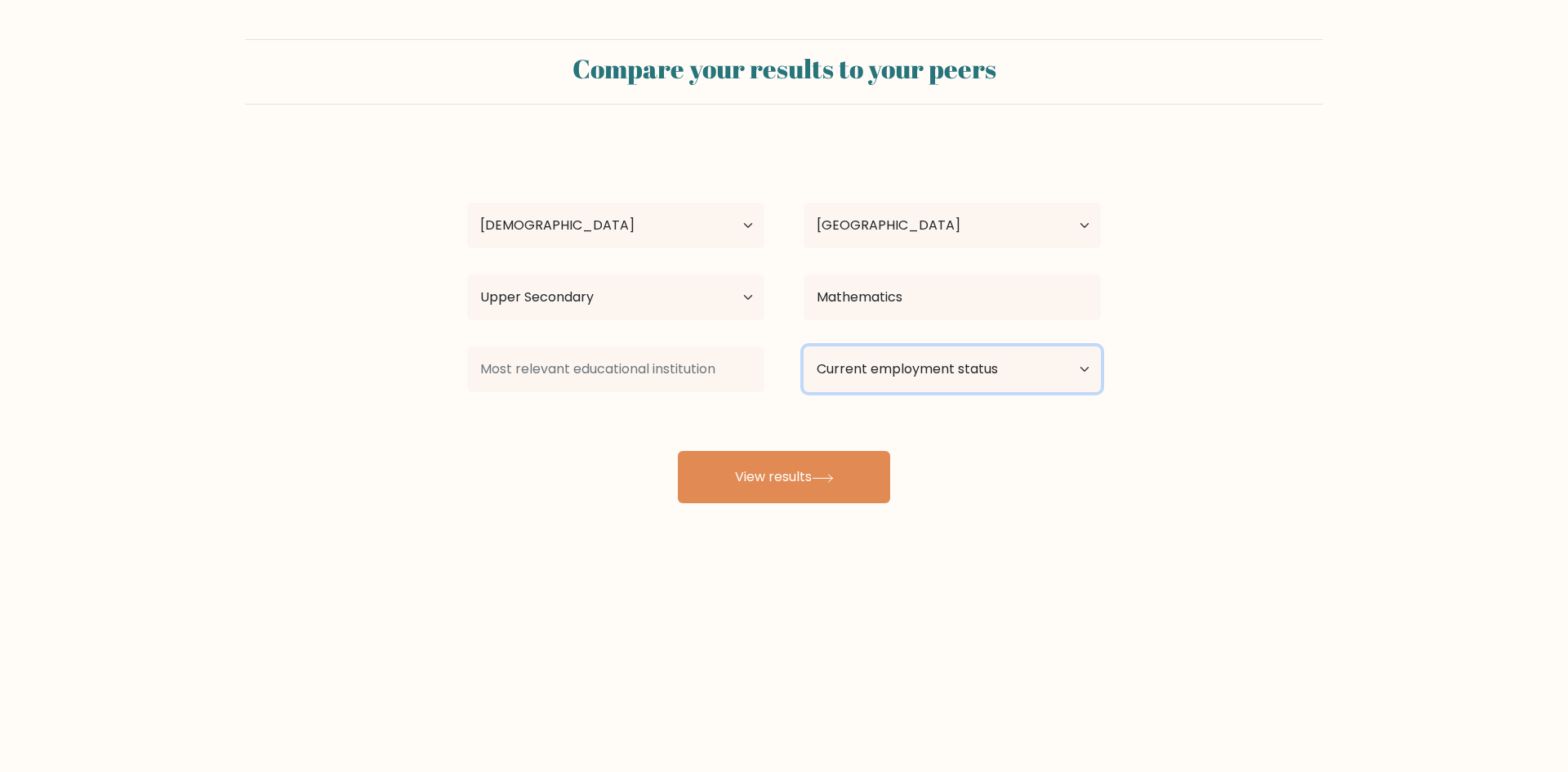
click at [947, 367] on select "Current employment status Employed Student Retired Other / prefer not to answer" at bounding box center [951, 369] width 297 height 46
select select "other"
click at [803, 346] on select "Current employment status Employed Student Retired Other / prefer not to answer" at bounding box center [951, 369] width 297 height 46
click at [838, 471] on button "View results" at bounding box center [783, 477] width 212 height 52
click at [647, 382] on input at bounding box center [615, 369] width 297 height 46
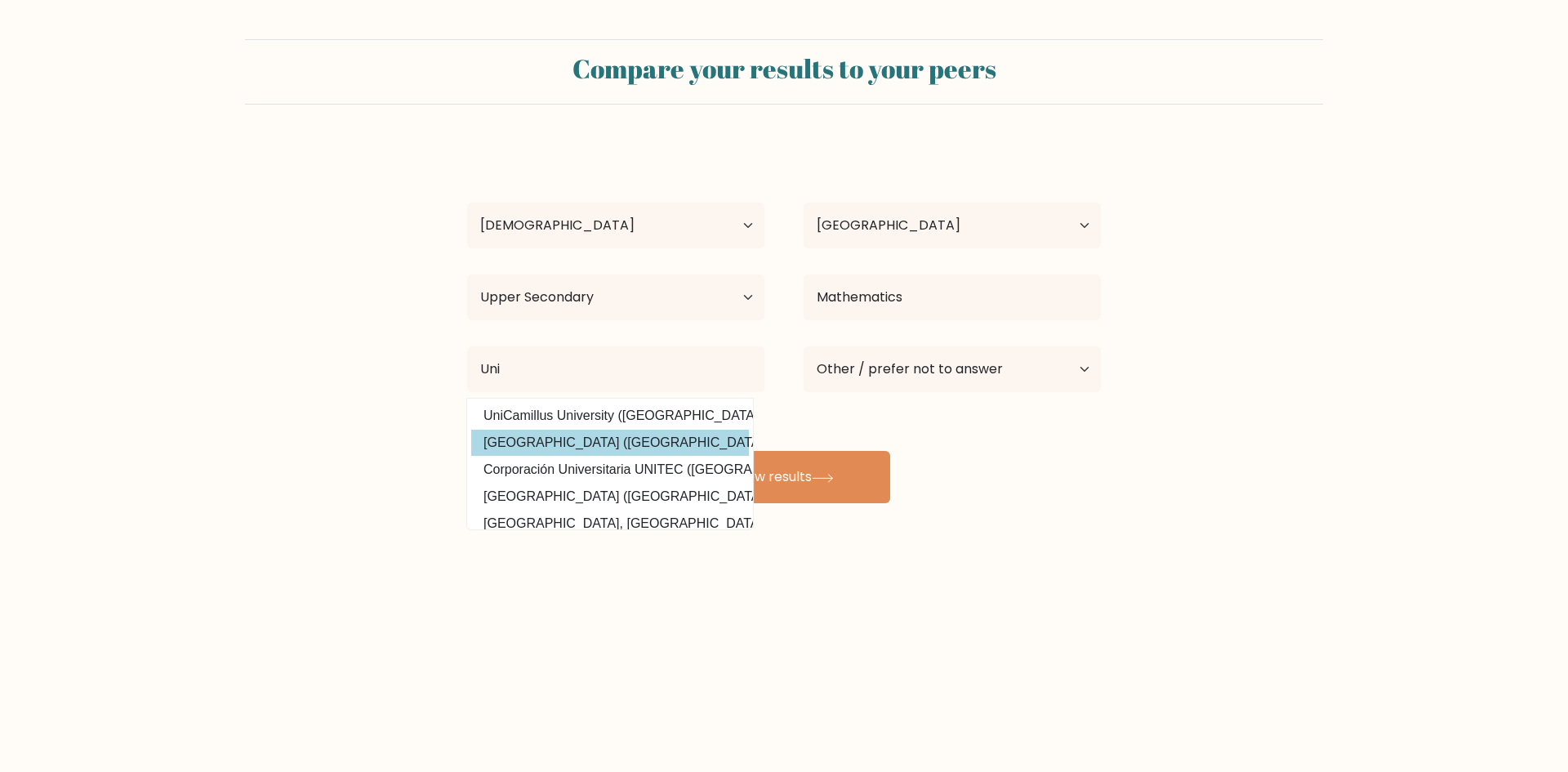
click at [651, 449] on option "Universidad Unidad (Bolivia)" at bounding box center [610, 443] width 277 height 26
type input "Universidad Unidad"
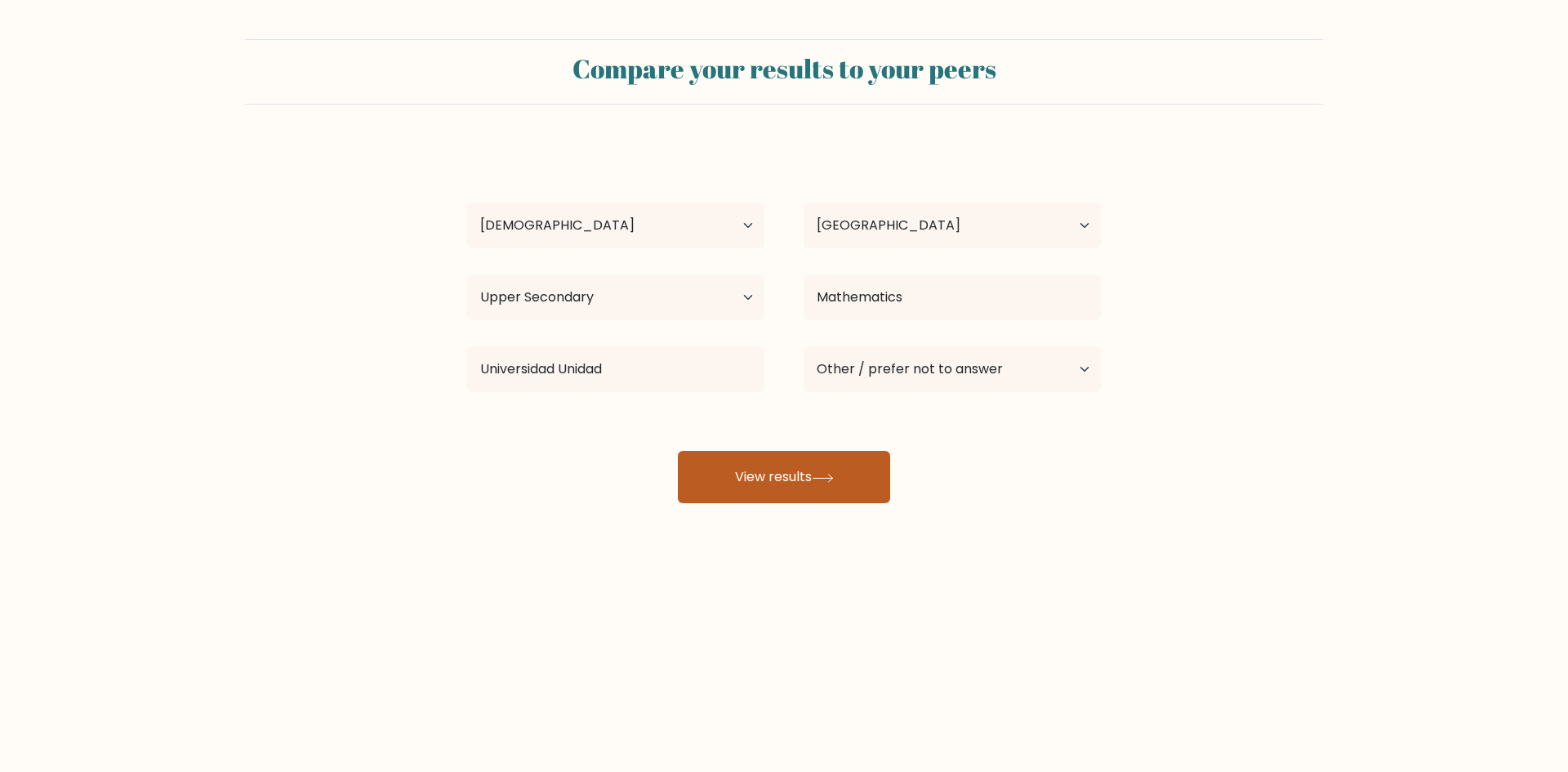
click at [777, 479] on button "View results" at bounding box center [783, 477] width 212 height 52
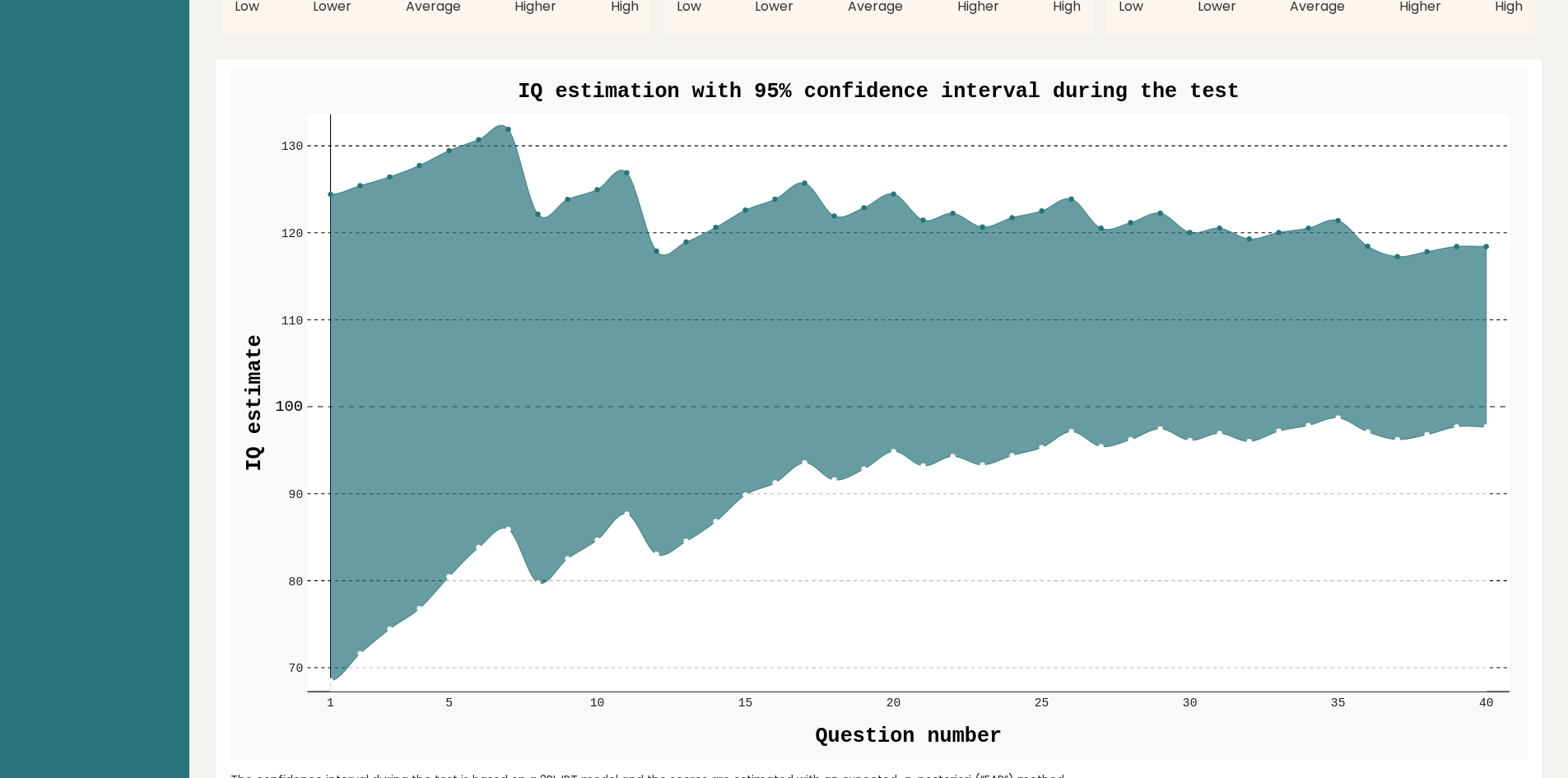
scroll to position [1893, 0]
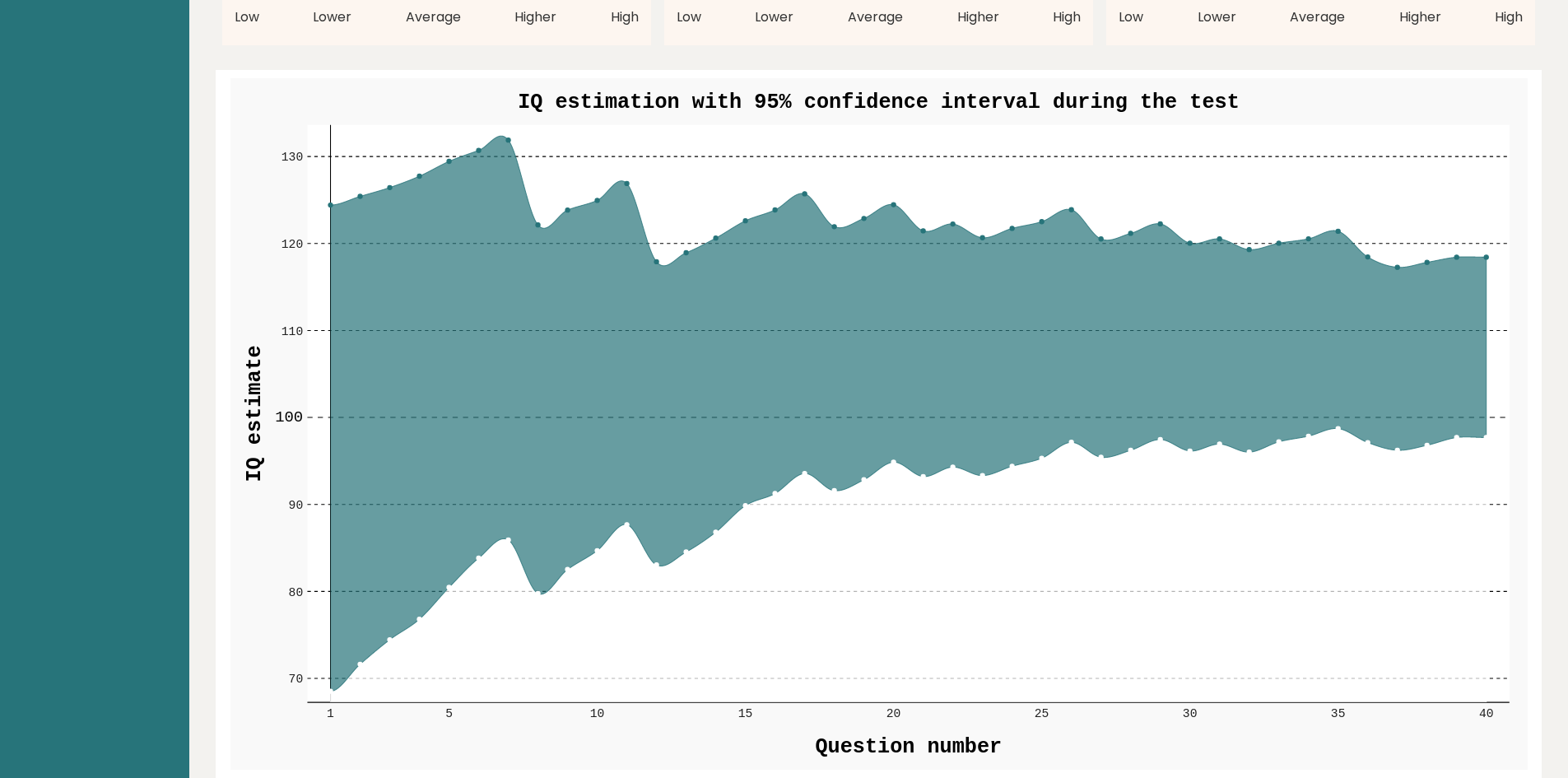
click at [1486, 258] on circle at bounding box center [1486, 257] width 4 height 4
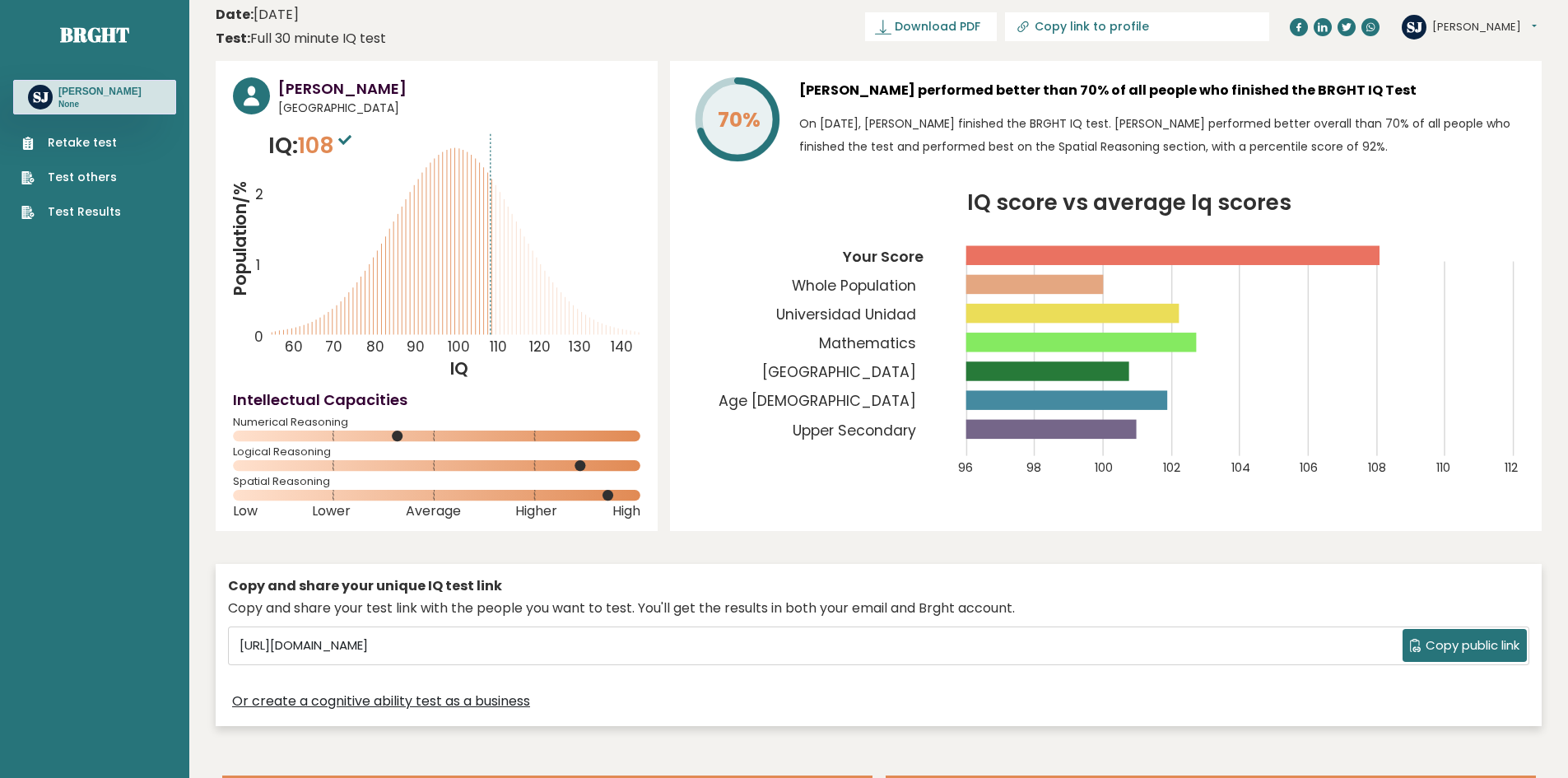
scroll to position [0, 0]
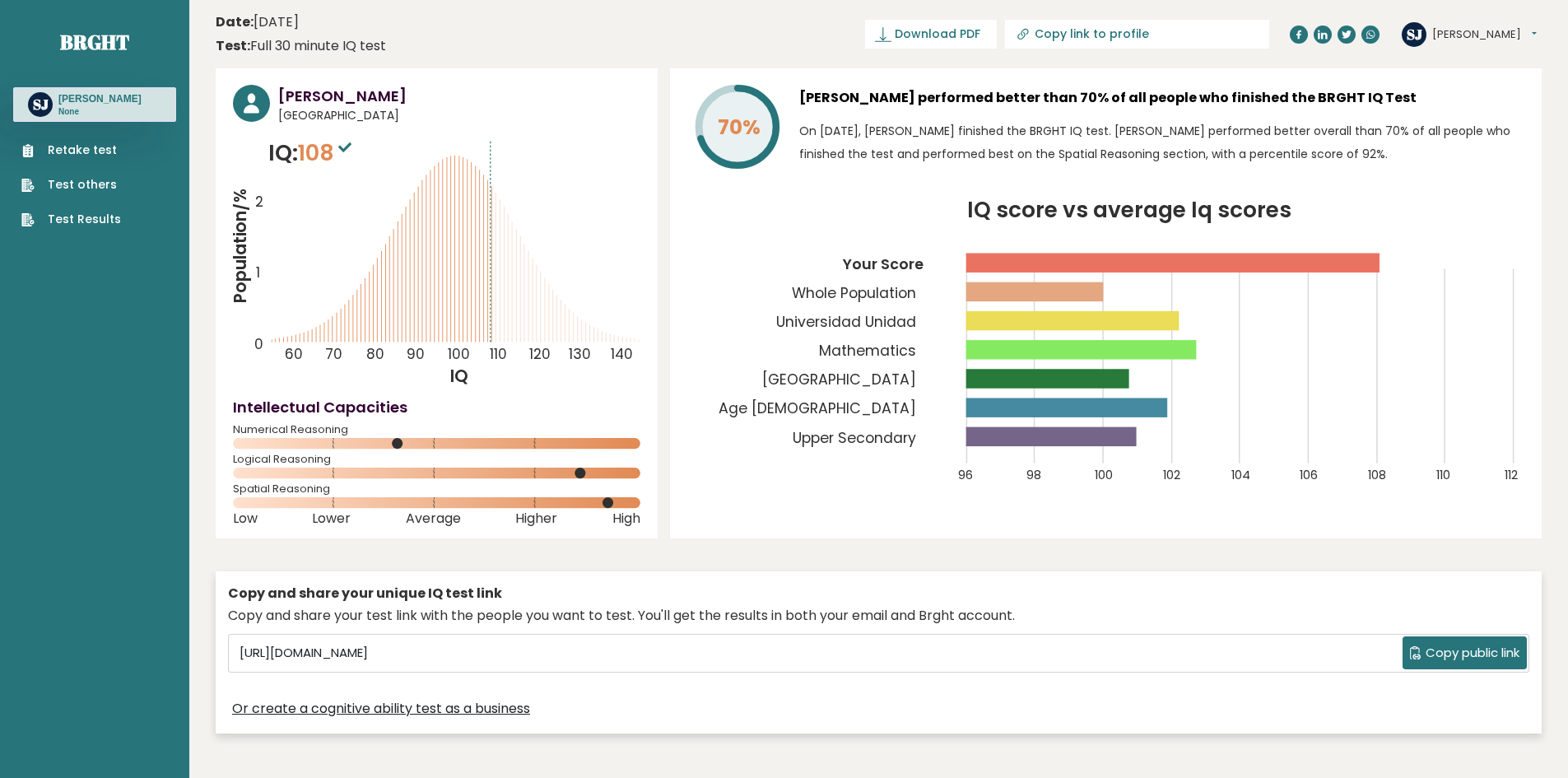
click at [327, 162] on span "108" at bounding box center [327, 153] width 58 height 30
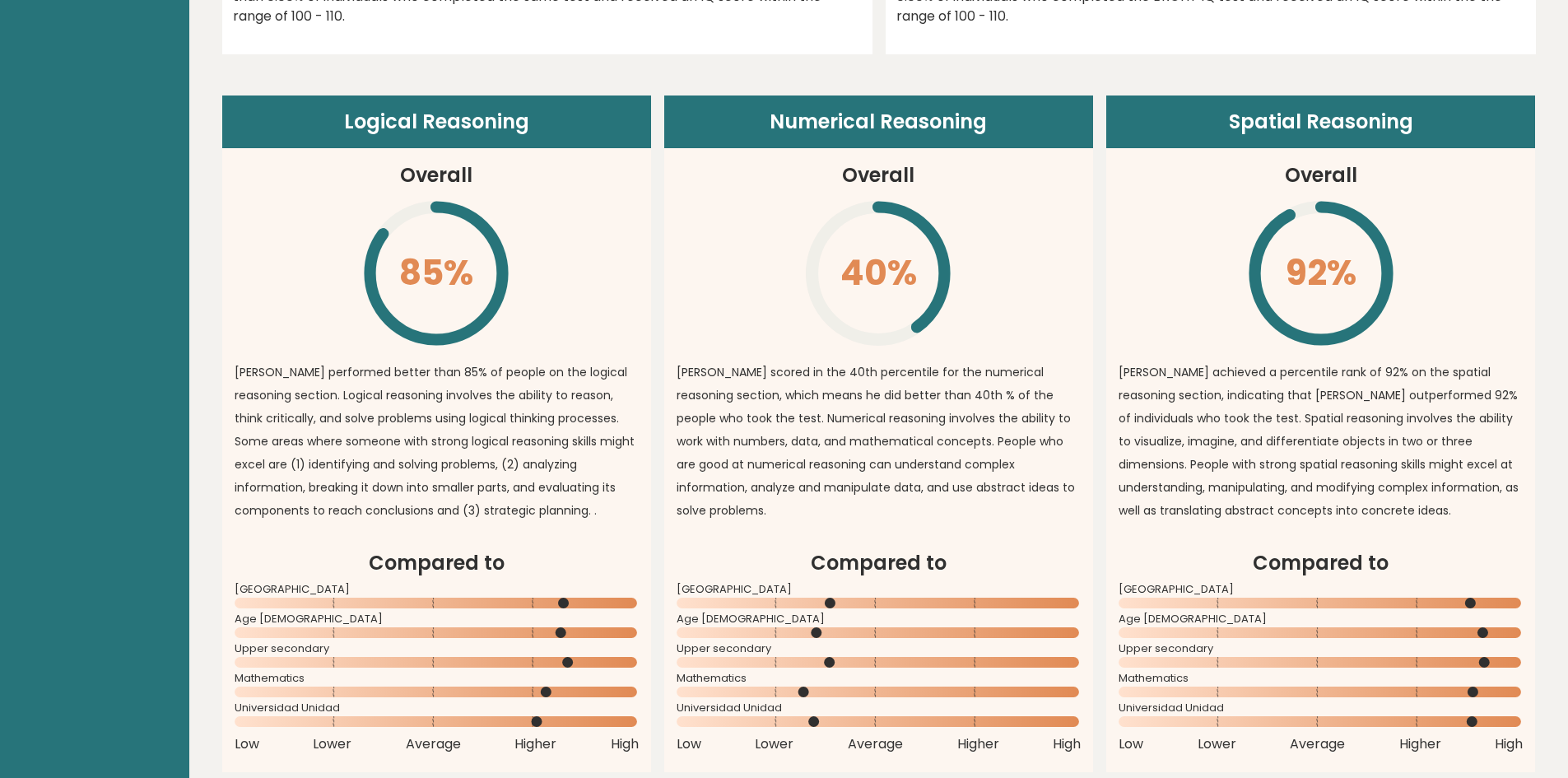
scroll to position [1193, 0]
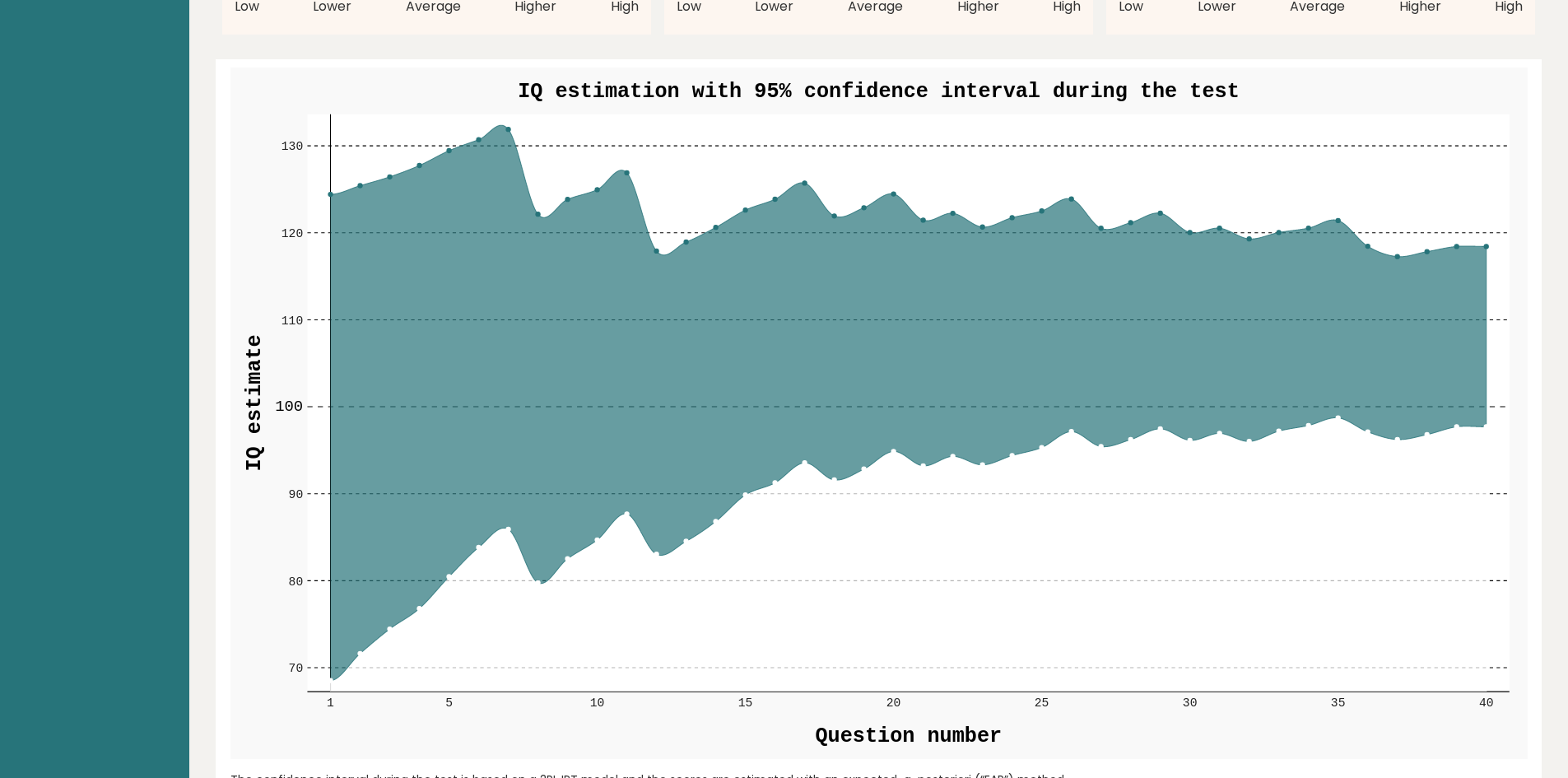
scroll to position [1893, 0]
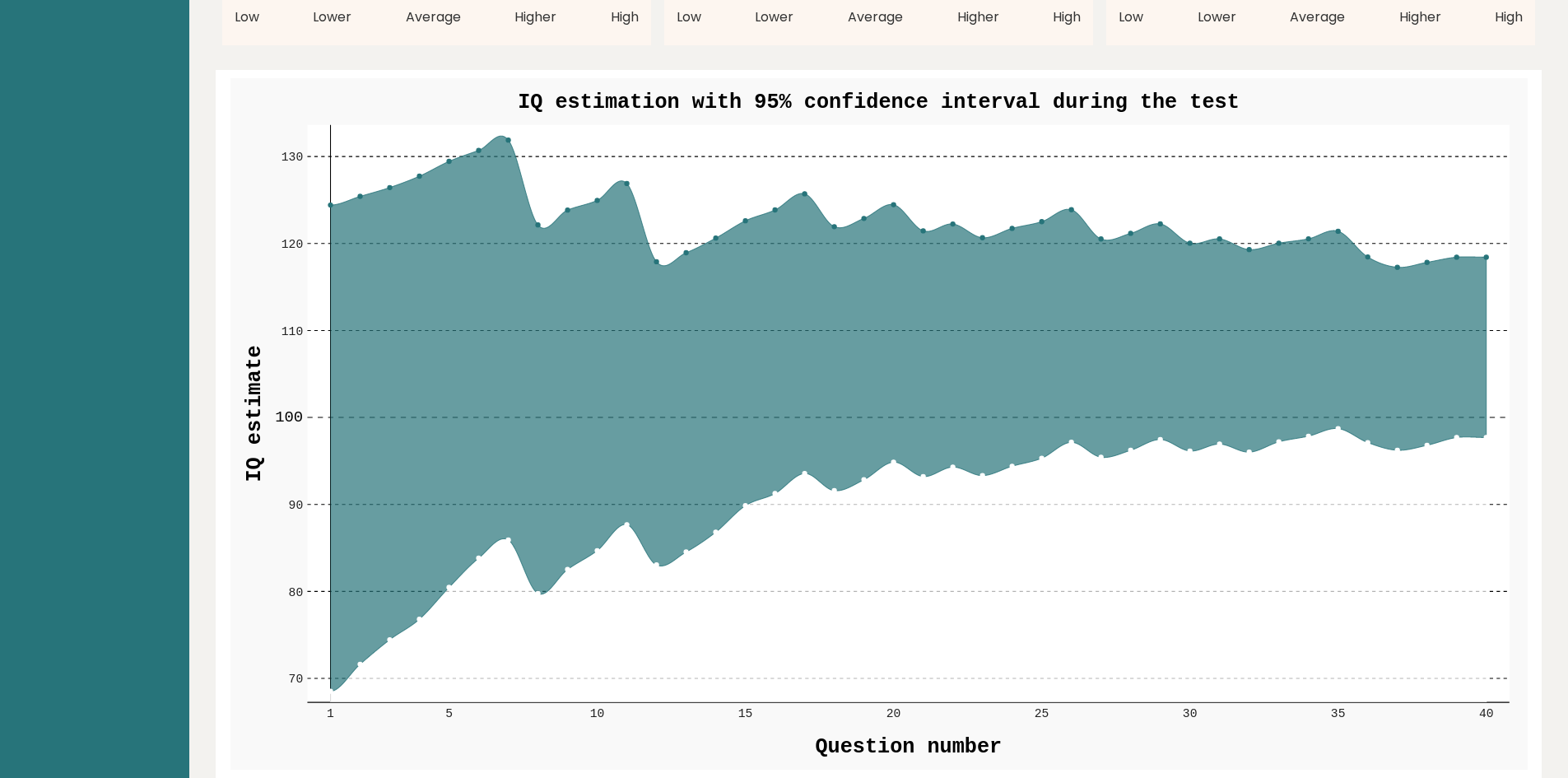
click at [508, 140] on circle at bounding box center [508, 139] width 4 height 4
